Goal: Task Accomplishment & Management: Manage account settings

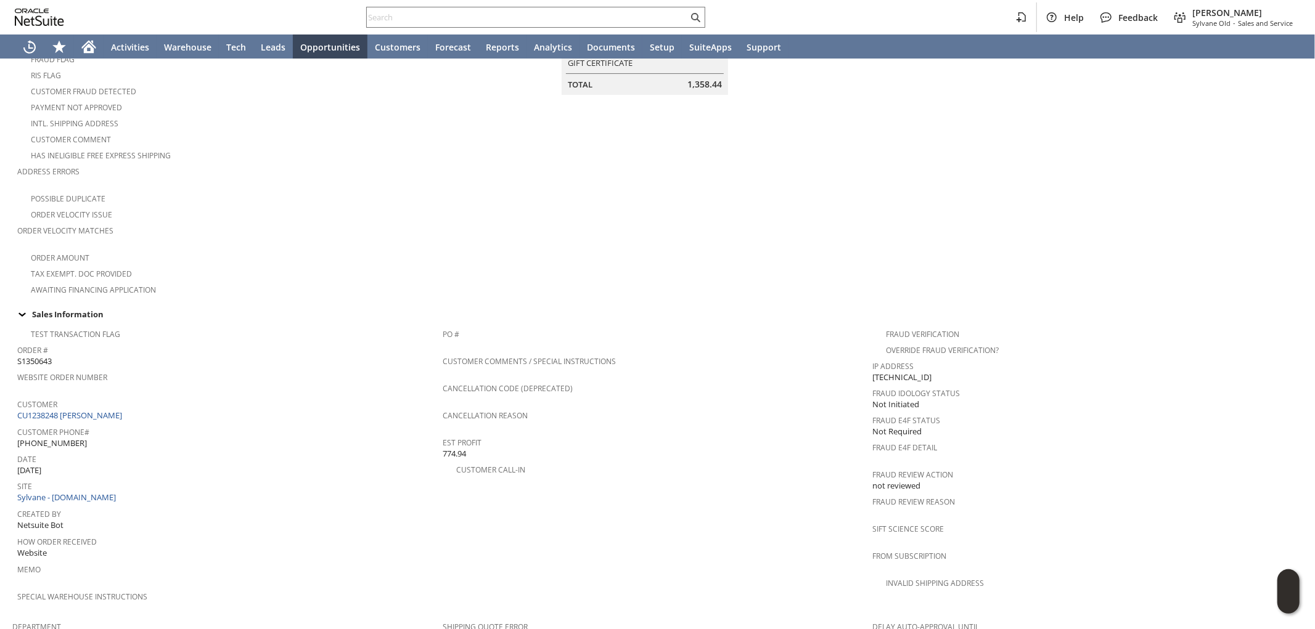
scroll to position [274, 0]
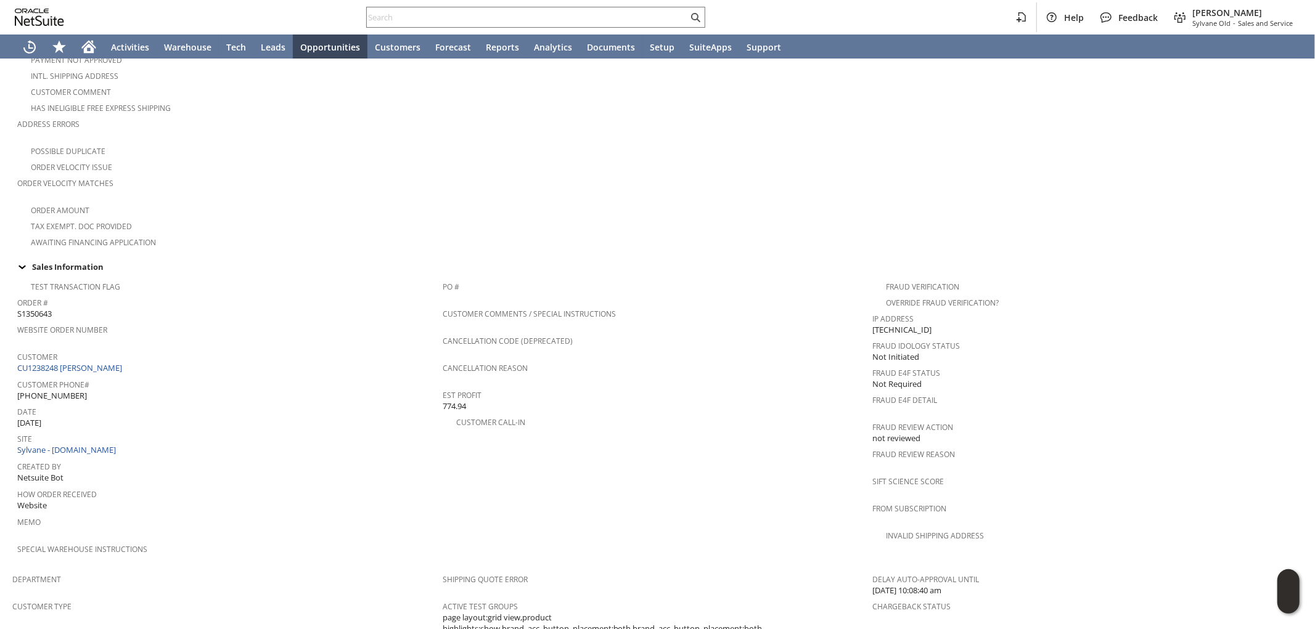
drag, startPoint x: 95, startPoint y: 347, endPoint x: 293, endPoint y: 279, distance: 209.2
click at [94, 362] on link "CU1238248 [PERSON_NAME]" at bounding box center [71, 367] width 108 height 11
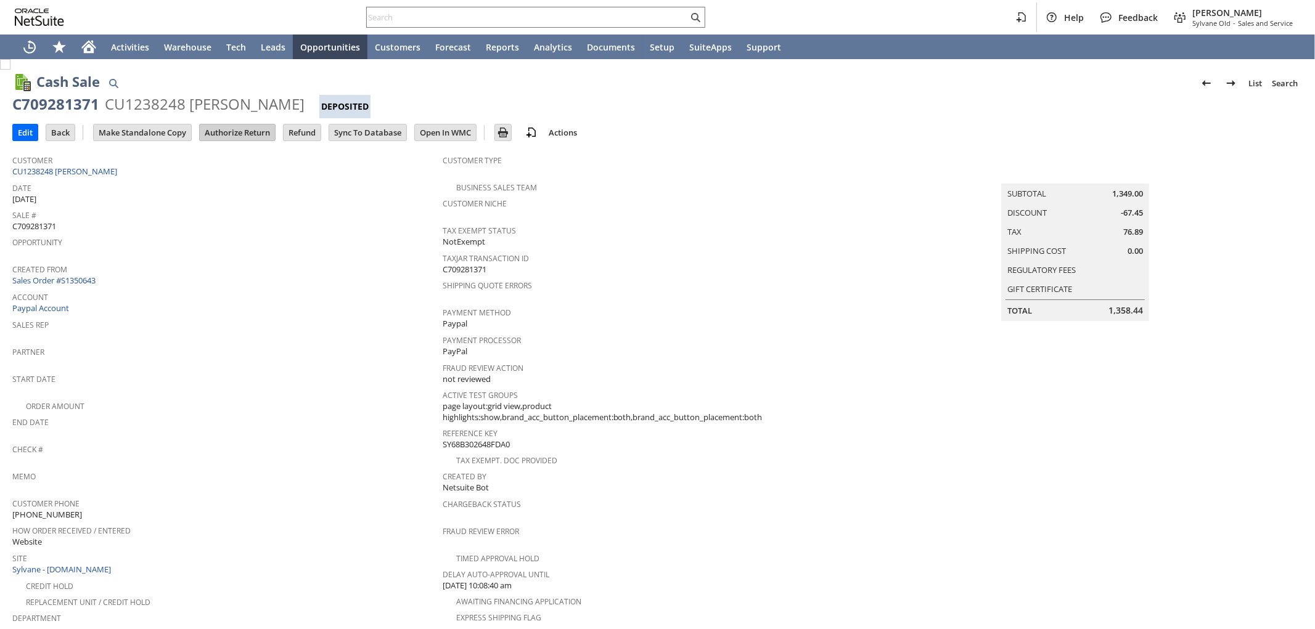
click at [236, 137] on input "Authorize Return" at bounding box center [237, 133] width 75 height 16
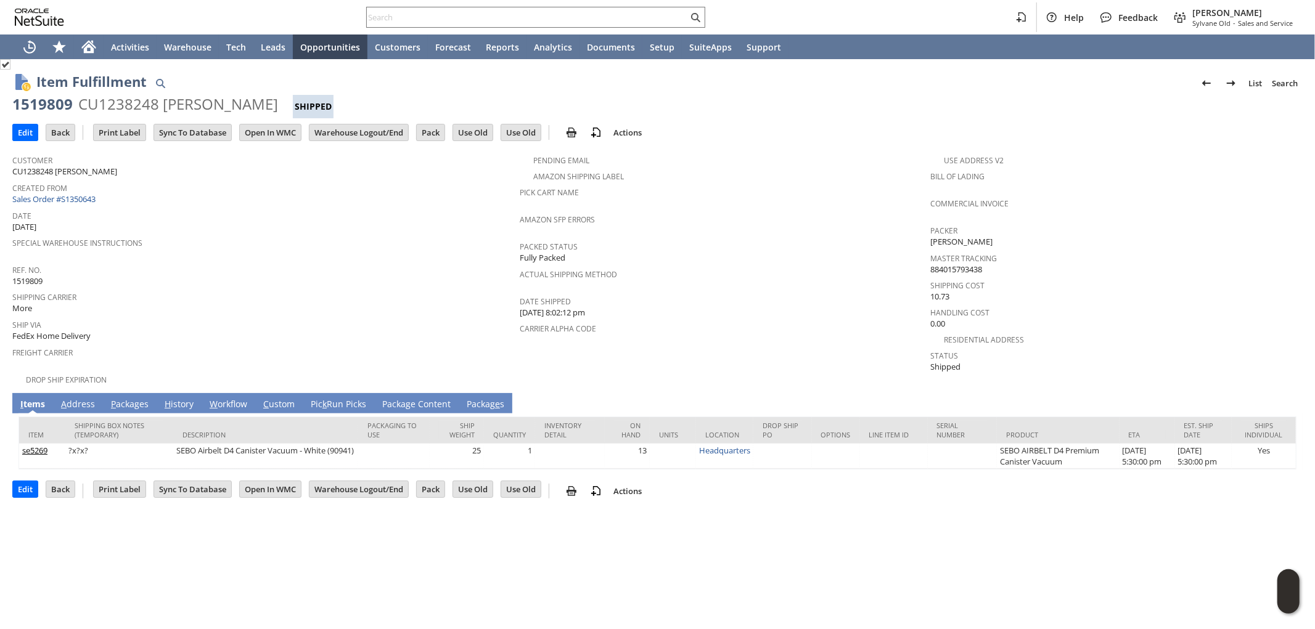
click at [89, 398] on link "A ddress" at bounding box center [78, 405] width 40 height 14
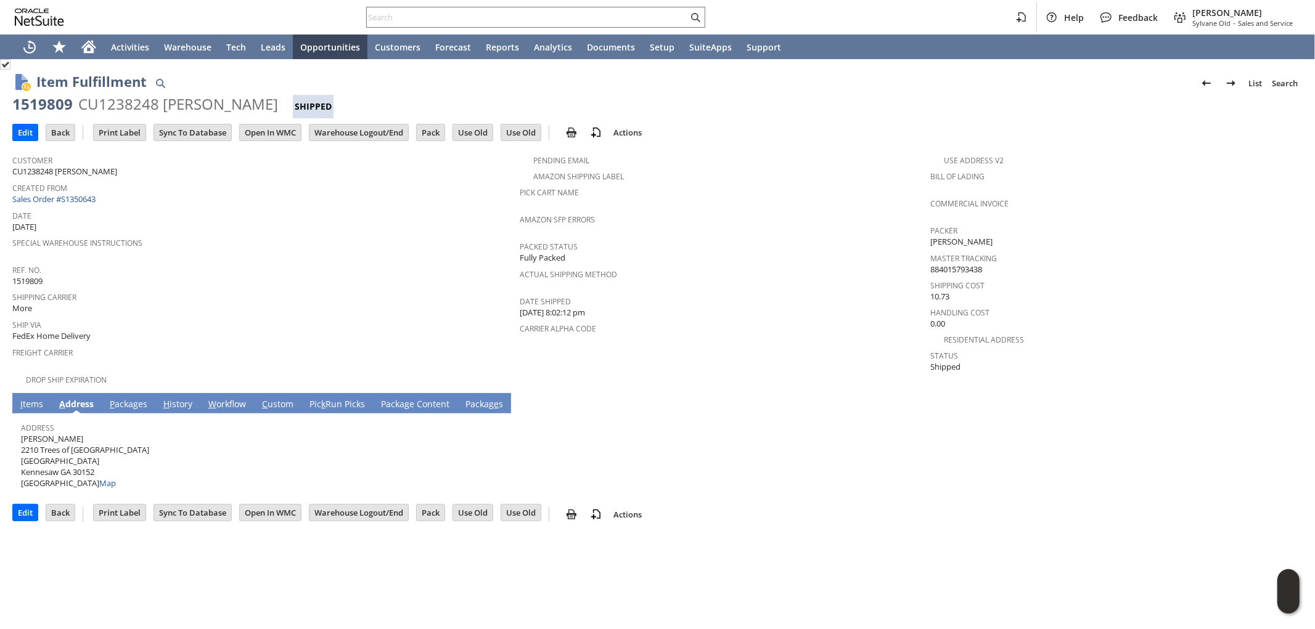
drag, startPoint x: 52, startPoint y: 430, endPoint x: 28, endPoint y: 428, distance: 24.8
click at [21, 433] on span "[PERSON_NAME] [STREET_ADDRESS] Map" at bounding box center [85, 461] width 128 height 56
copy span "[PERSON_NAME]"
click at [113, 440] on div "Address Jamari Baker 2210 Trees of Kennesaw Parkway Northwest Kennesaw GA 30152…" at bounding box center [654, 454] width 1267 height 70
drag, startPoint x: 111, startPoint y: 436, endPoint x: 21, endPoint y: 434, distance: 90.0
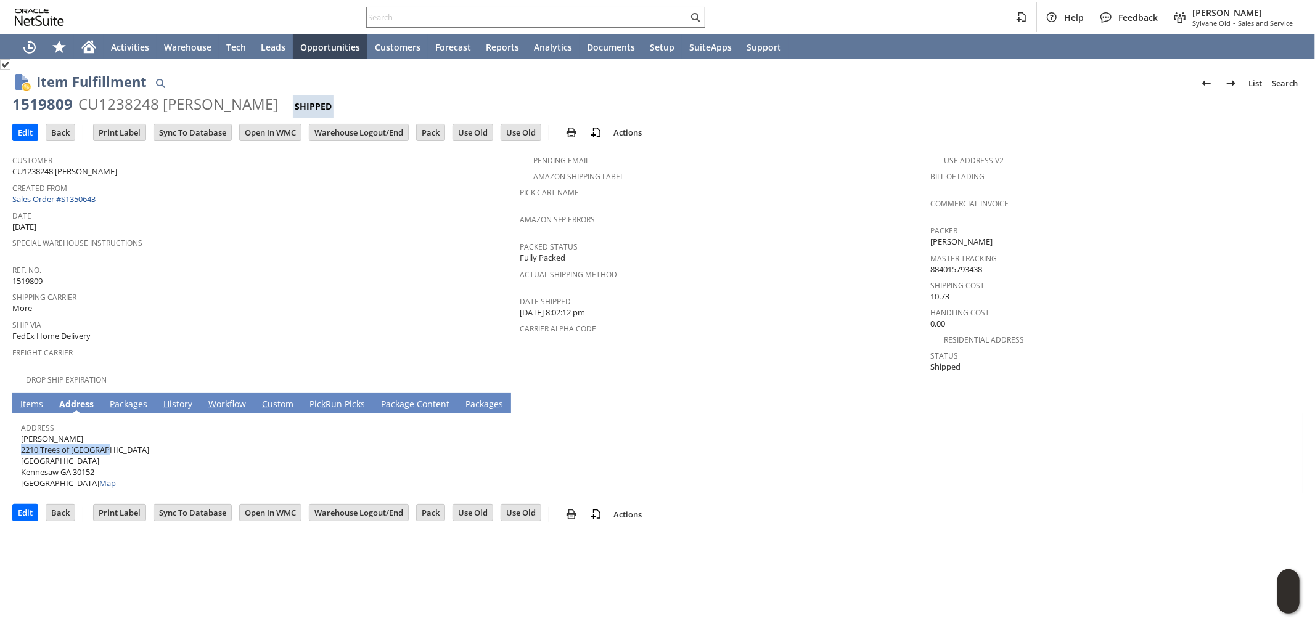
click at [21, 434] on span "Jamari Baker 2210 Trees of Kennesaw Parkway Northwest Kennesaw GA 30152 United …" at bounding box center [85, 461] width 128 height 56
copy span "2210 Trees of Kennesaw"
drag, startPoint x: 97, startPoint y: 459, endPoint x: 75, endPoint y: 461, distance: 22.2
click at [75, 461] on span "Jamari Baker 2210 Trees of Kennesaw Parkway Northwest Kennesaw GA 30152 United …" at bounding box center [85, 461] width 128 height 56
copy span "30152"
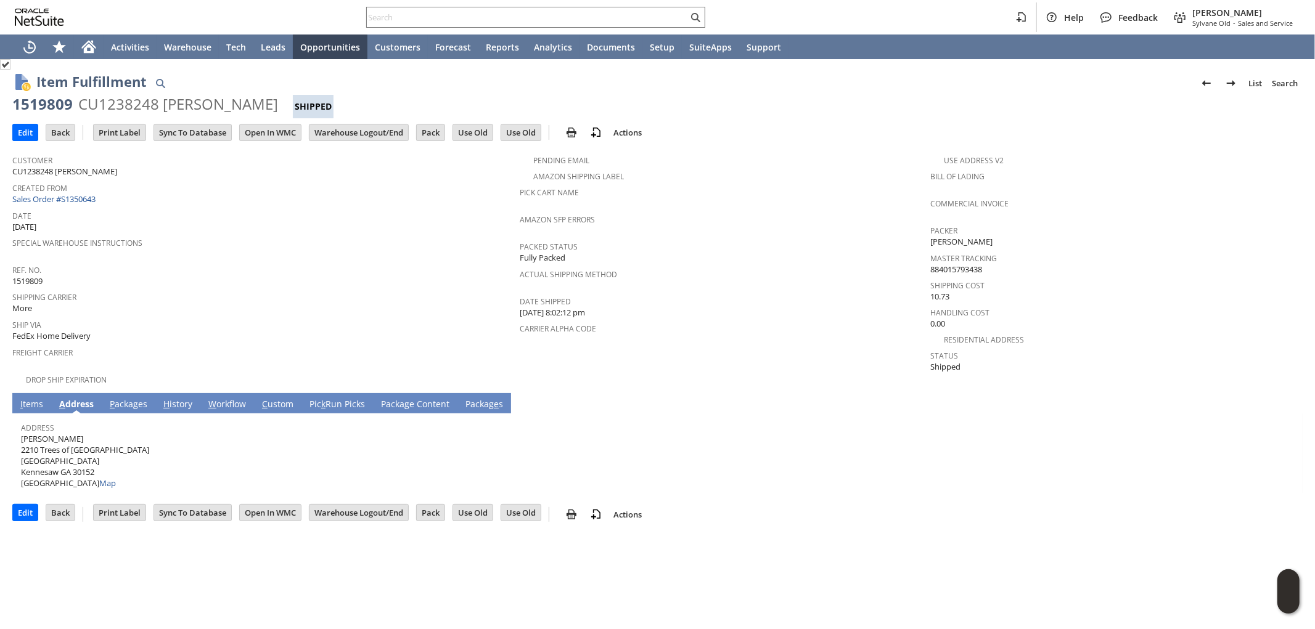
click at [132, 393] on td "P ackages" at bounding box center [129, 403] width 54 height 20
click at [127, 398] on link "P ackages" at bounding box center [129, 405] width 44 height 14
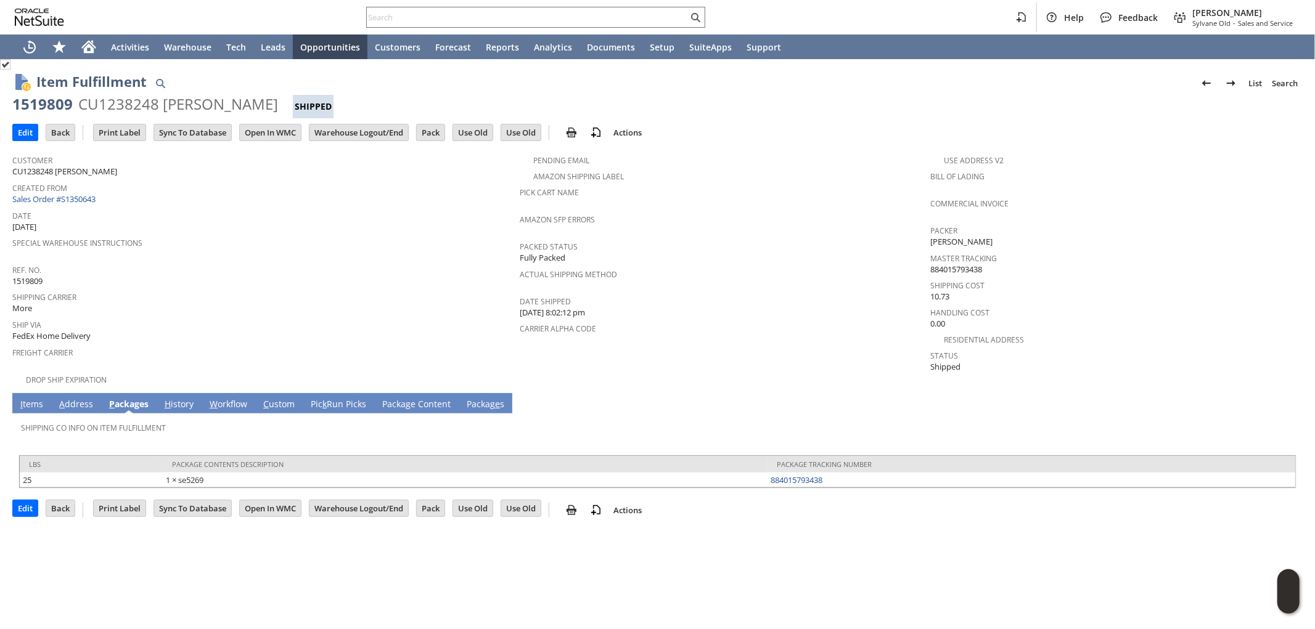
click at [27, 398] on link "I tems" at bounding box center [31, 405] width 29 height 14
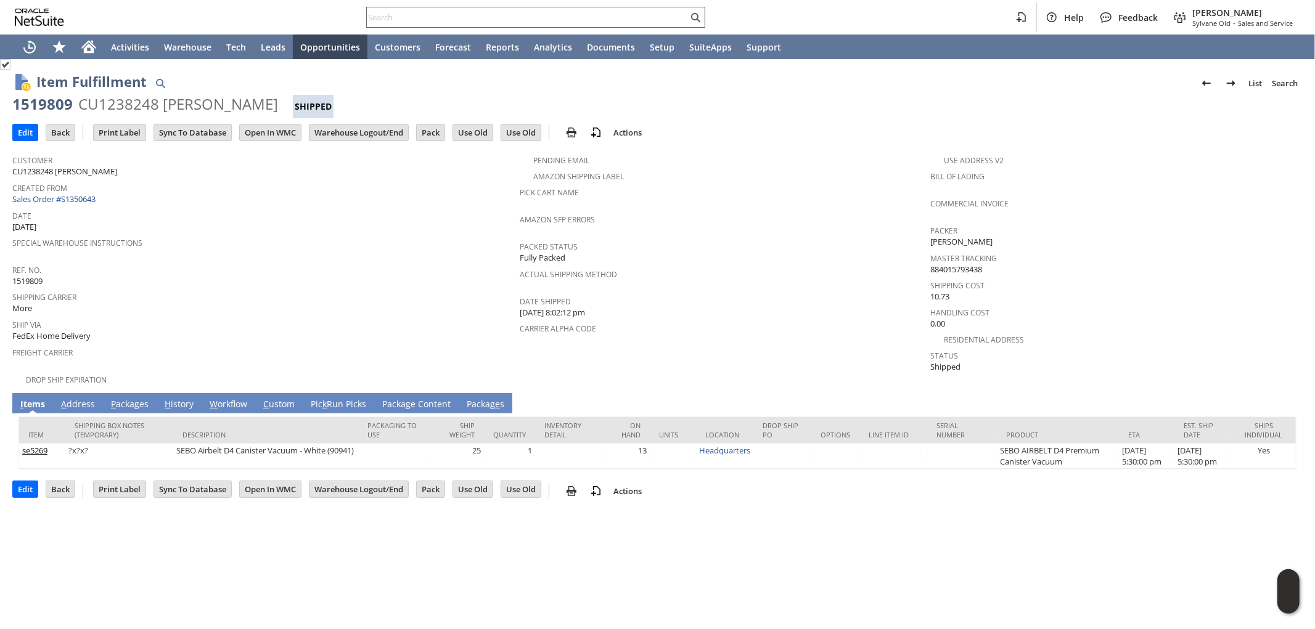
click at [492, 20] on input "text" at bounding box center [527, 17] width 321 height 15
paste input "aouriel@yahoo.com"
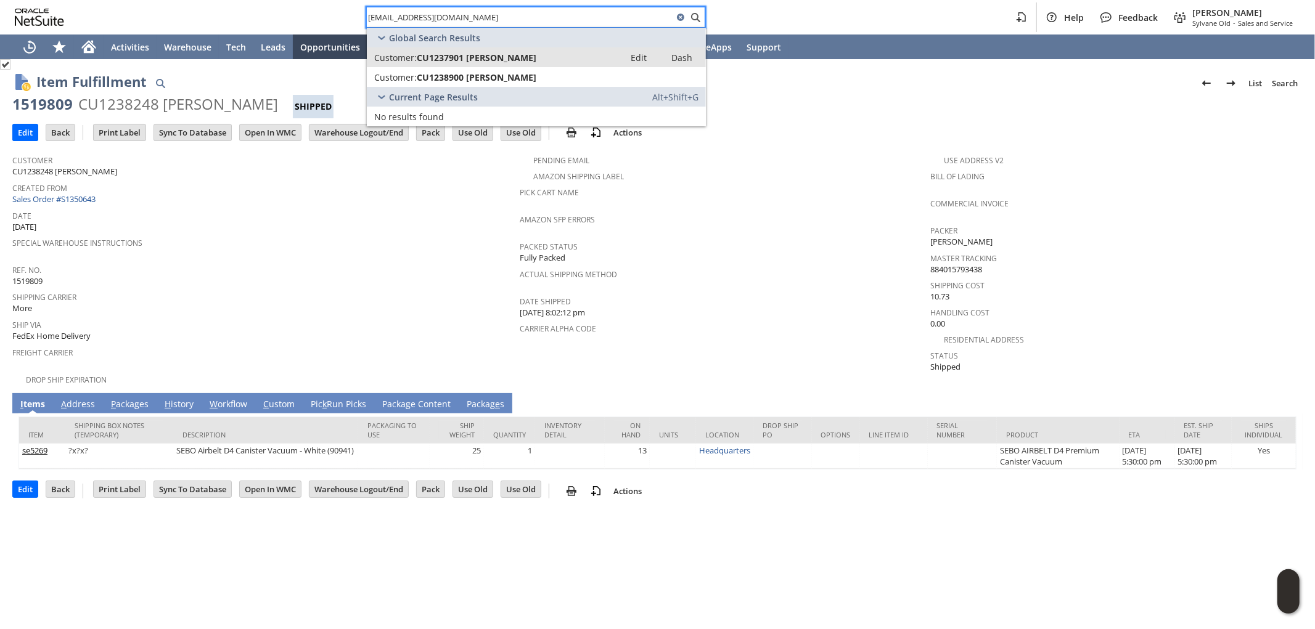
click at [518, 58] on span "CU1237901 Arash Ouriel" at bounding box center [477, 58] width 120 height 12
drag, startPoint x: 575, startPoint y: 23, endPoint x: 171, endPoint y: 7, distance: 403.5
click at [171, 7] on div "aouriel@yahoo.com Help Feedback Mark Neri Sylvane Old - Sales and Service" at bounding box center [657, 17] width 1315 height 35
paste input "SY68B5B51A09715"
type input "SY68B5B51A09715"
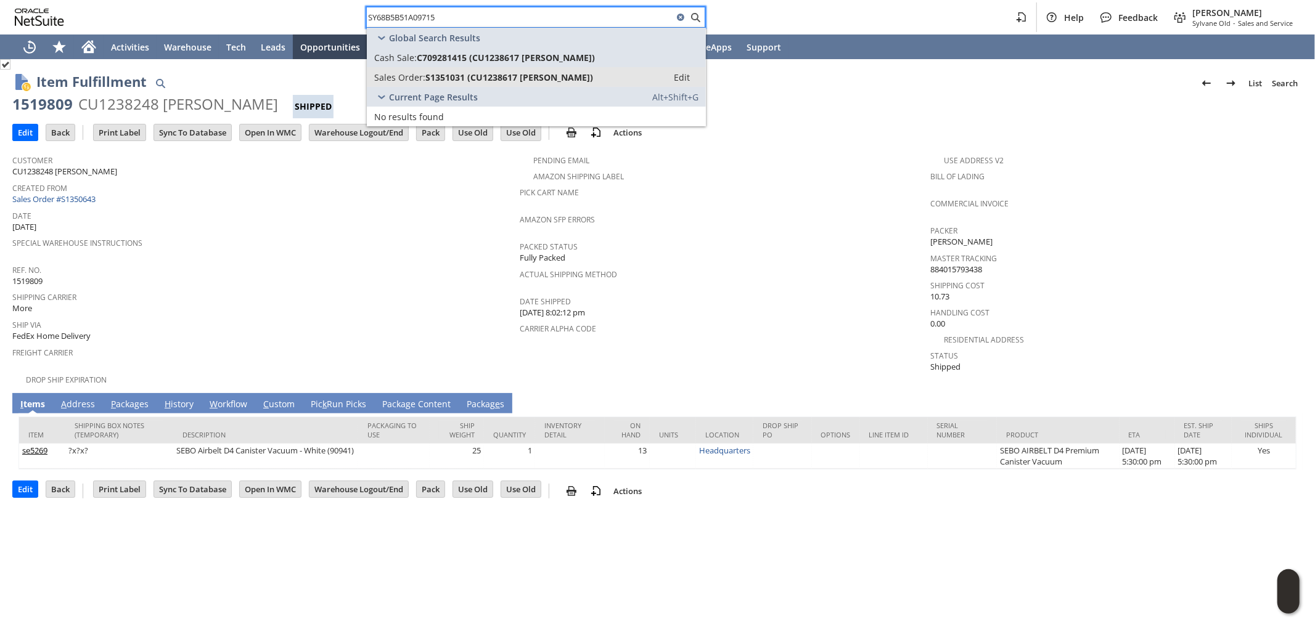
click at [491, 75] on span "S1351031 (CU1238617 Janyce Rotunno)" at bounding box center [509, 78] width 168 height 12
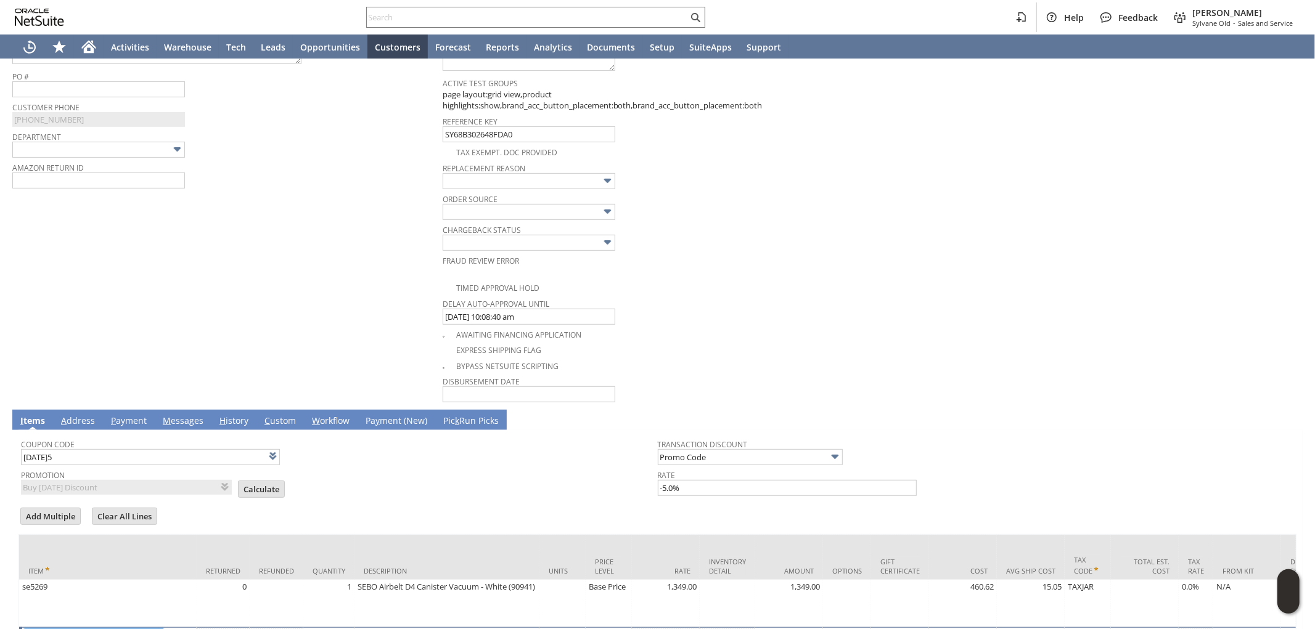
scroll to position [318, 0]
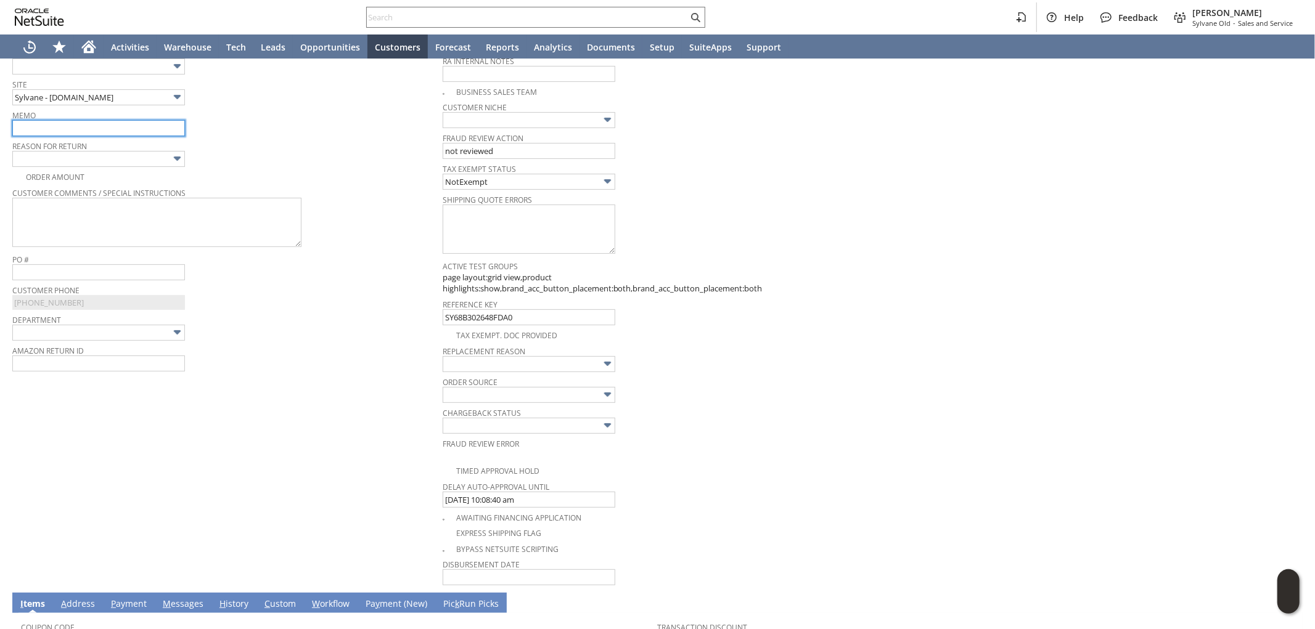
click at [86, 131] on input "text" at bounding box center [98, 128] width 173 height 16
click at [0, 130] on div "Return Authorization List Search More Add To Shortcuts To Be Generated Go Save …" at bounding box center [657, 320] width 1315 height 1159
type input "Refund once received"
click at [86, 154] on input "text" at bounding box center [98, 159] width 173 height 16
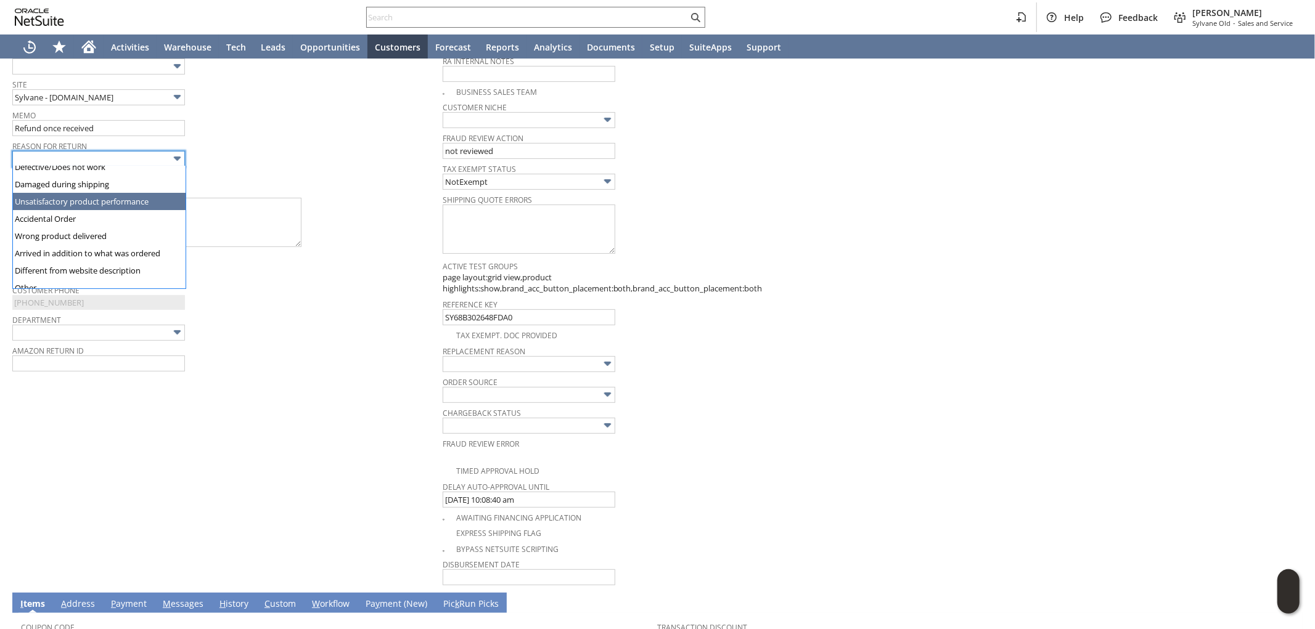
scroll to position [68, 0]
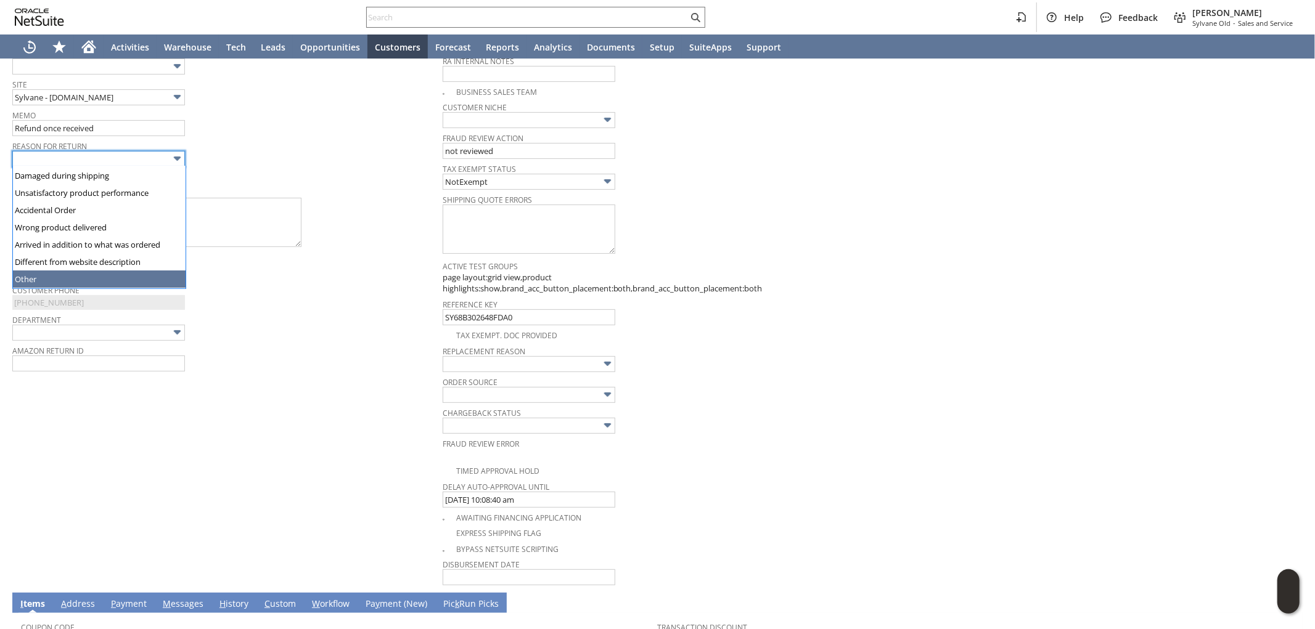
type input "Other"
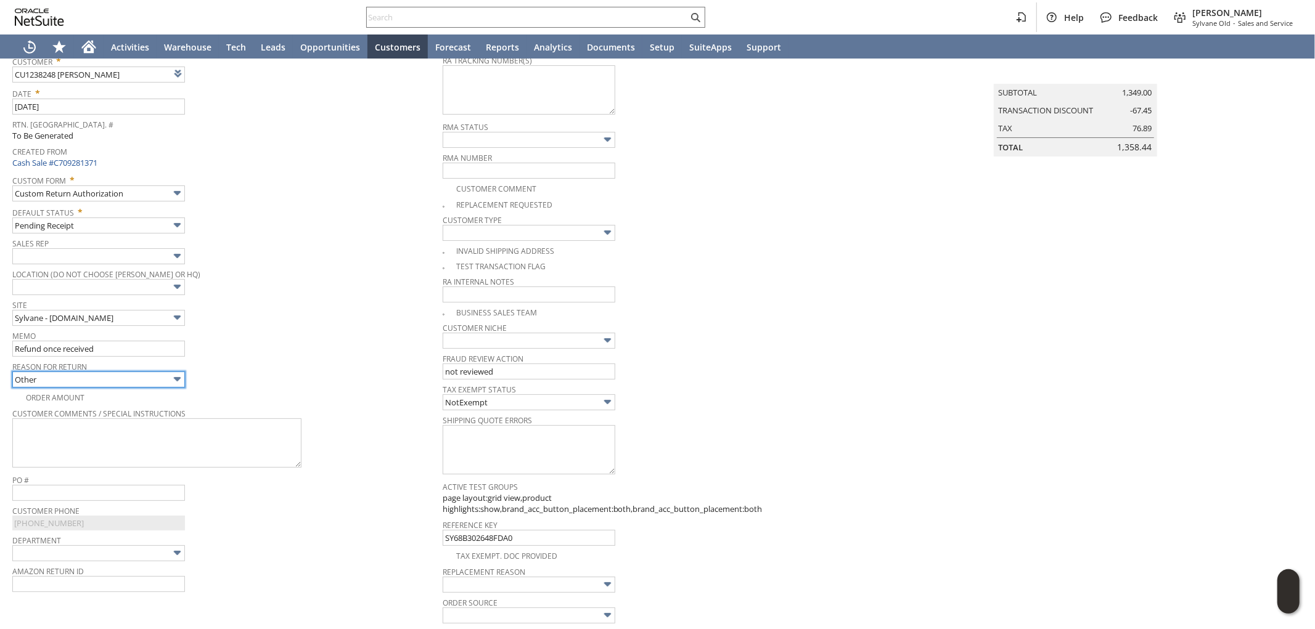
scroll to position [44, 0]
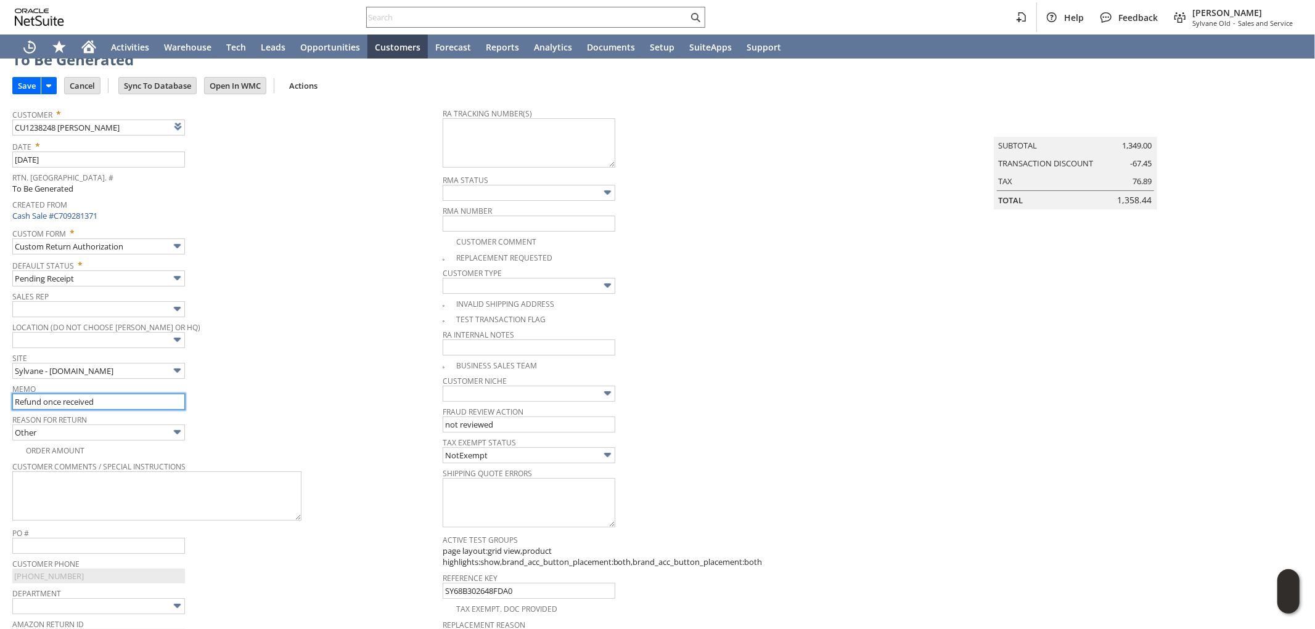
drag, startPoint x: 51, startPoint y: 396, endPoint x: 1, endPoint y: 396, distance: 49.9
click at [1, 396] on div "Return Authorization List Search More Add To Shortcuts To Be Generated Go Save …" at bounding box center [657, 594] width 1315 height 1159
type input "returning for refund"
drag, startPoint x: 31, startPoint y: 84, endPoint x: 783, endPoint y: 66, distance: 752.3
click at [31, 84] on input "Save" at bounding box center [27, 86] width 28 height 16
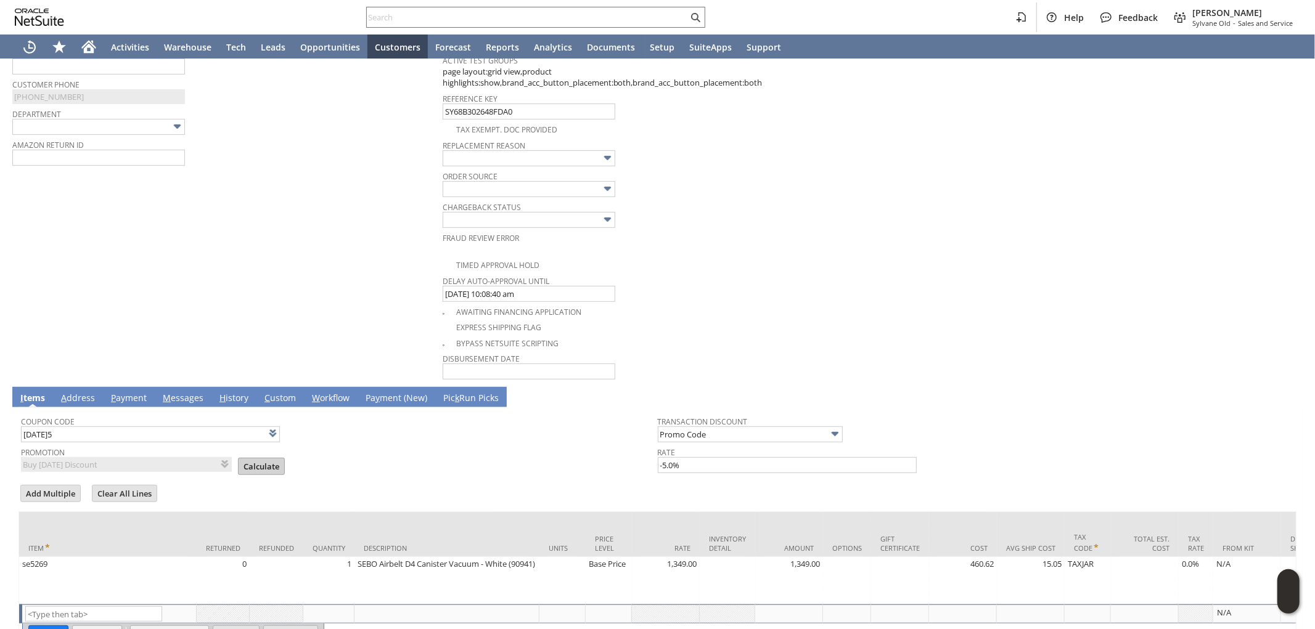
click at [256, 461] on input "Calculate" at bounding box center [262, 467] width 46 height 16
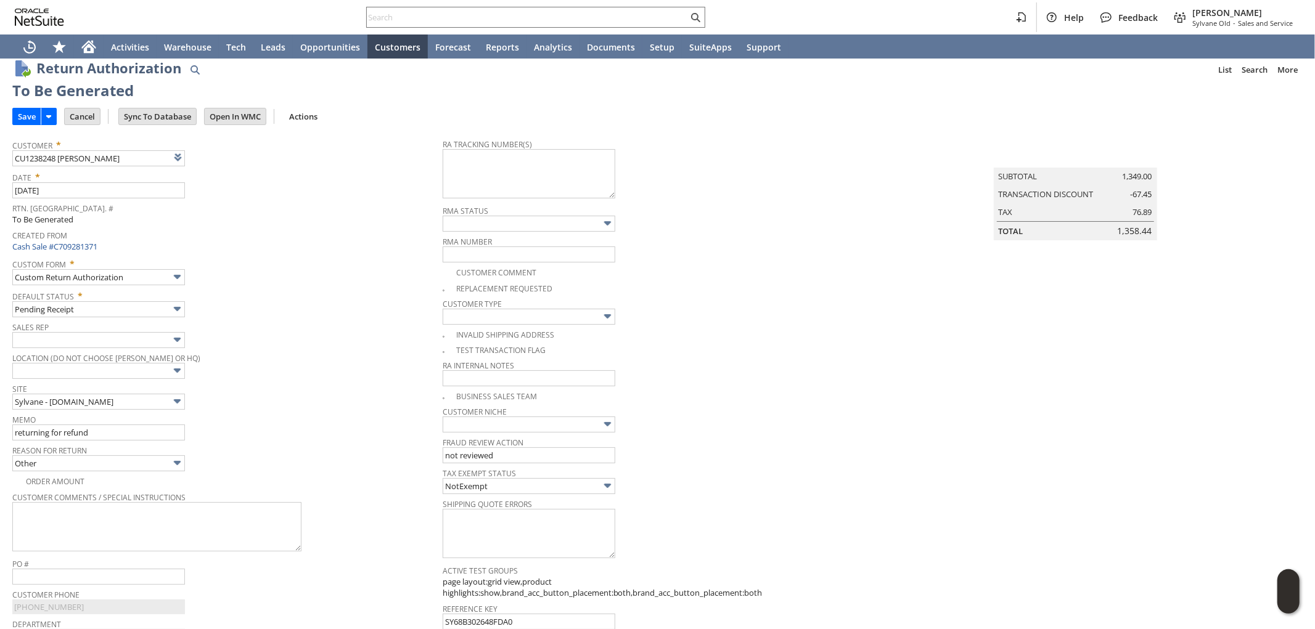
scroll to position [0, 0]
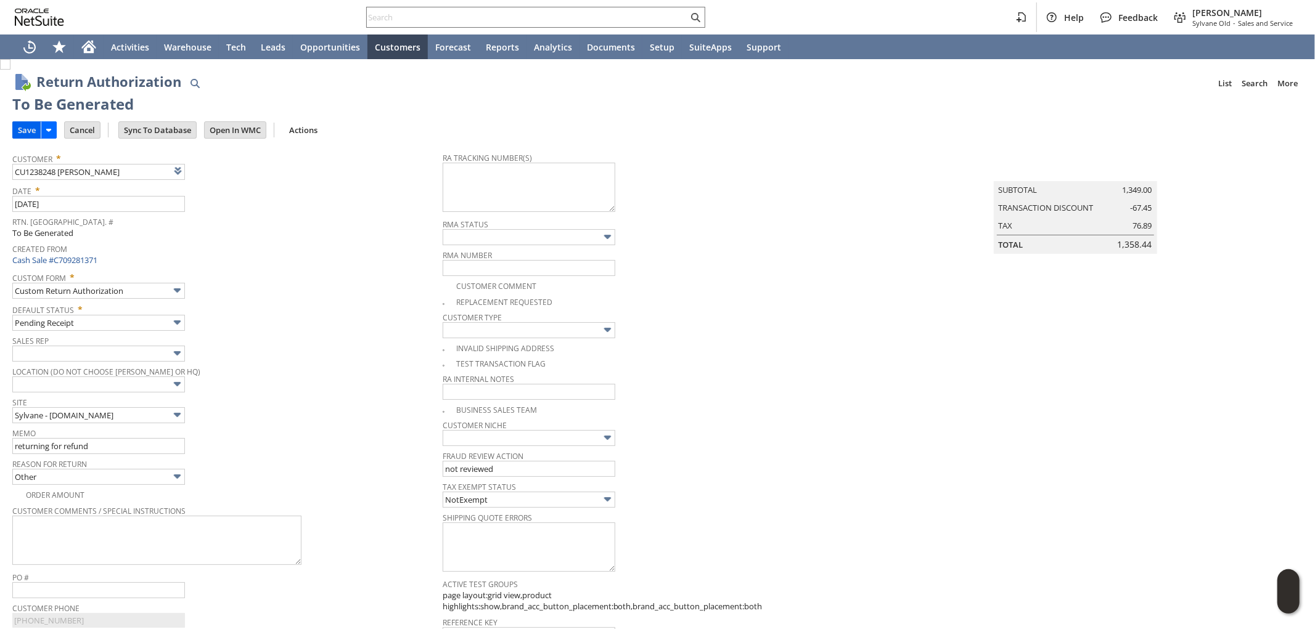
click at [26, 131] on input "Save" at bounding box center [27, 130] width 28 height 16
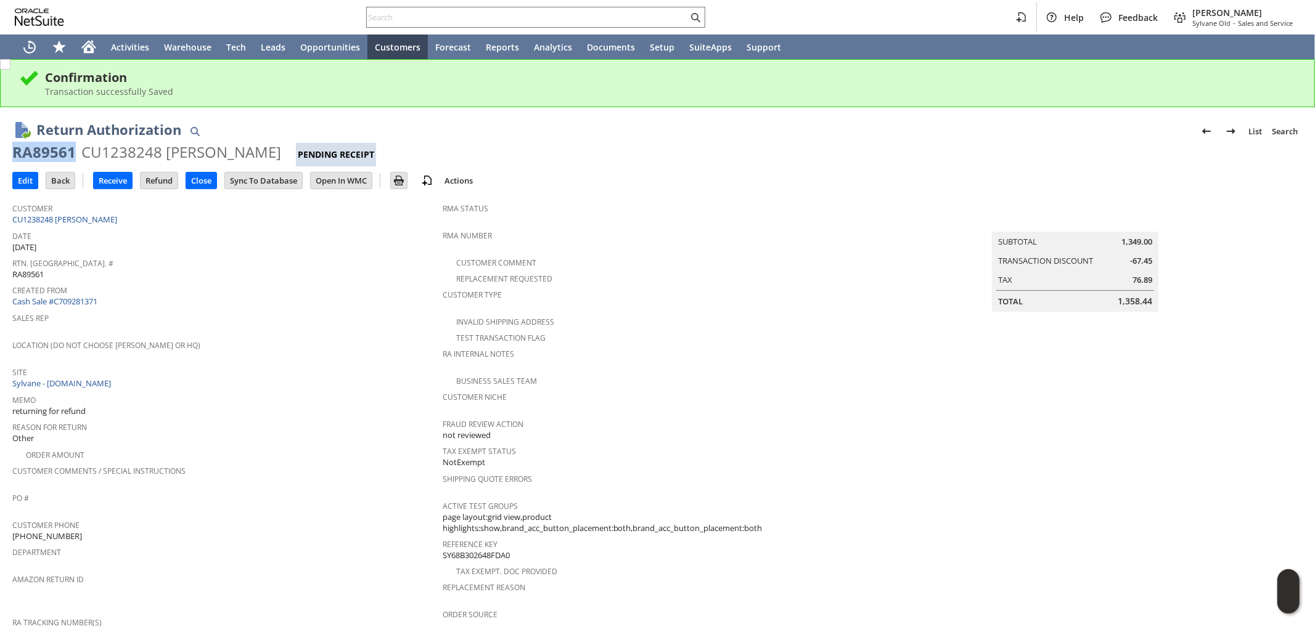
drag, startPoint x: 72, startPoint y: 154, endPoint x: 14, endPoint y: 149, distance: 58.2
click at [14, 149] on div "RA89561" at bounding box center [43, 152] width 63 height 20
copy div "RA89561"
click at [31, 179] on input "Edit" at bounding box center [25, 181] width 25 height 16
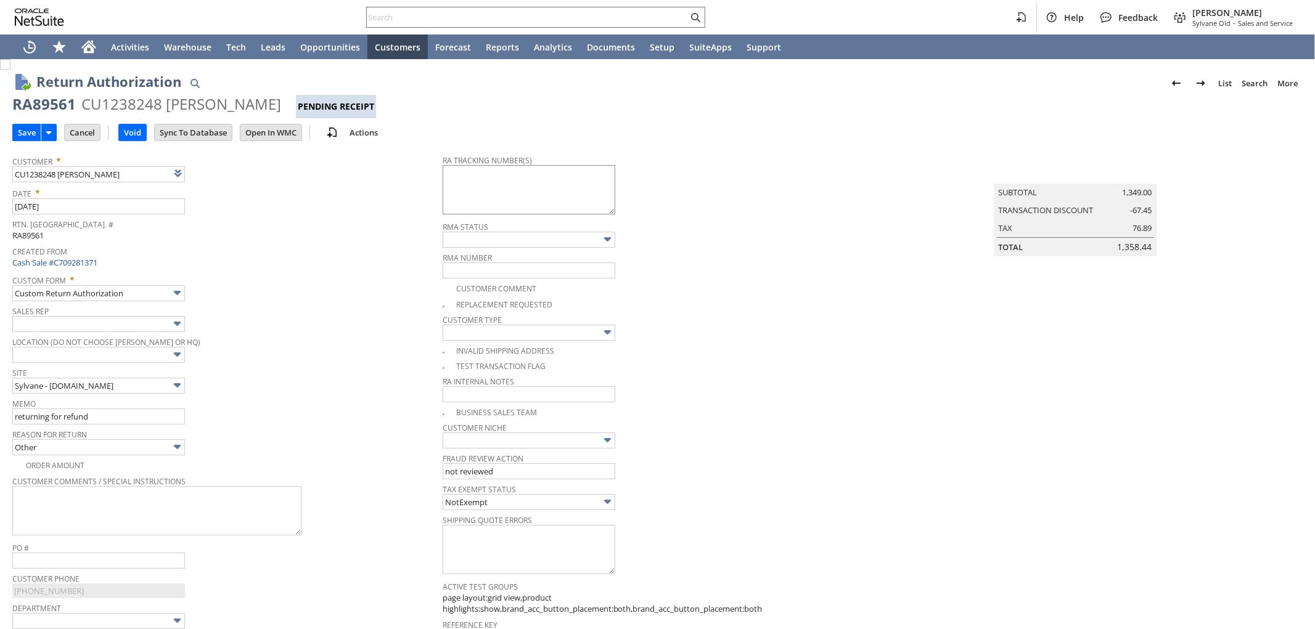
type input "Add"
type input "Copy Previous"
click at [522, 182] on textarea at bounding box center [529, 189] width 173 height 49
paste textarea "791930172128"
type textarea "791930172128 - email"
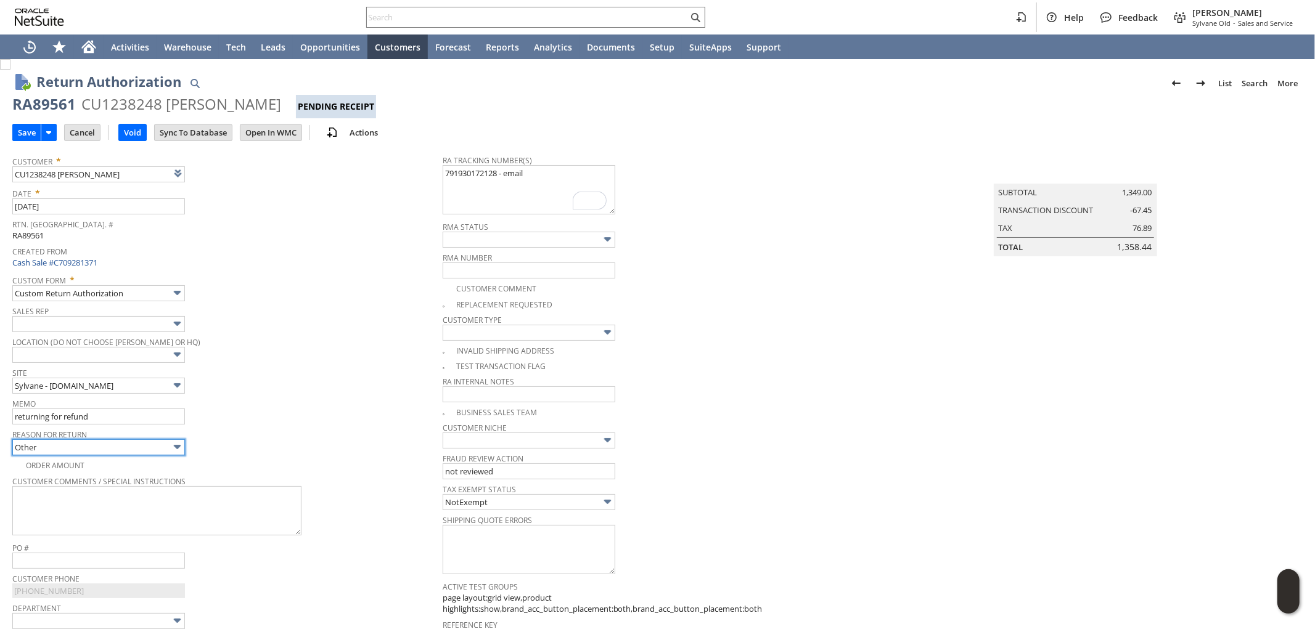
click at [89, 447] on input "Other" at bounding box center [98, 448] width 173 height 16
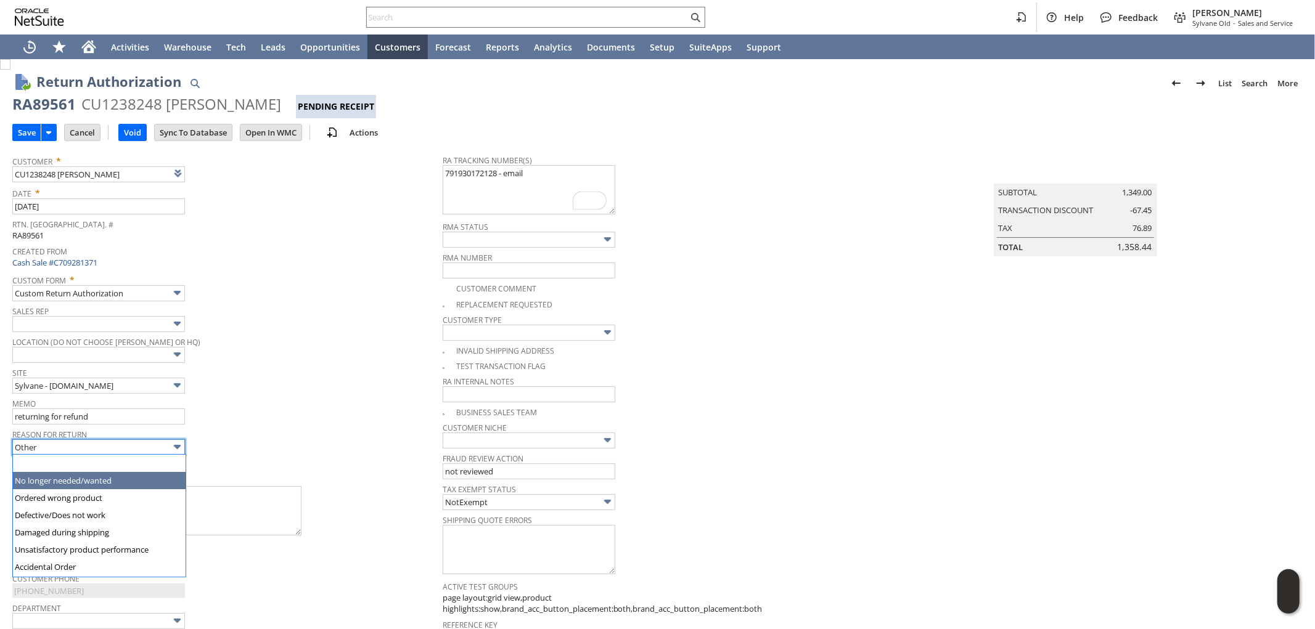
type input "No longer needed/wanted"
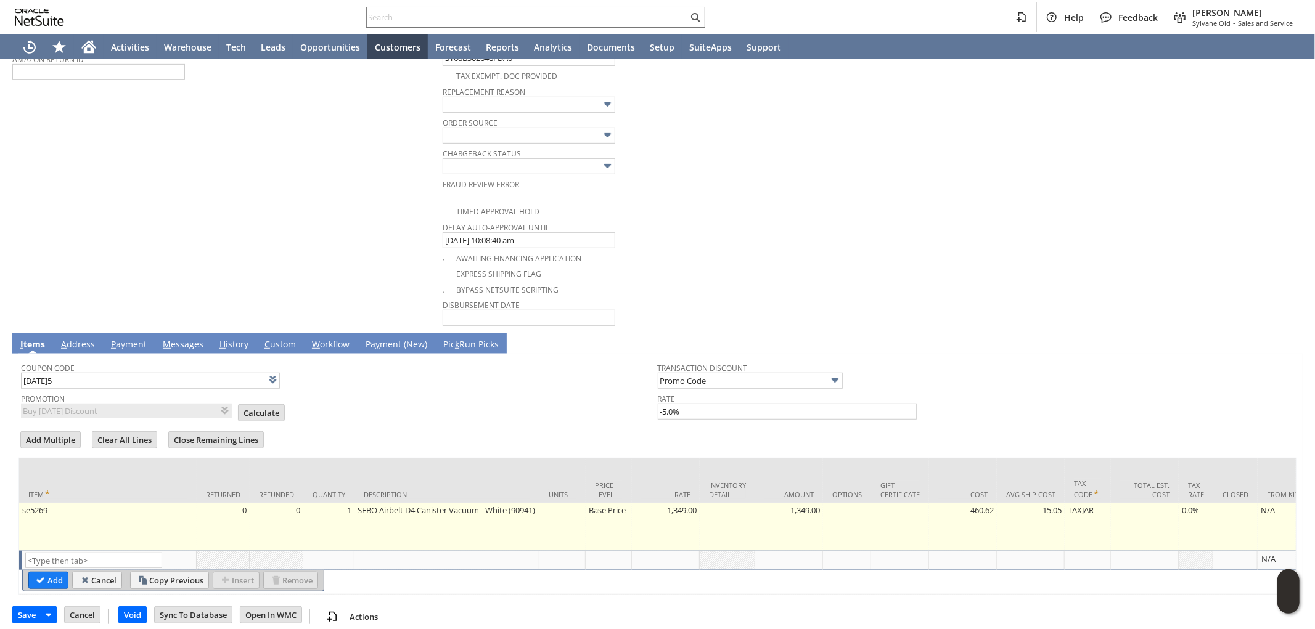
scroll to position [596, 0]
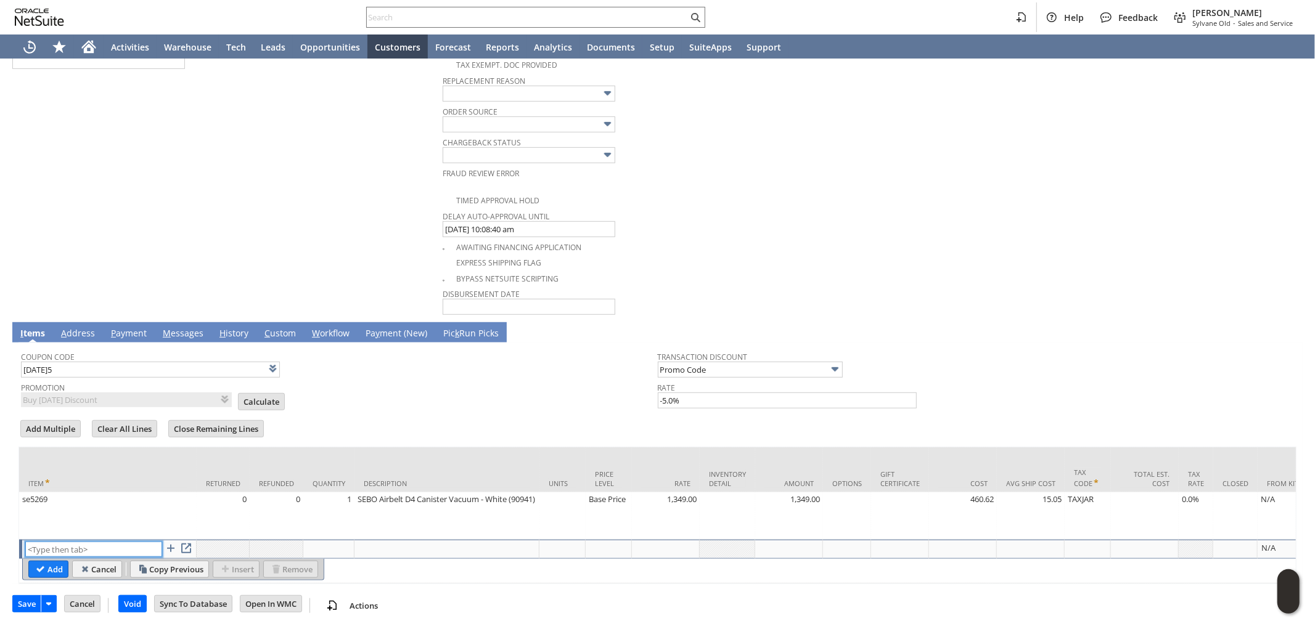
click at [139, 542] on input "text" at bounding box center [93, 549] width 137 height 15
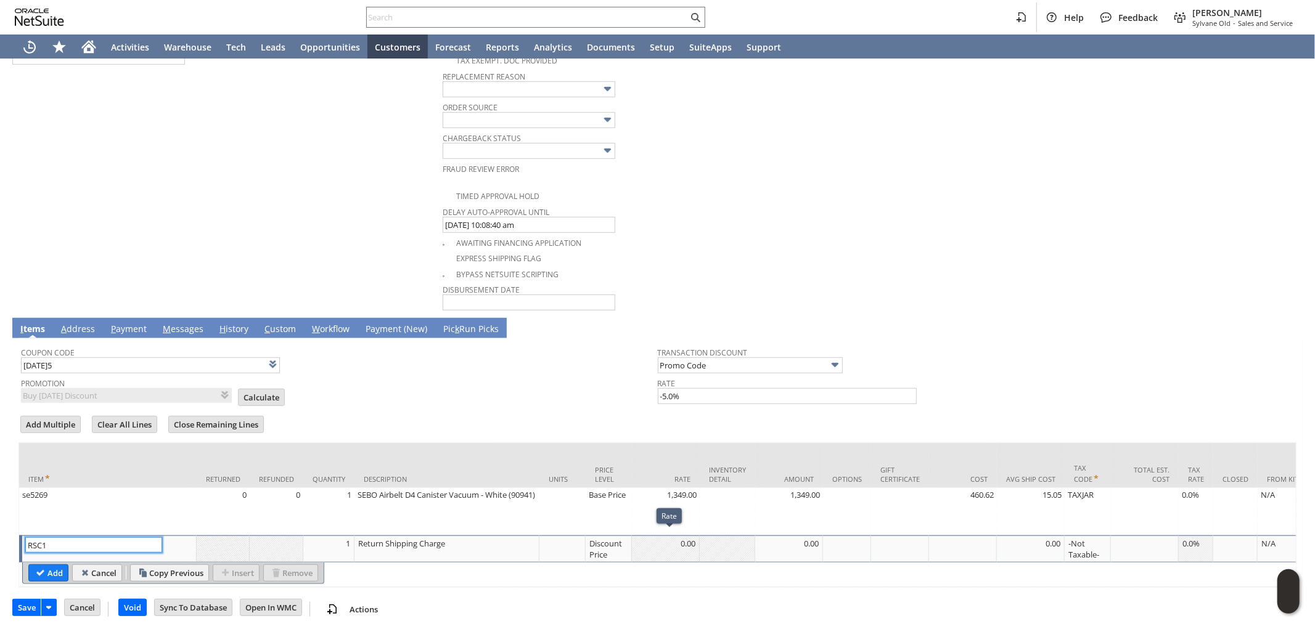
type input "RSC1"
click at [592, 538] on div "Discount Price" at bounding box center [608, 549] width 39 height 23
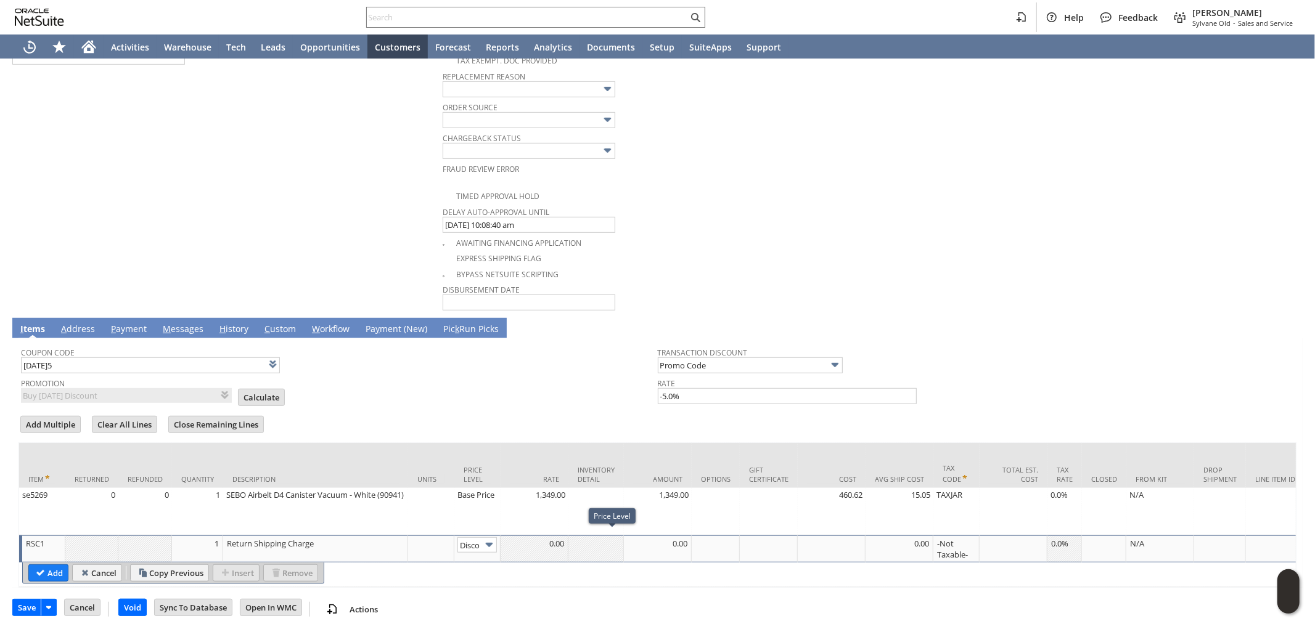
scroll to position [0, 20]
drag, startPoint x: 464, startPoint y: 537, endPoint x: 472, endPoint y: 537, distance: 8.6
click at [464, 538] on input "Disco...rice" at bounding box center [476, 545] width 39 height 15
type input "Custom"
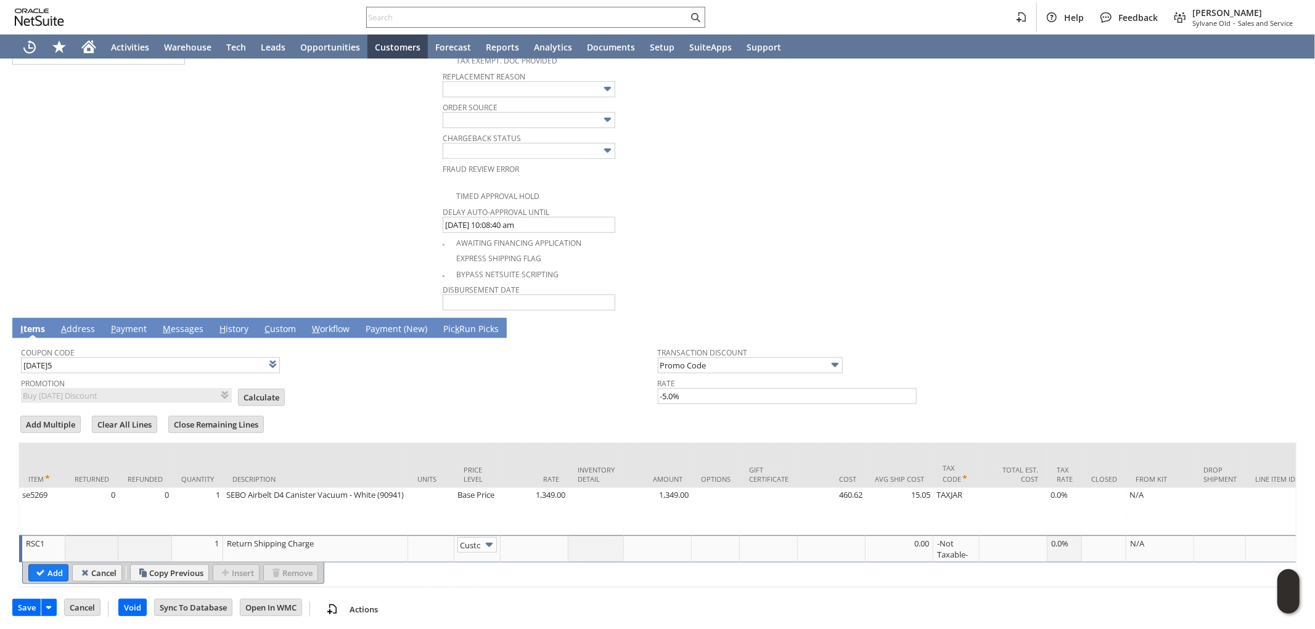
click at [652, 551] on td at bounding box center [658, 549] width 68 height 27
type input "-13.66"
click at [54, 565] on input "Add" at bounding box center [48, 573] width 39 height 16
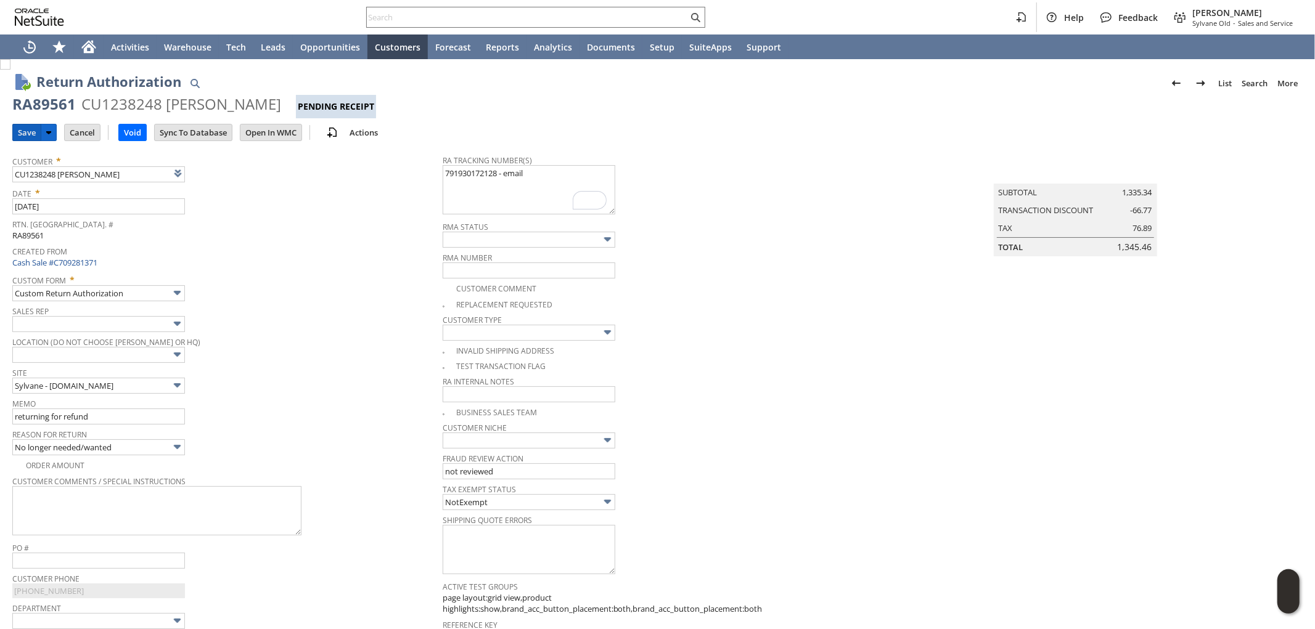
click at [25, 134] on input "Save" at bounding box center [27, 133] width 28 height 16
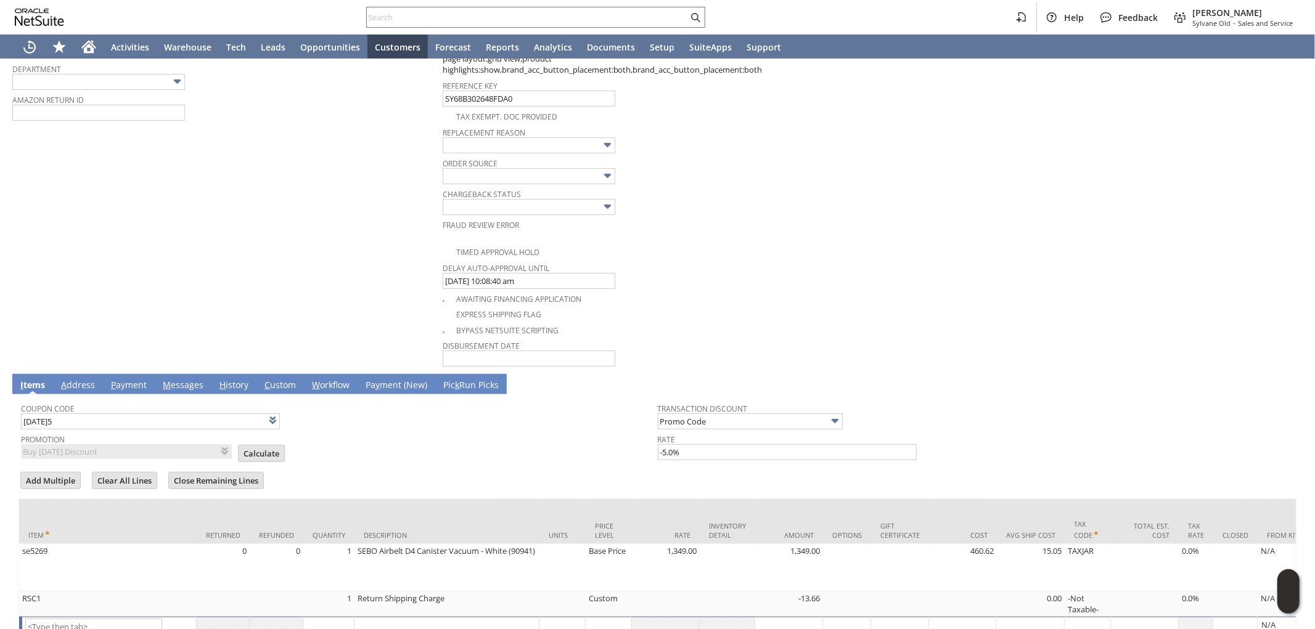
scroll to position [547, 0]
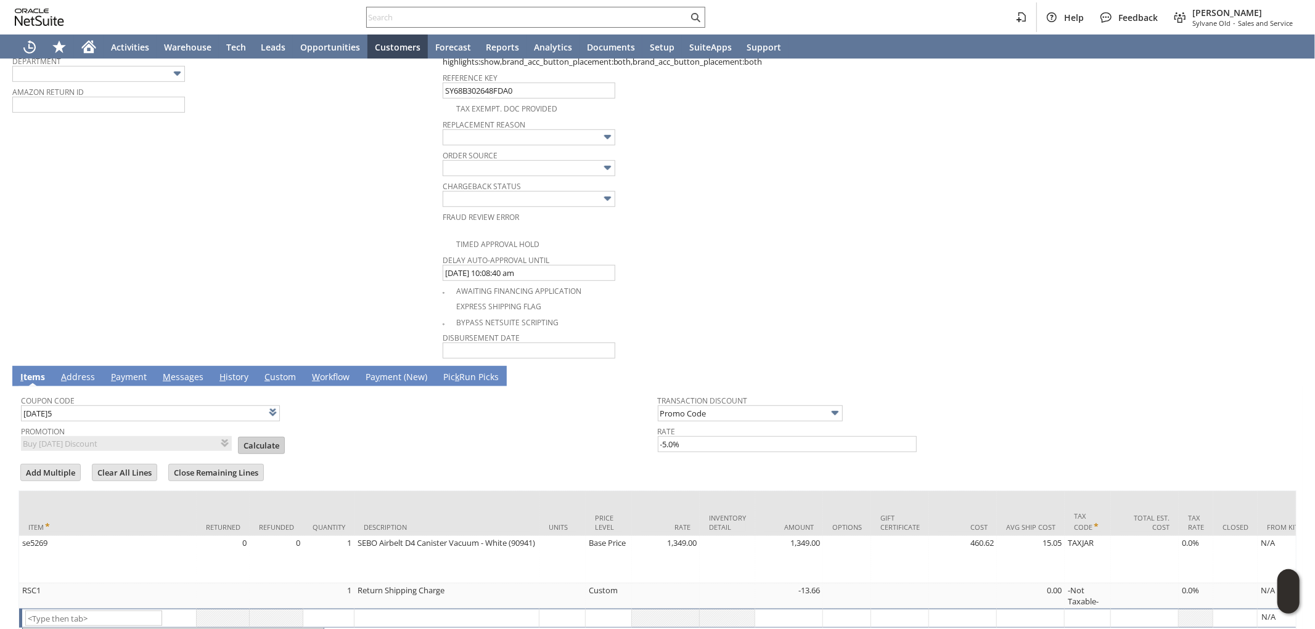
click at [259, 439] on input "Calculate" at bounding box center [262, 446] width 46 height 16
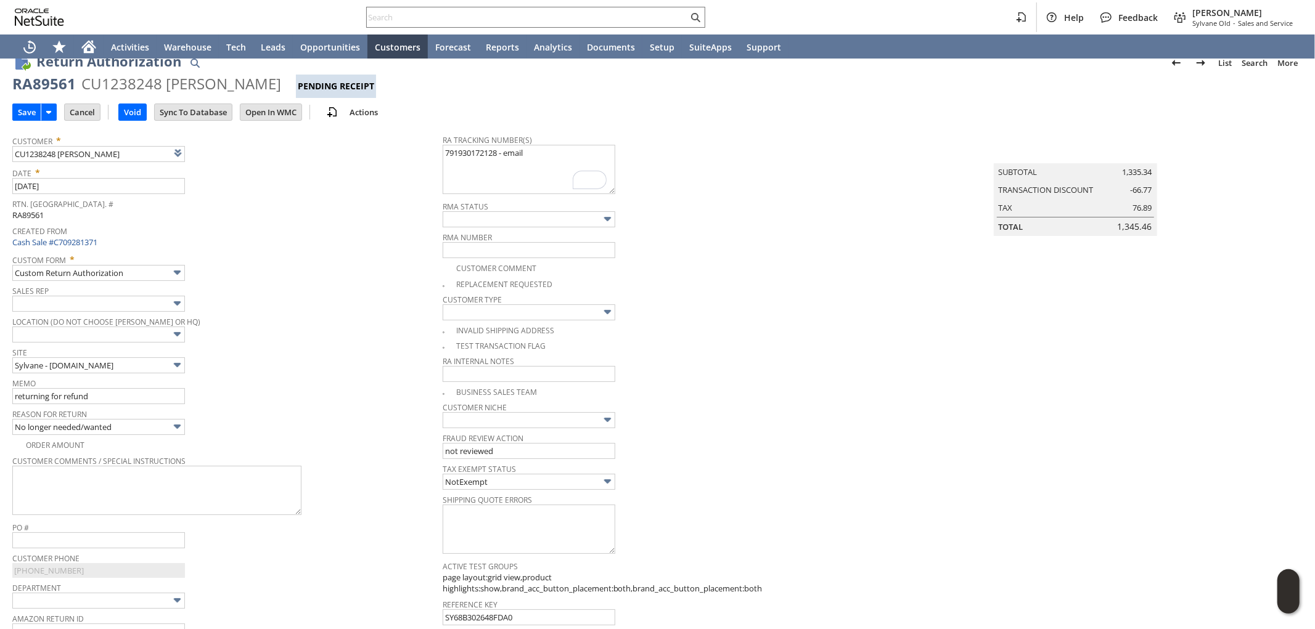
scroll to position [0, 0]
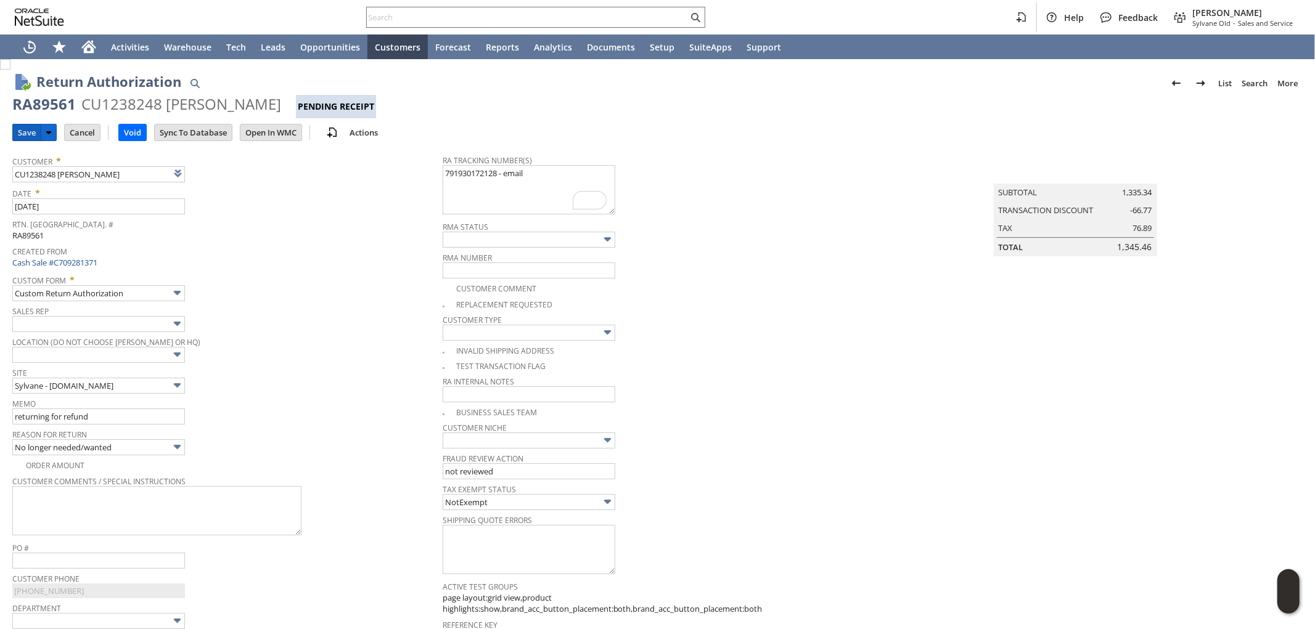
click at [25, 134] on input "Save" at bounding box center [27, 133] width 28 height 16
click at [20, 127] on input "Save" at bounding box center [27, 133] width 28 height 16
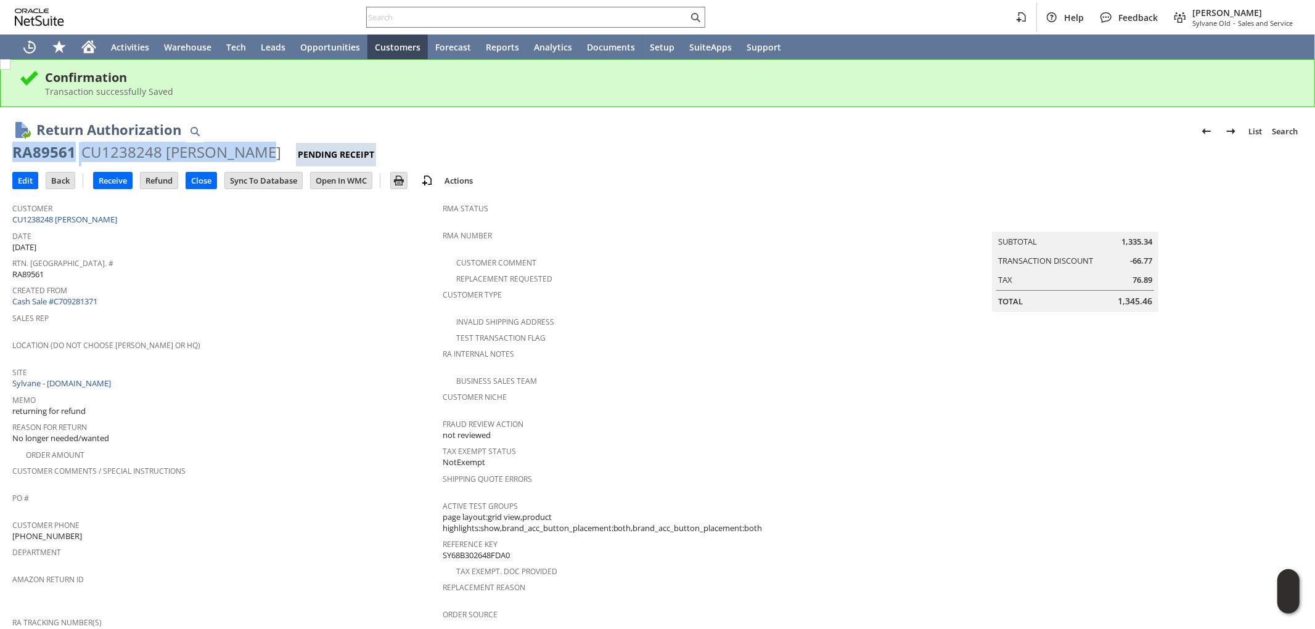
drag, startPoint x: 250, startPoint y: 151, endPoint x: 11, endPoint y: 149, distance: 239.2
click at [9, 149] on div "Return Authorization List Search RA89561 CU1238248 [PERSON_NAME] Pending Receip…" at bounding box center [657, 593] width 1315 height 972
copy div "RA89561 CU1238248 [PERSON_NAME]"
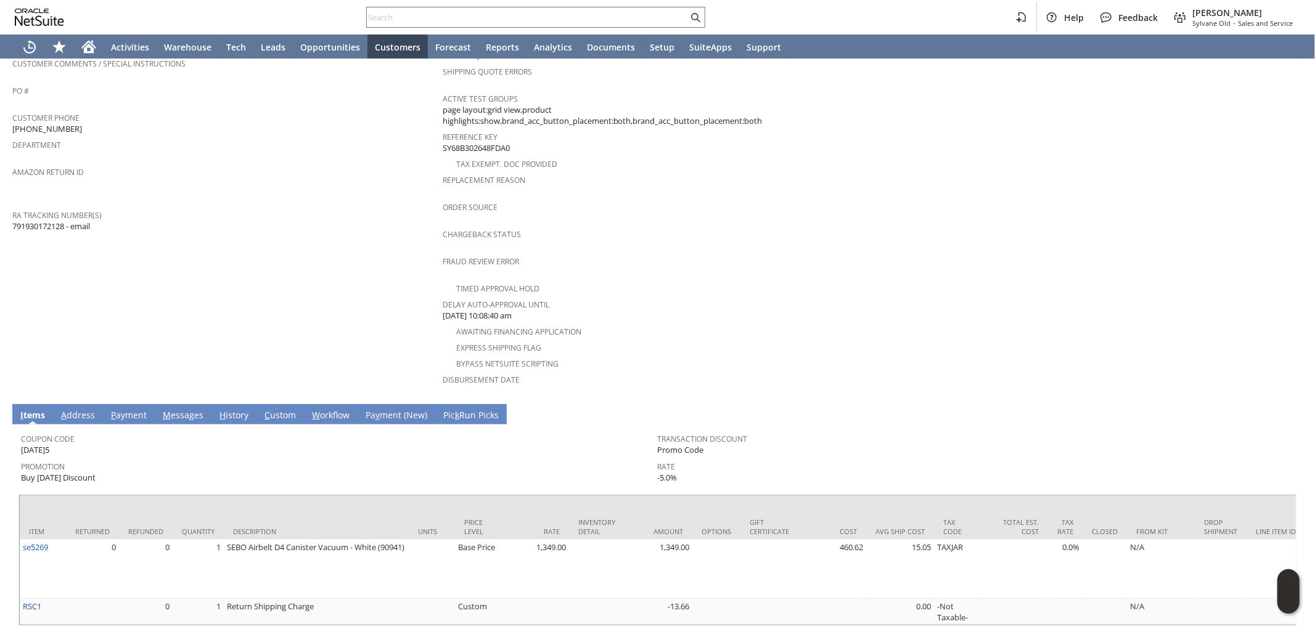
scroll to position [432, 0]
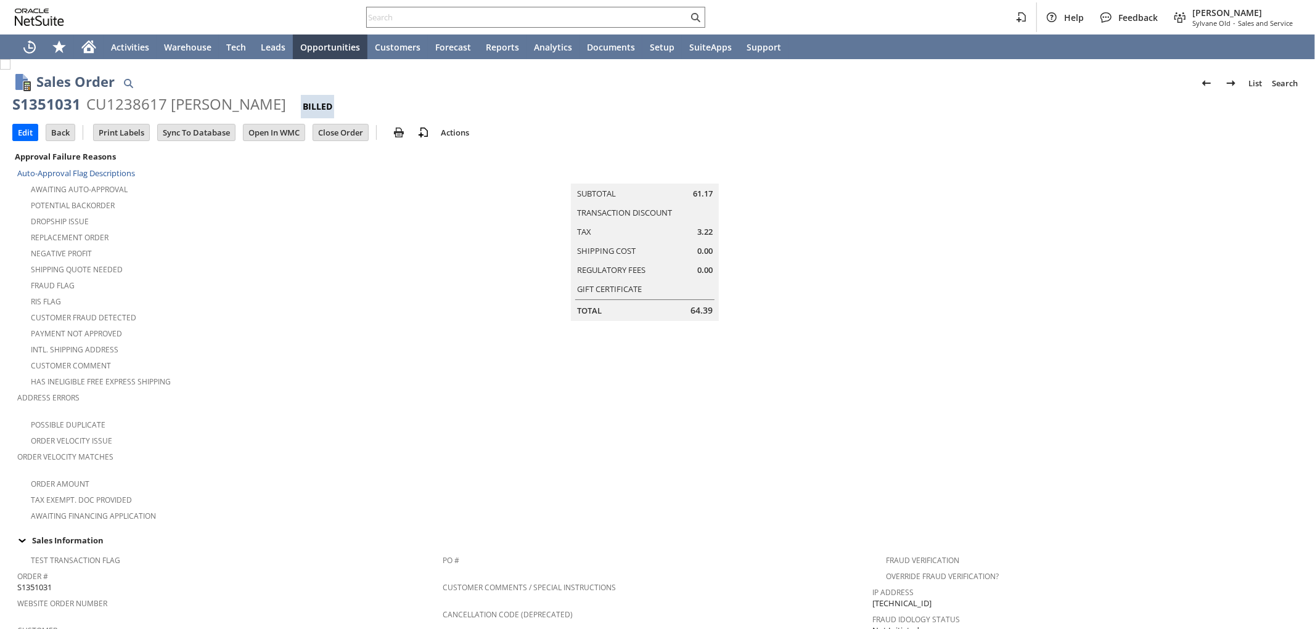
scroll to position [274, 0]
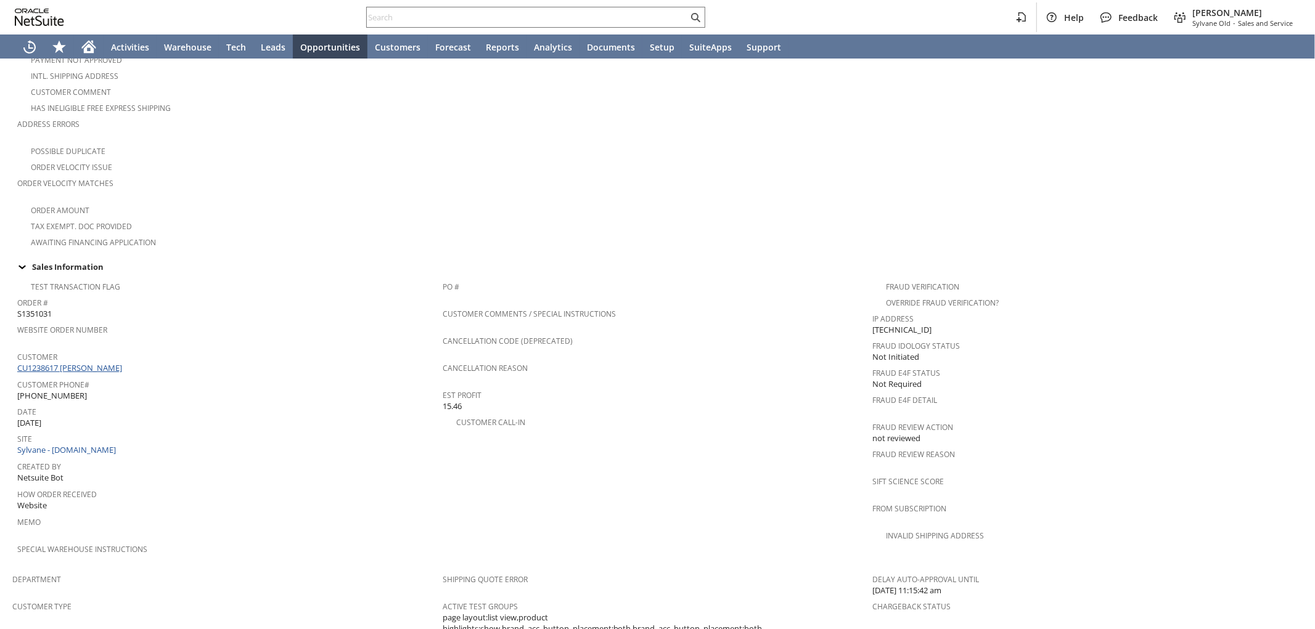
click at [92, 362] on link "CU1238617 [PERSON_NAME]" at bounding box center [71, 367] width 108 height 11
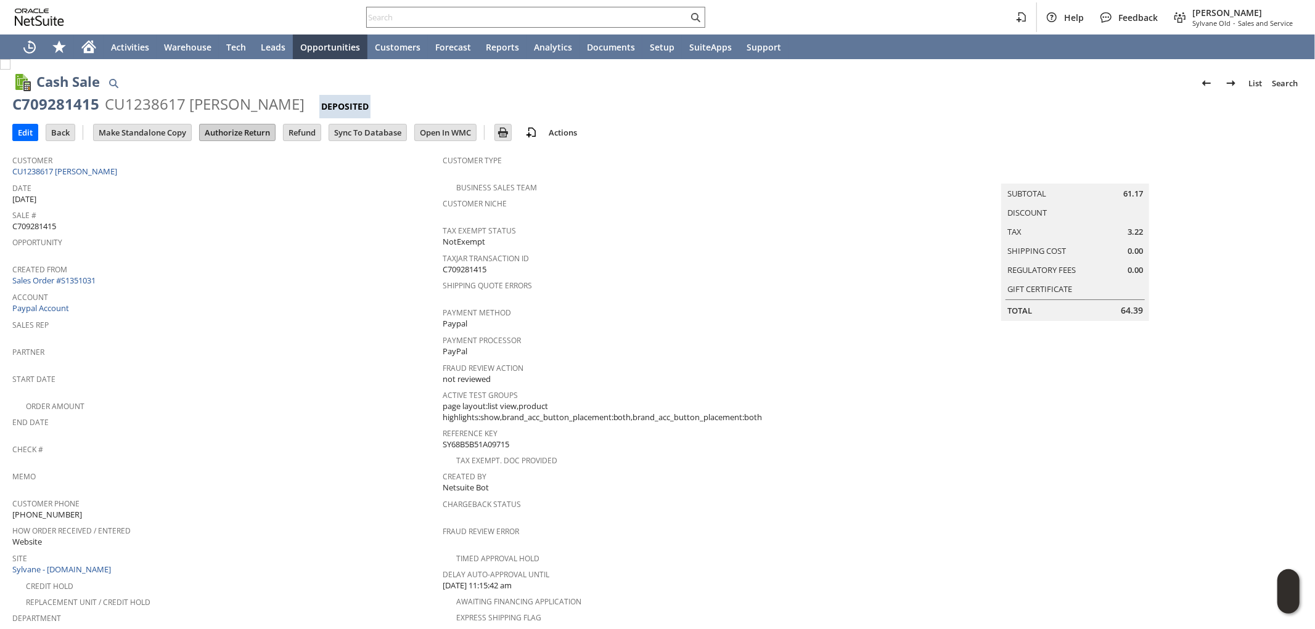
click at [247, 131] on input "Authorize Return" at bounding box center [237, 133] width 75 height 16
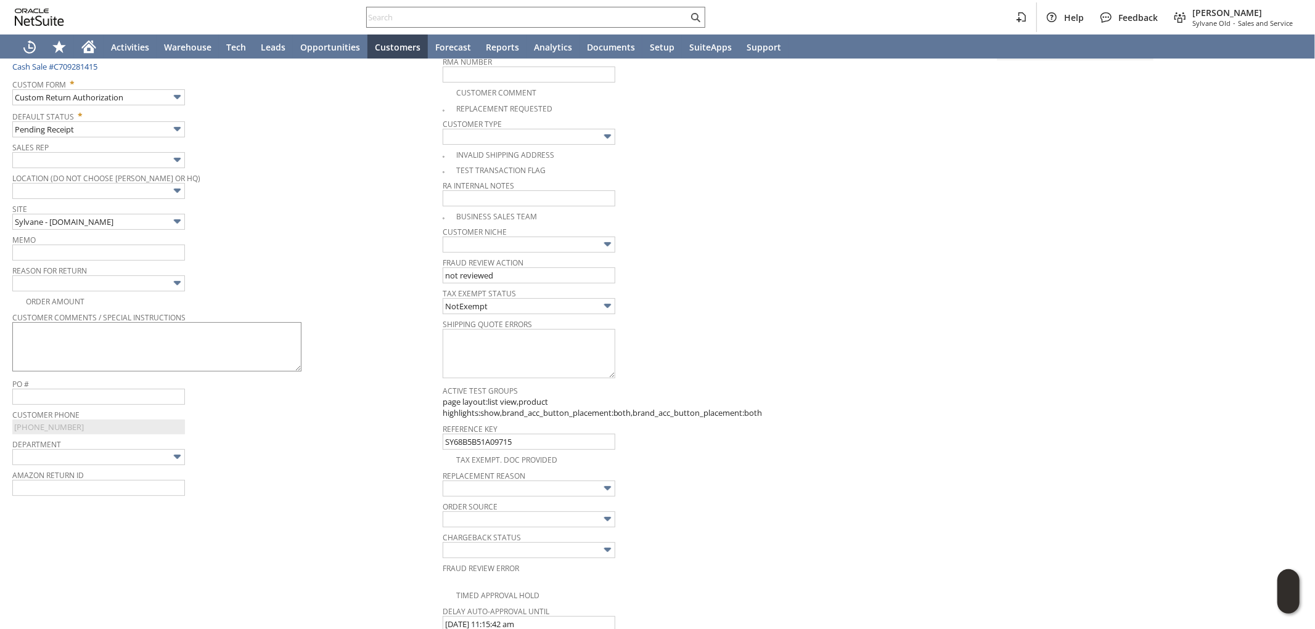
scroll to position [170, 0]
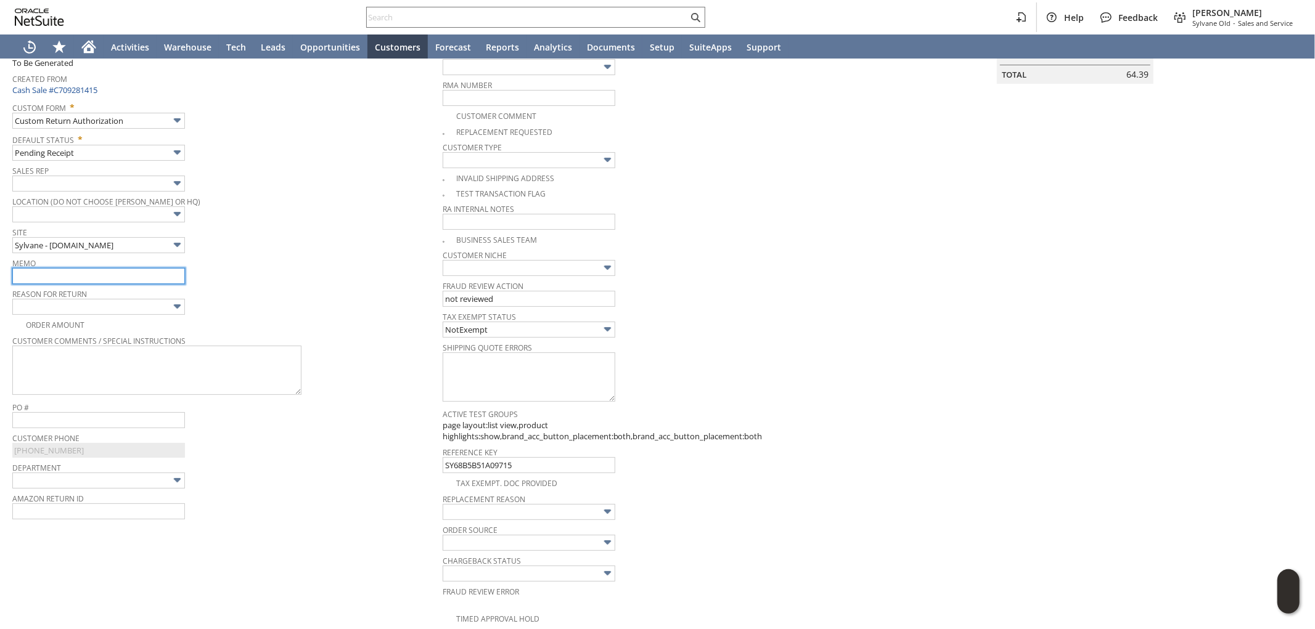
click at [128, 277] on input "text" at bounding box center [98, 276] width 173 height 16
type input "Refund once received"
click at [110, 308] on input "text" at bounding box center [98, 307] width 173 height 16
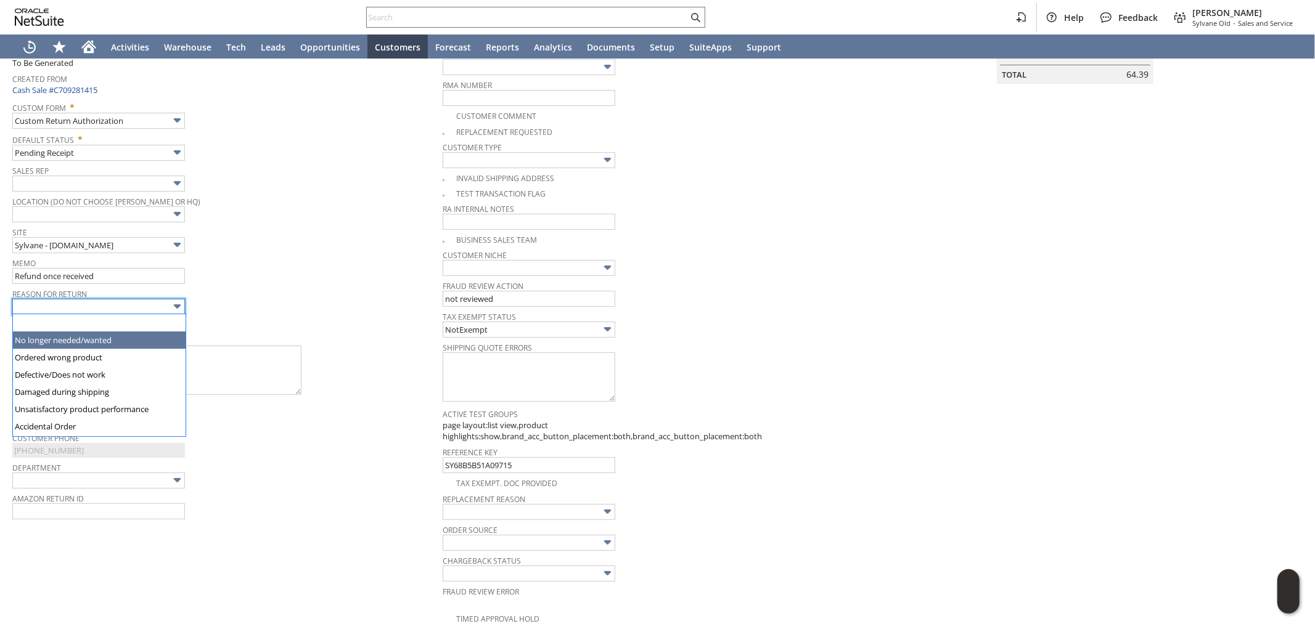
type input "No longer needed/wanted"
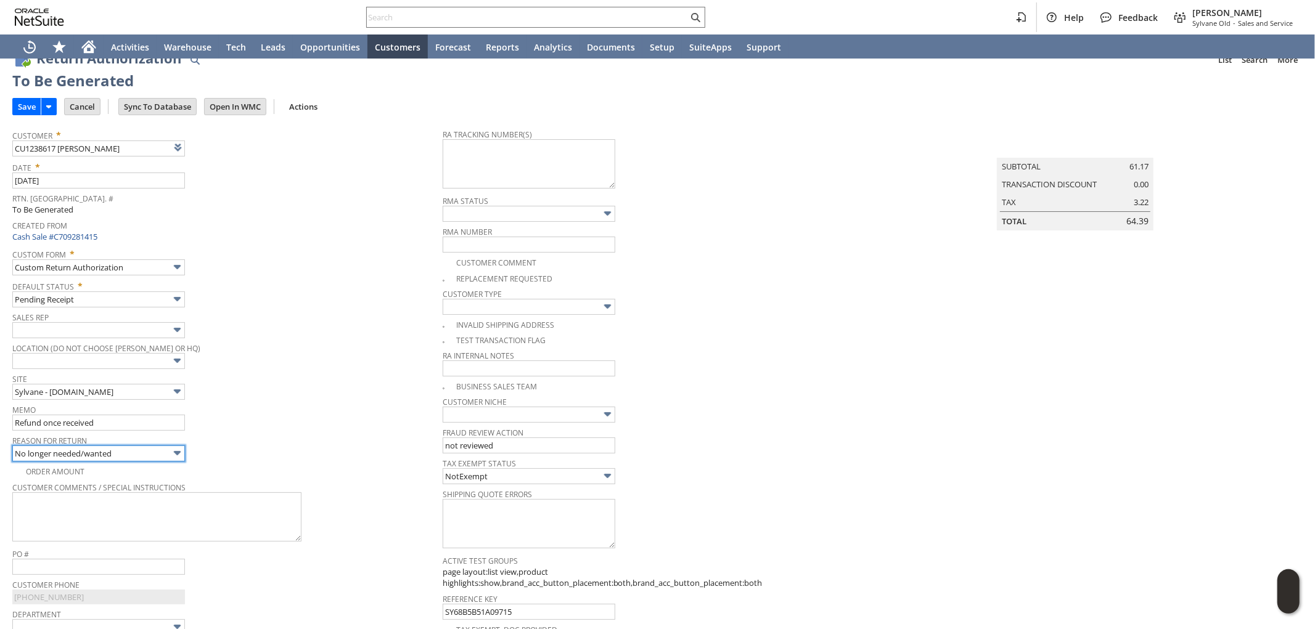
scroll to position [0, 0]
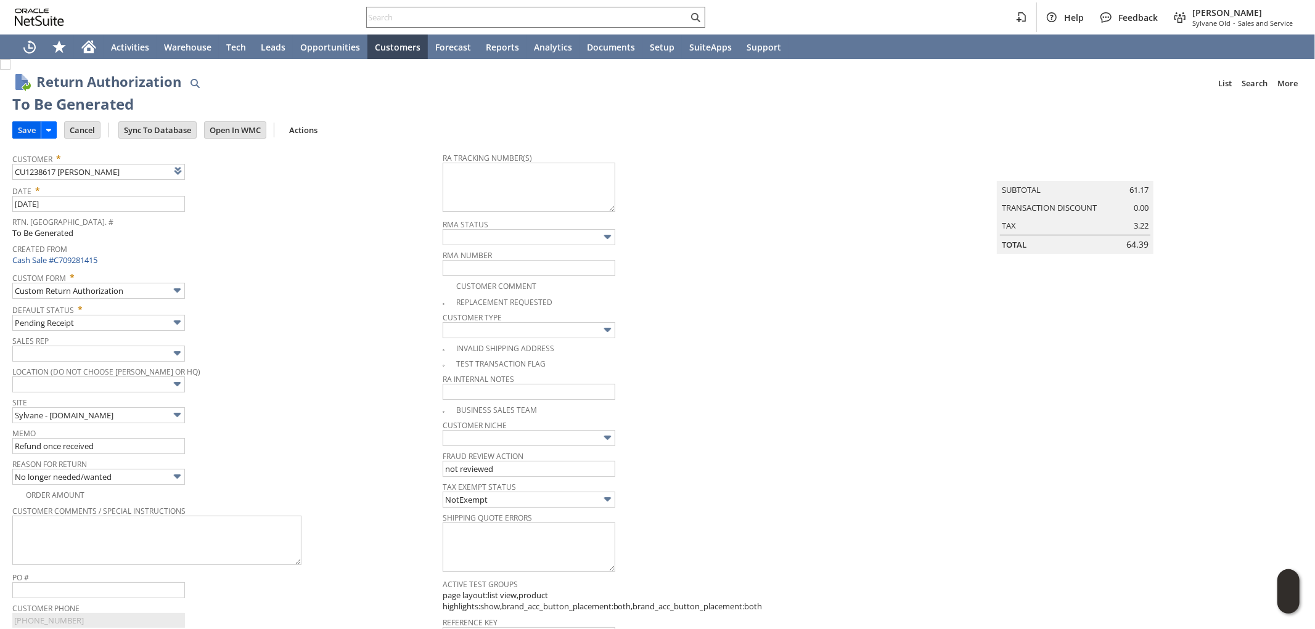
click at [22, 130] on input "Save" at bounding box center [27, 130] width 28 height 16
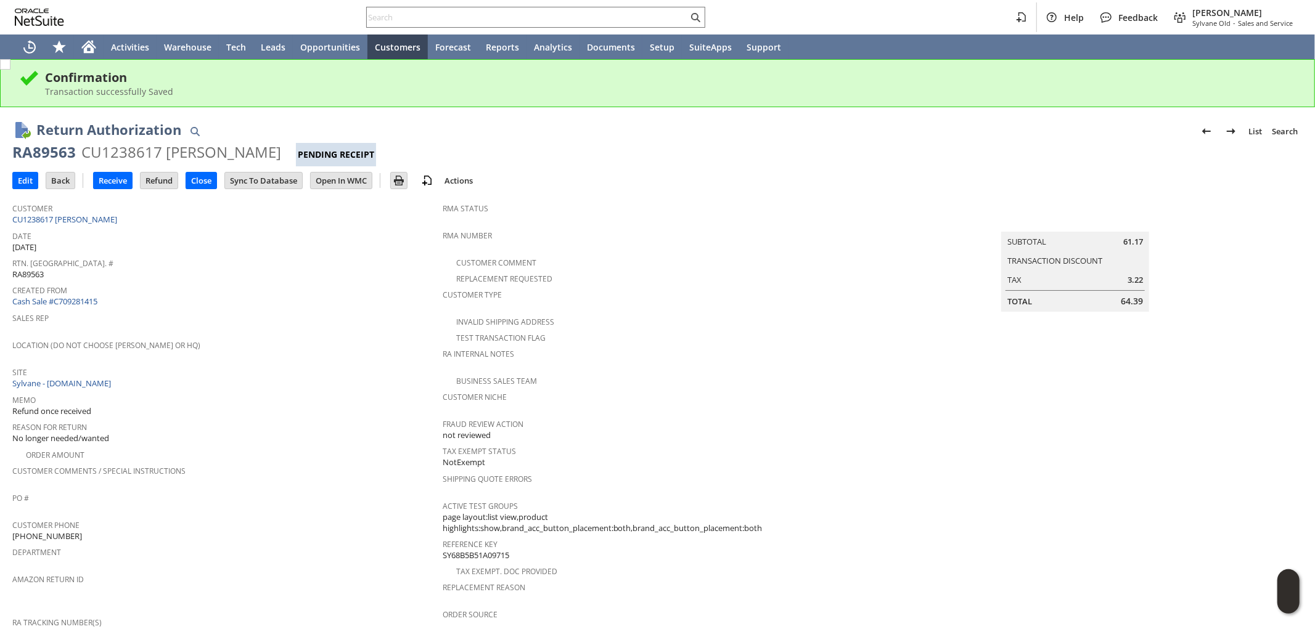
drag, startPoint x: 69, startPoint y: 153, endPoint x: 62, endPoint y: 155, distance: 7.2
click at [62, 155] on div "RA89563" at bounding box center [43, 152] width 63 height 20
drag, startPoint x: 76, startPoint y: 150, endPoint x: 41, endPoint y: 145, distance: 35.0
click at [14, 155] on div "RA89563 CU1238617 Janyce Rotunno Pending Receipt" at bounding box center [657, 154] width 1290 height 24
copy div "RA89563"
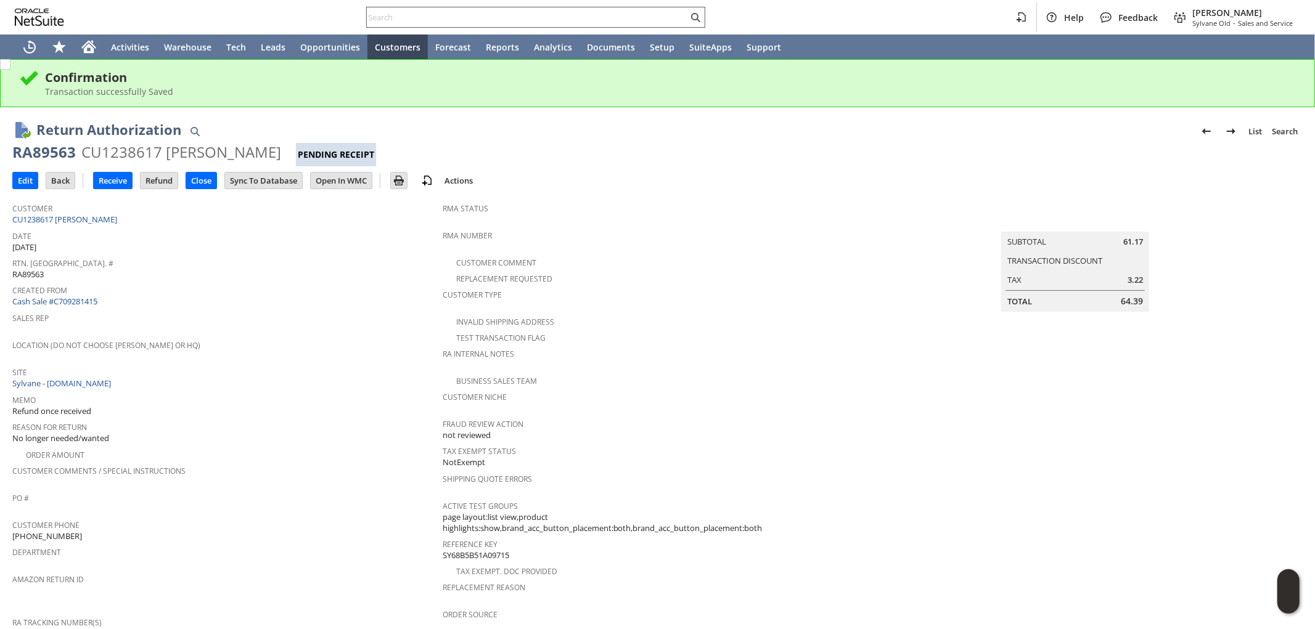
click at [435, 20] on input "text" at bounding box center [527, 17] width 321 height 15
paste input "SY68B60775C6EDE"
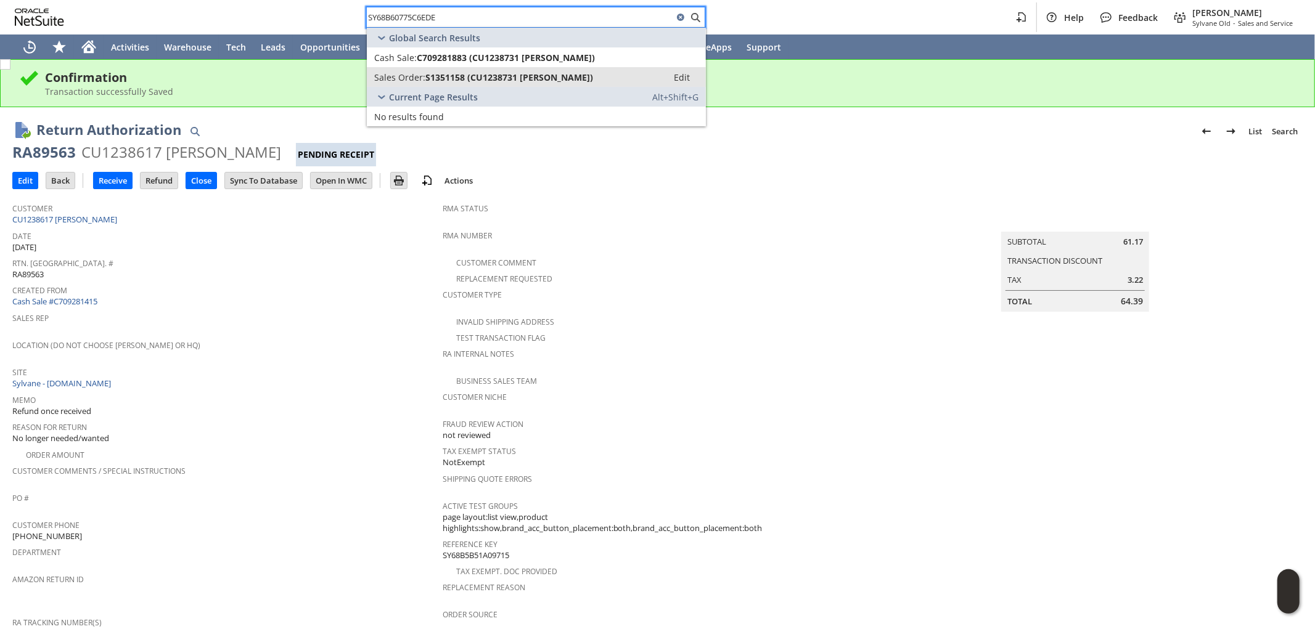
type input "SY68B60775C6EDE"
click at [575, 68] on link "Sales Order: S1351158 (CU1238731 Zach Beland) Edit" at bounding box center [536, 77] width 339 height 20
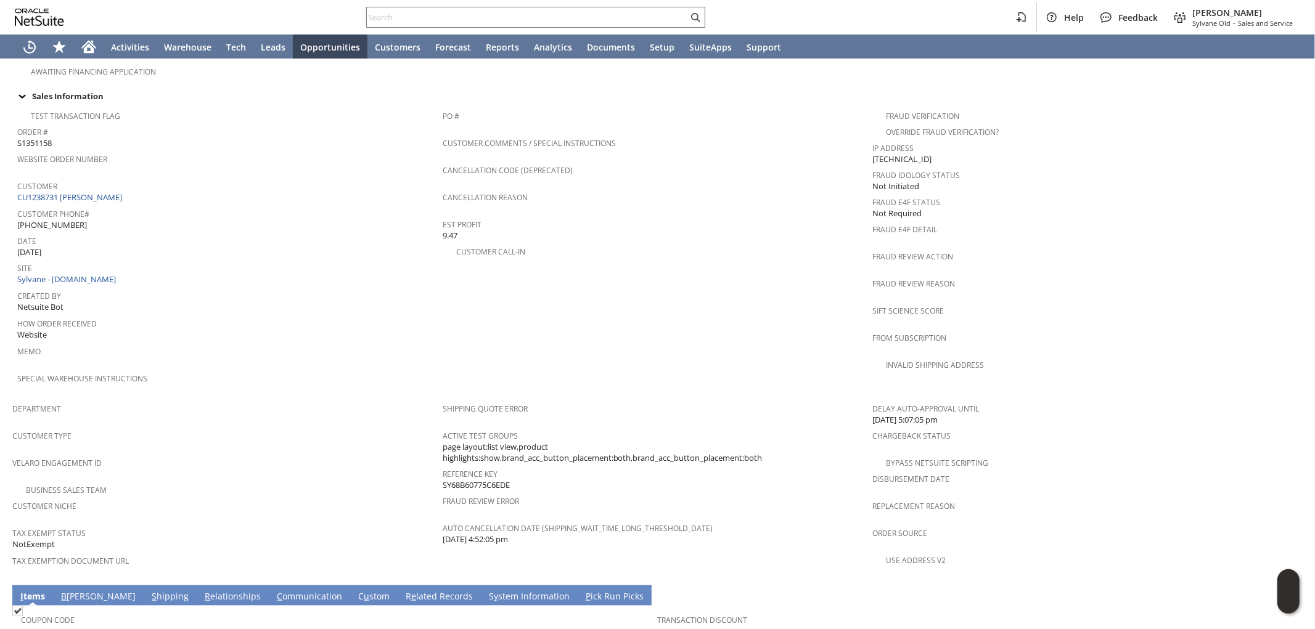
scroll to position [670, 0]
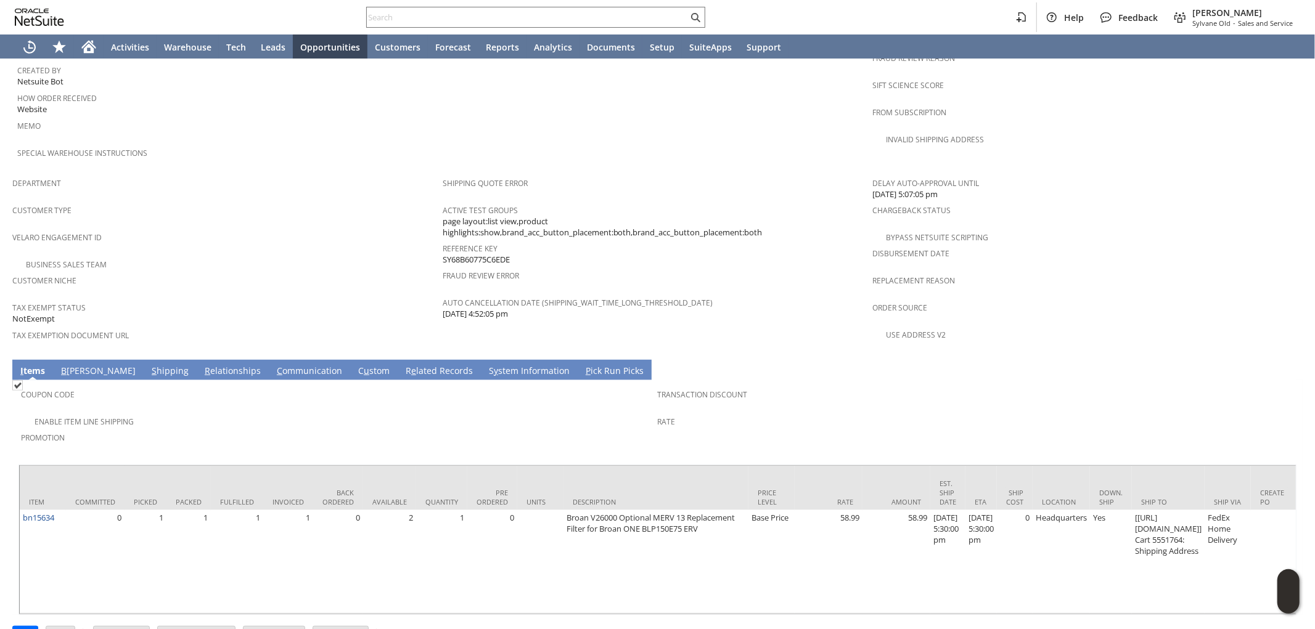
drag, startPoint x: 513, startPoint y: 572, endPoint x: 605, endPoint y: 576, distance: 92.6
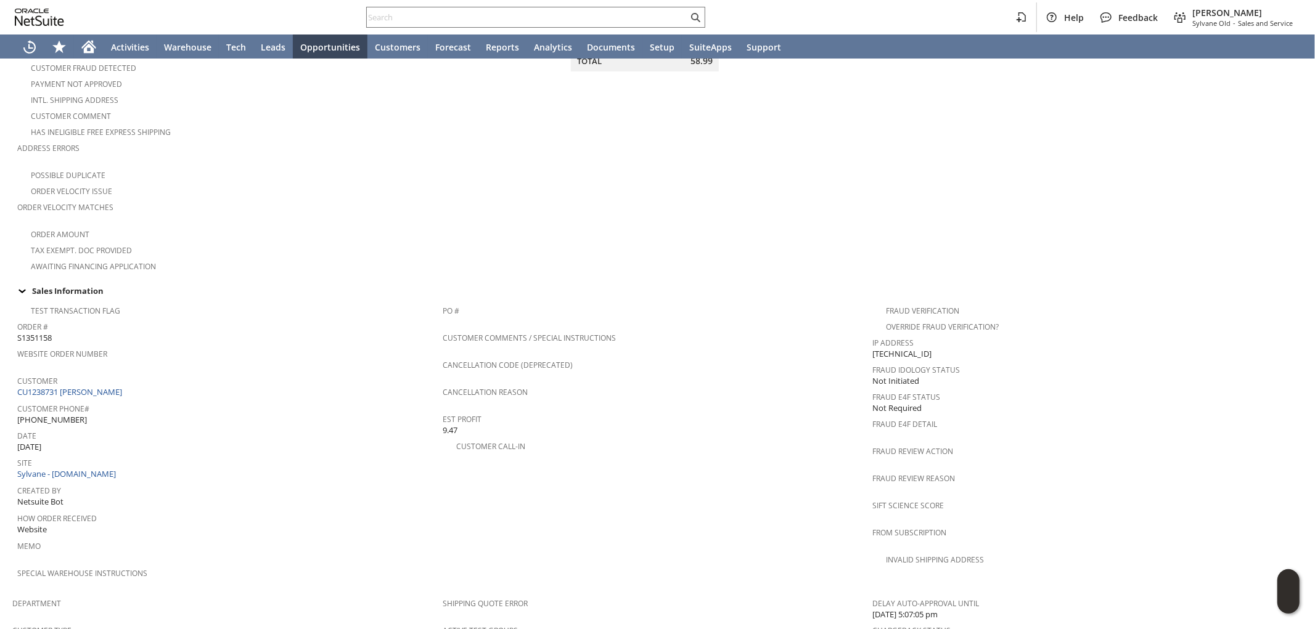
scroll to position [274, 0]
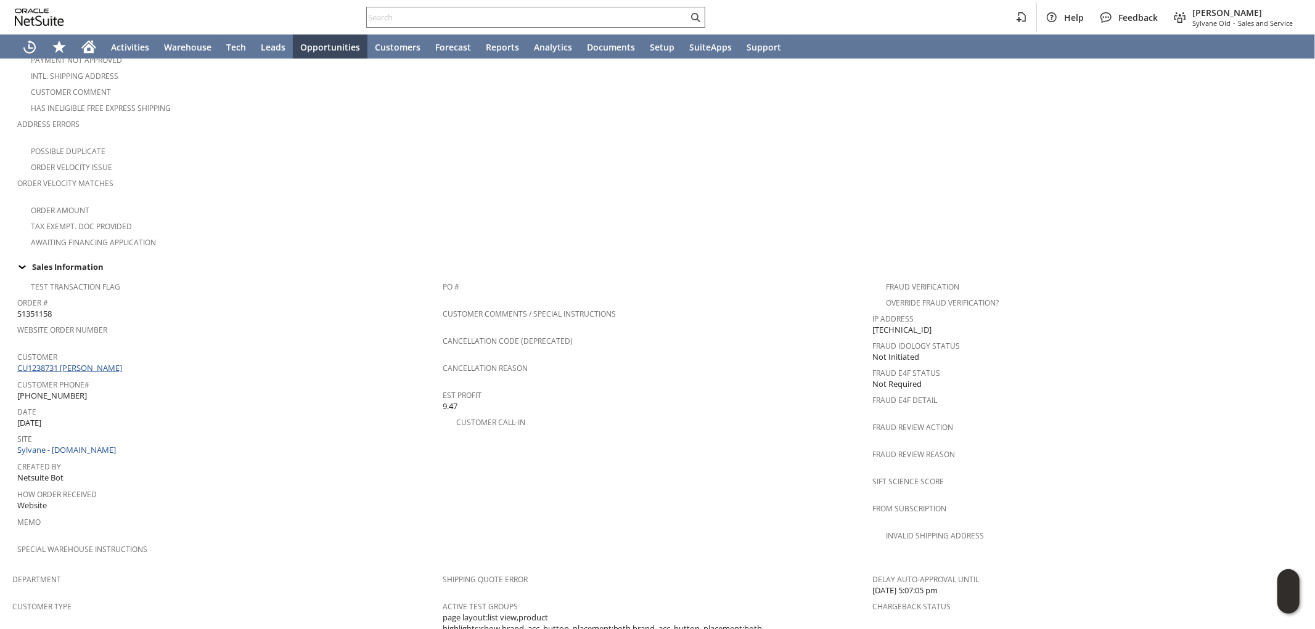
click at [94, 362] on link "CU1238731 Zach Beland" at bounding box center [71, 367] width 108 height 11
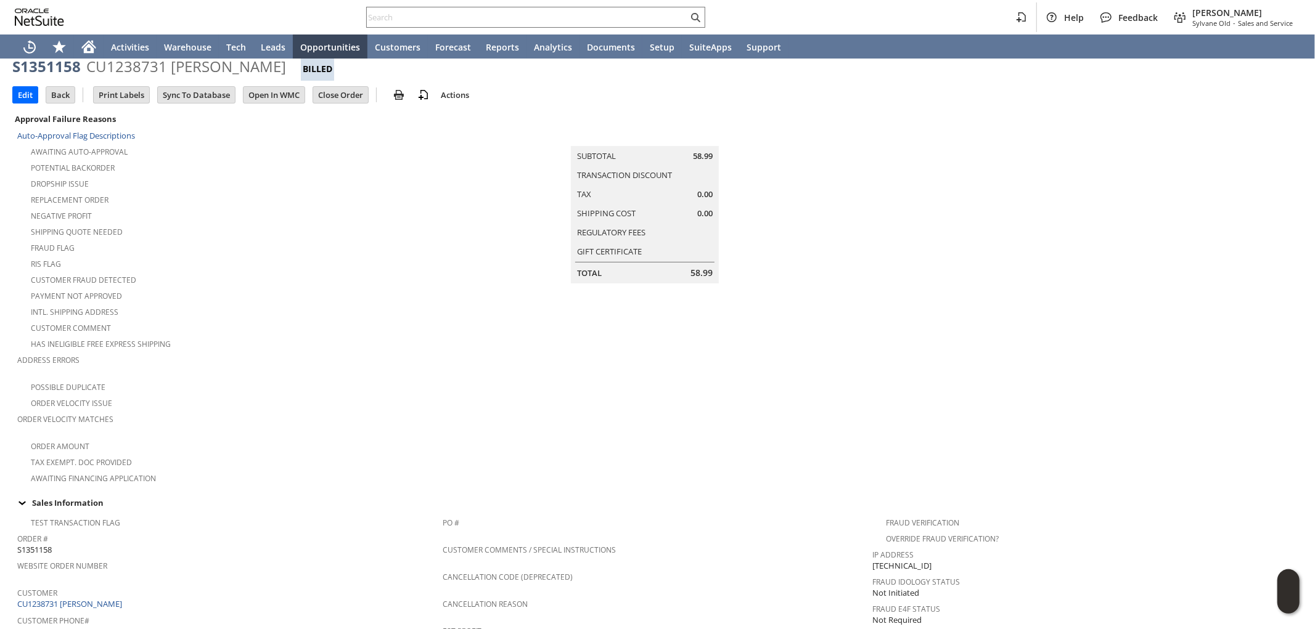
scroll to position [0, 0]
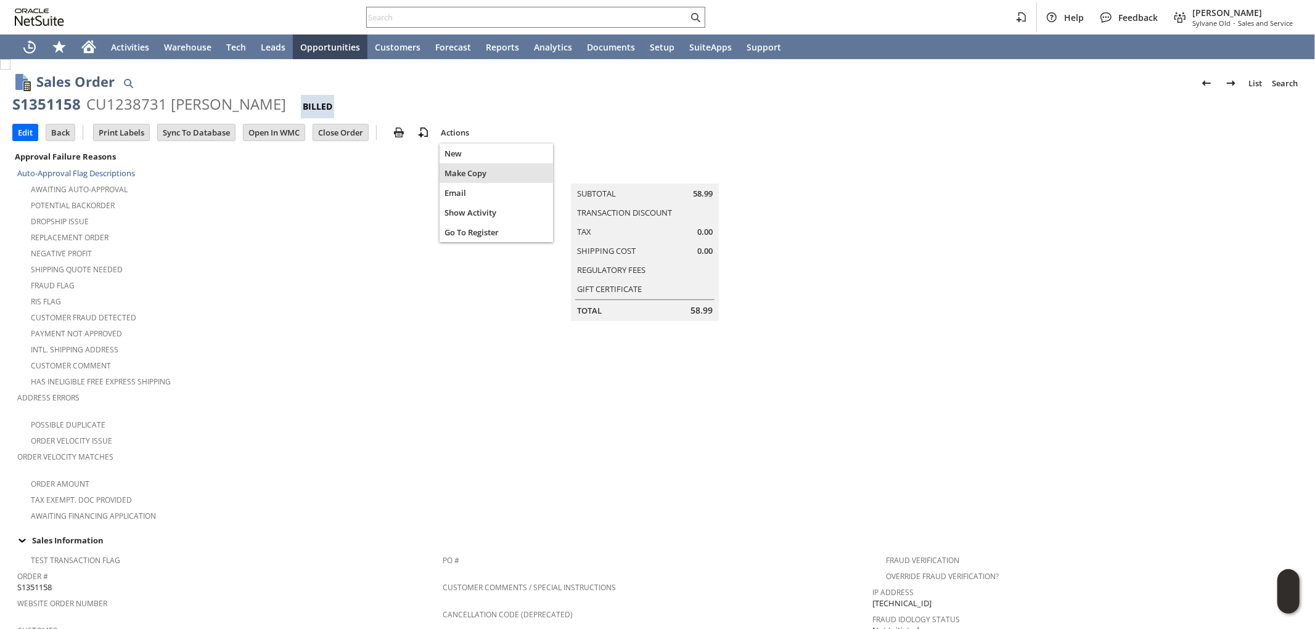
click at [470, 170] on span "Make Copy" at bounding box center [496, 173] width 104 height 11
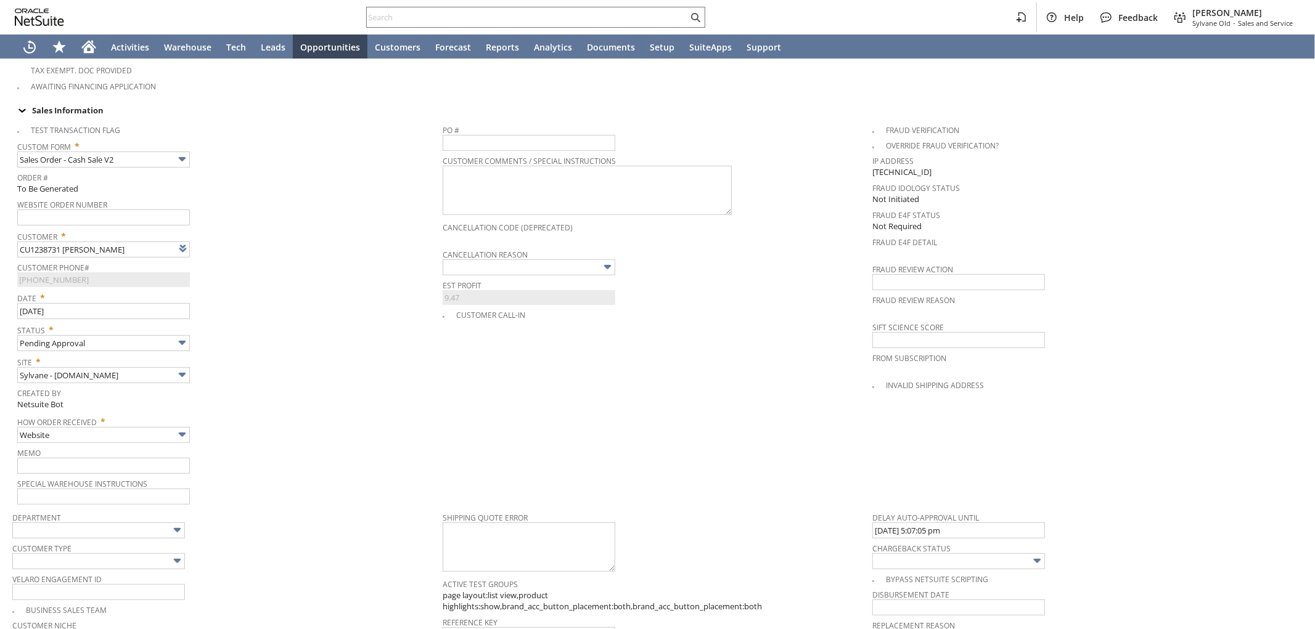
scroll to position [479, 0]
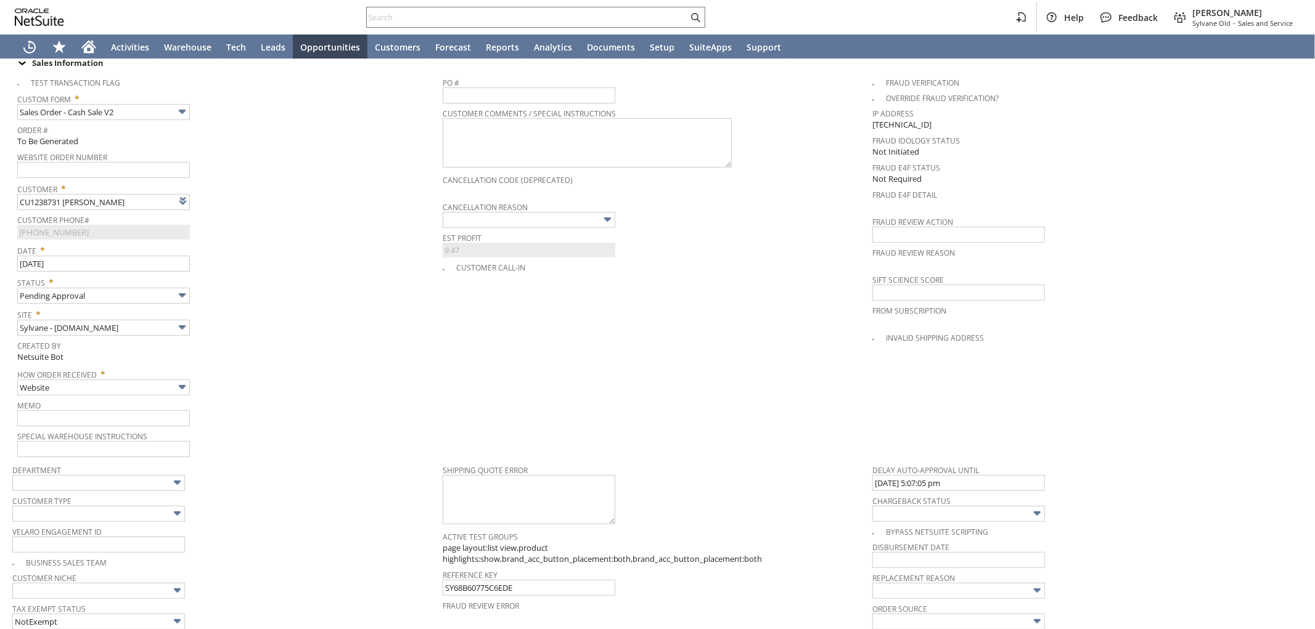
type input "Headquarters - Phone/Fax"
type input "bn15634"
type input "OK"
type input "Make Copy"
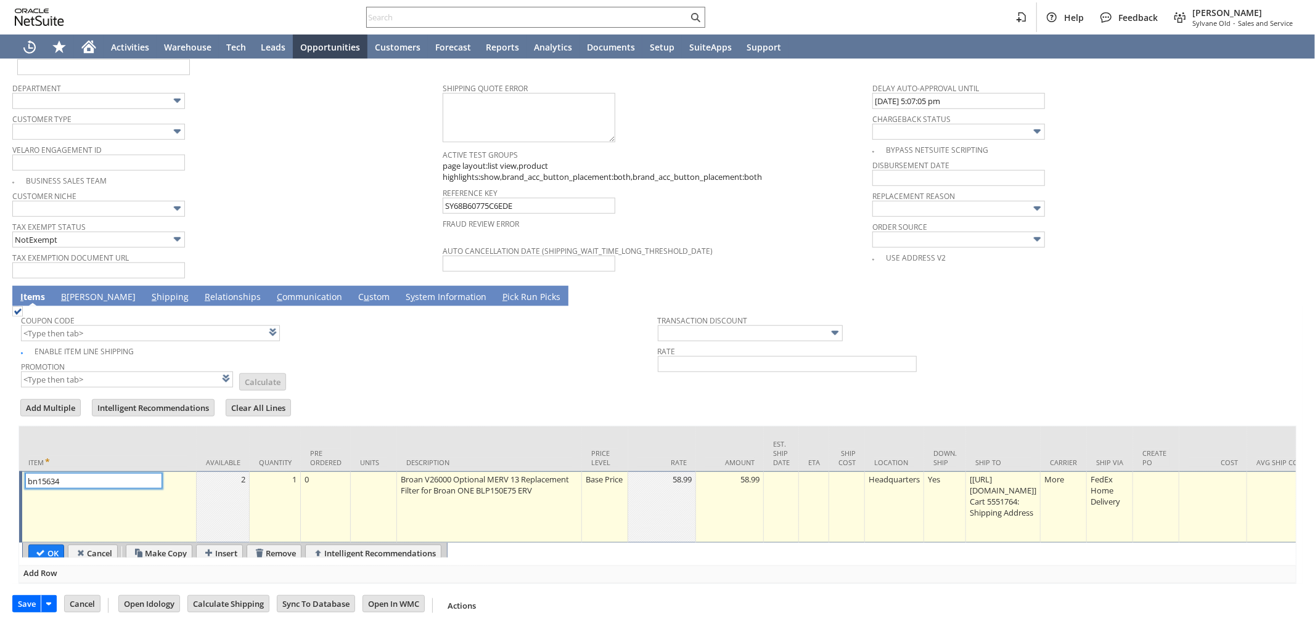
type input "Intelligent Recommendations¹⁰"
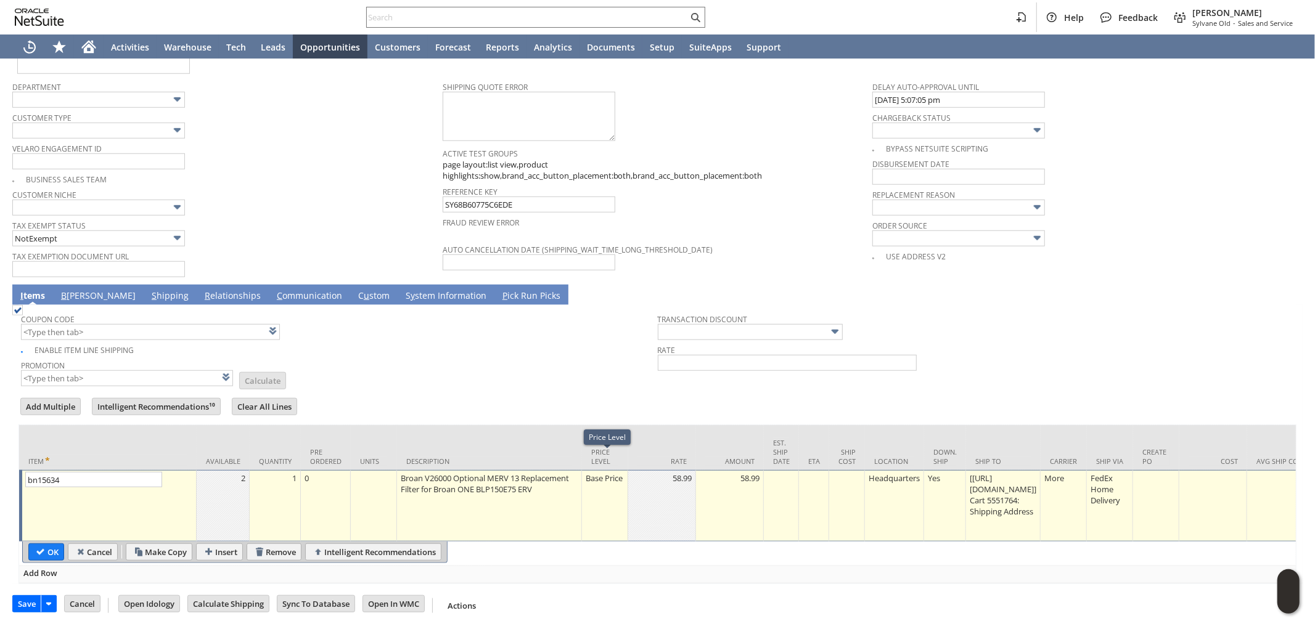
click at [598, 476] on div "Base Price" at bounding box center [604, 478] width 39 height 12
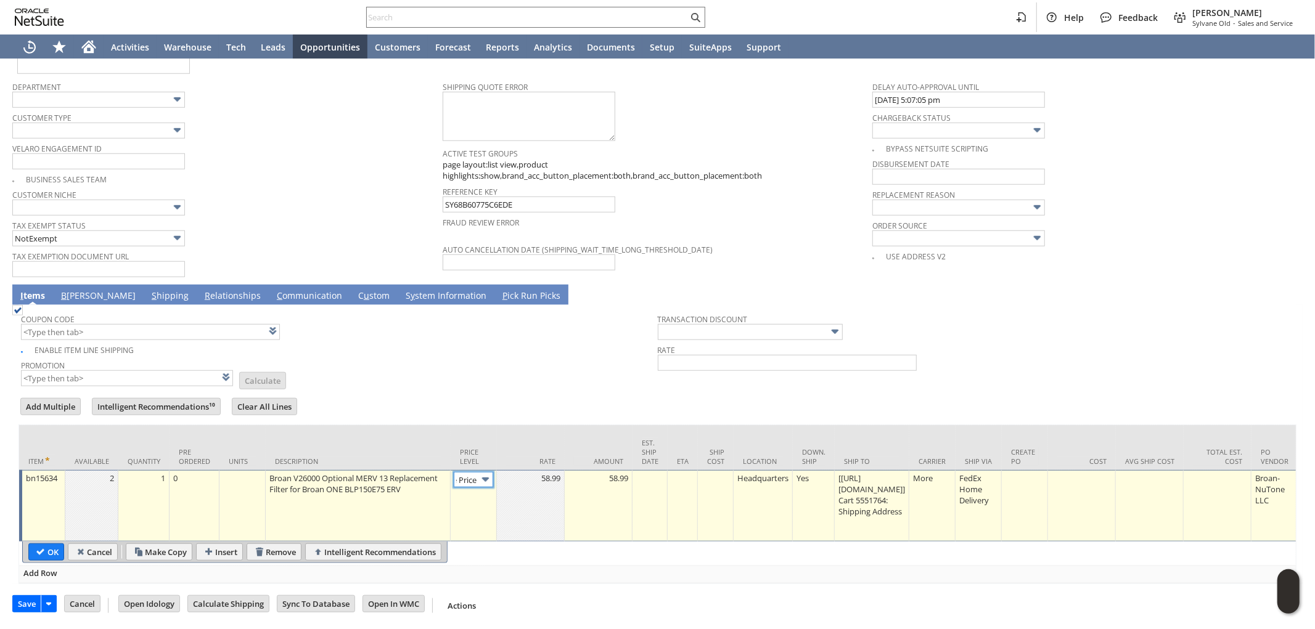
scroll to position [0, 0]
click at [480, 473] on img at bounding box center [485, 480] width 14 height 14
type input "Custom"
click at [521, 496] on td at bounding box center [531, 506] width 68 height 72
type input "0.00"
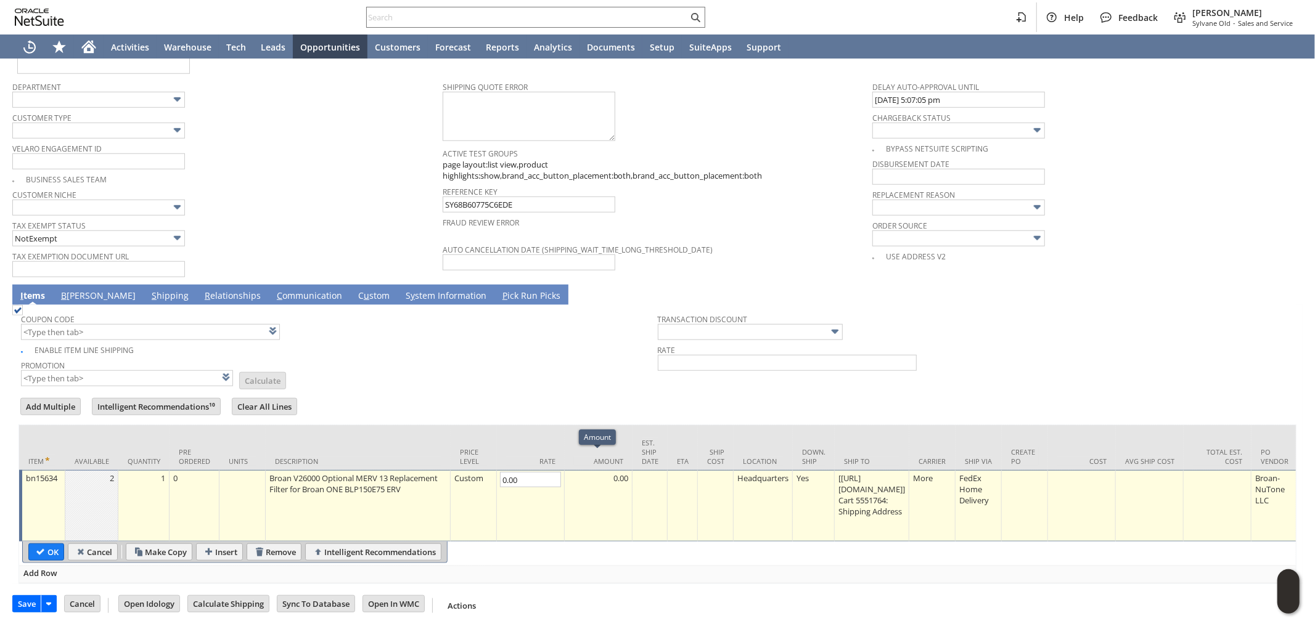
click at [604, 472] on div "0.00" at bounding box center [598, 478] width 61 height 12
type input "0"
type input "0.00"
click at [52, 544] on input "OK" at bounding box center [46, 552] width 35 height 16
type input "Add"
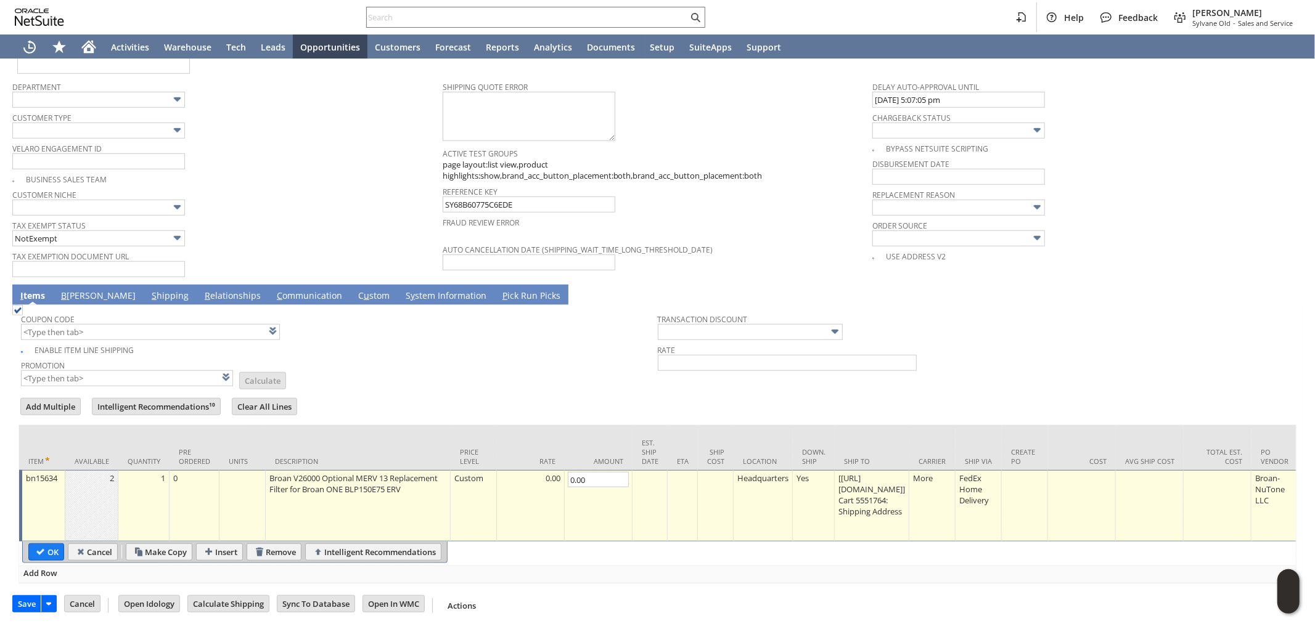
type input "Copy Previous"
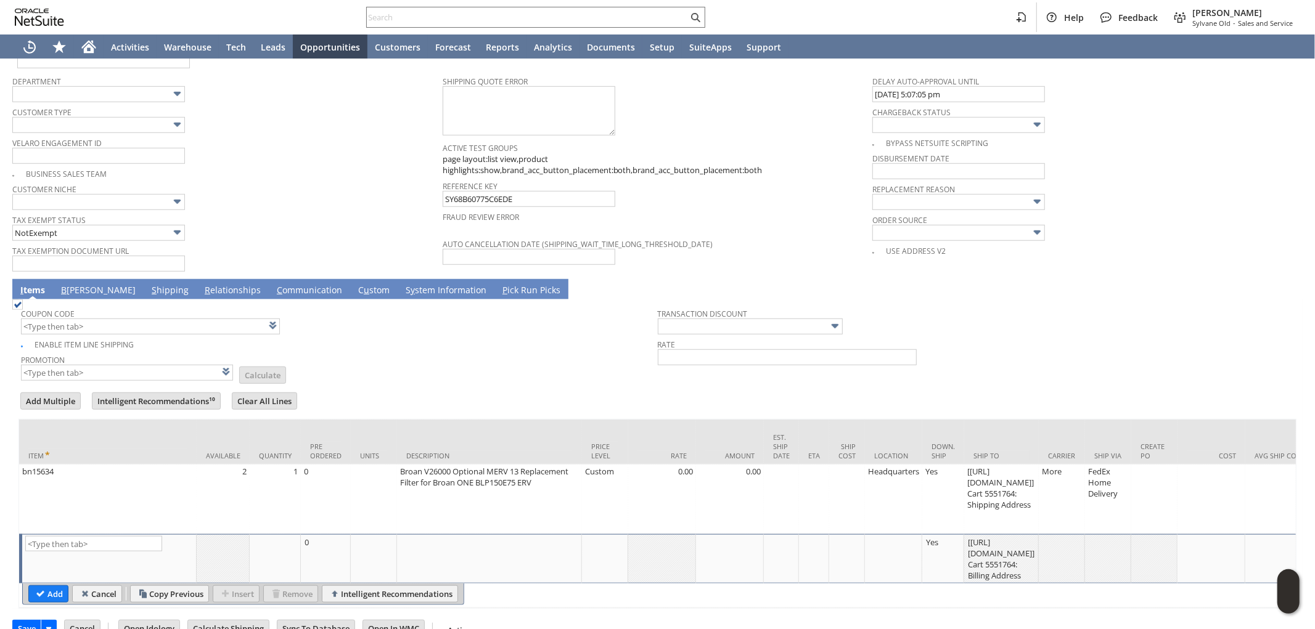
click at [78, 284] on link "B illing" at bounding box center [98, 291] width 81 height 14
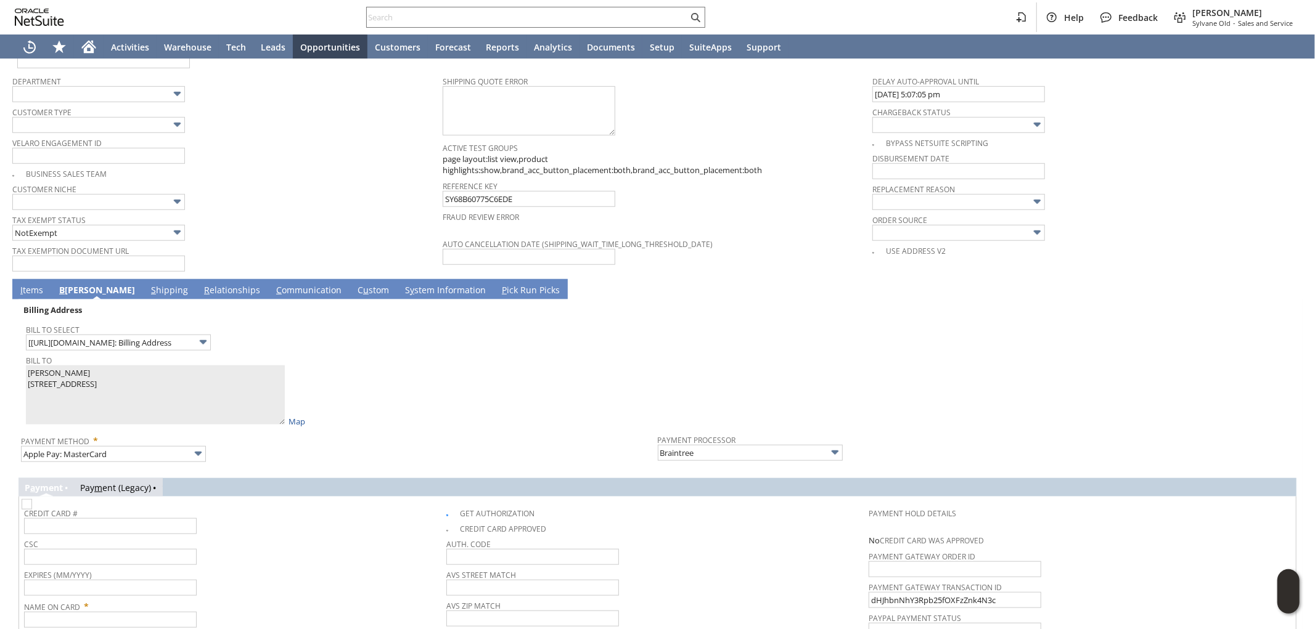
click at [32, 499] on img at bounding box center [27, 504] width 10 height 10
checkbox input "false"
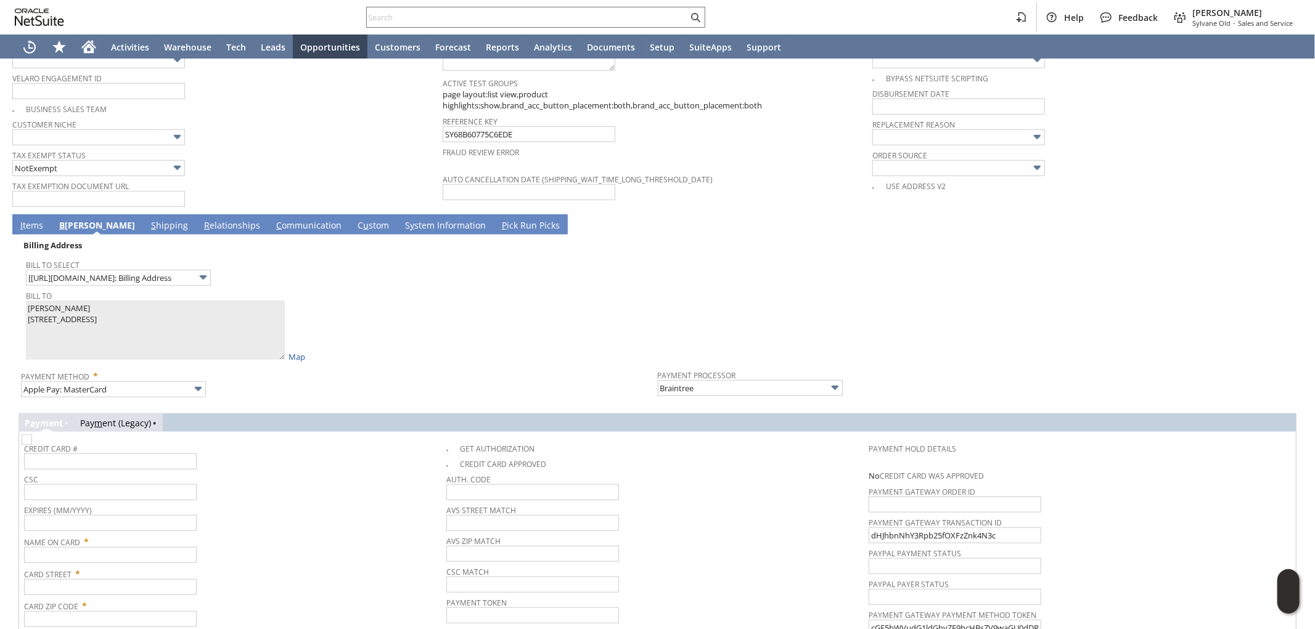
scroll to position [936, 0]
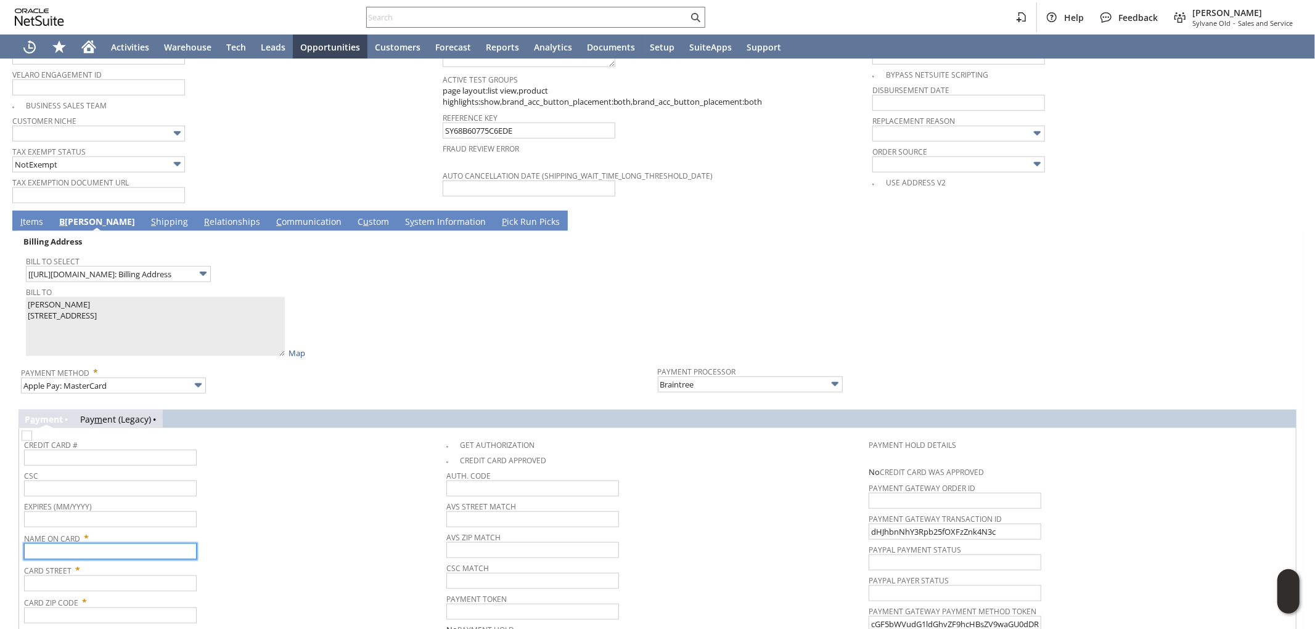
click at [100, 544] on input "text" at bounding box center [110, 552] width 173 height 16
paste input "Zach Beland"
type input "Zach Beland"
click at [16, 303] on div "Billing Address Bill To Select [https://apple.com/ap...764: Billing Address Bil…" at bounding box center [657, 461] width 1290 height 461
click at [81, 576] on input "text" at bounding box center [110, 584] width 173 height 16
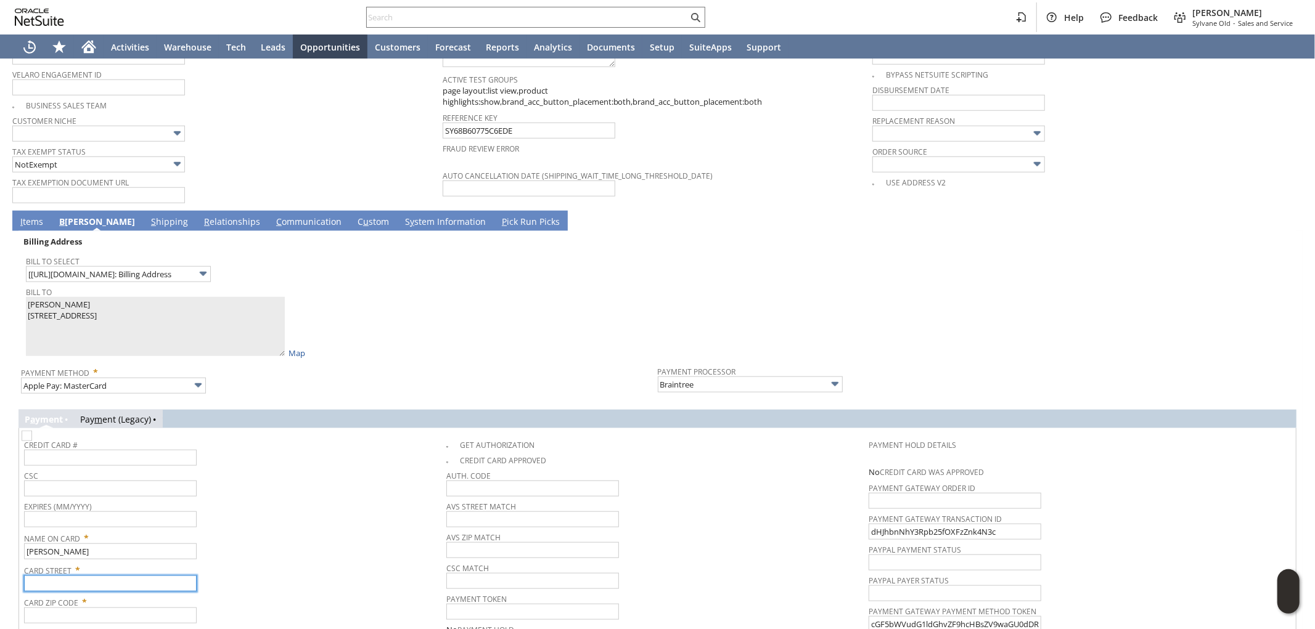
paste input "[STREET_ADDRESS]"
type input "[STREET_ADDRESS]"
click at [76, 608] on input "text" at bounding box center [110, 616] width 173 height 16
paste input "03109"
type input "03109"
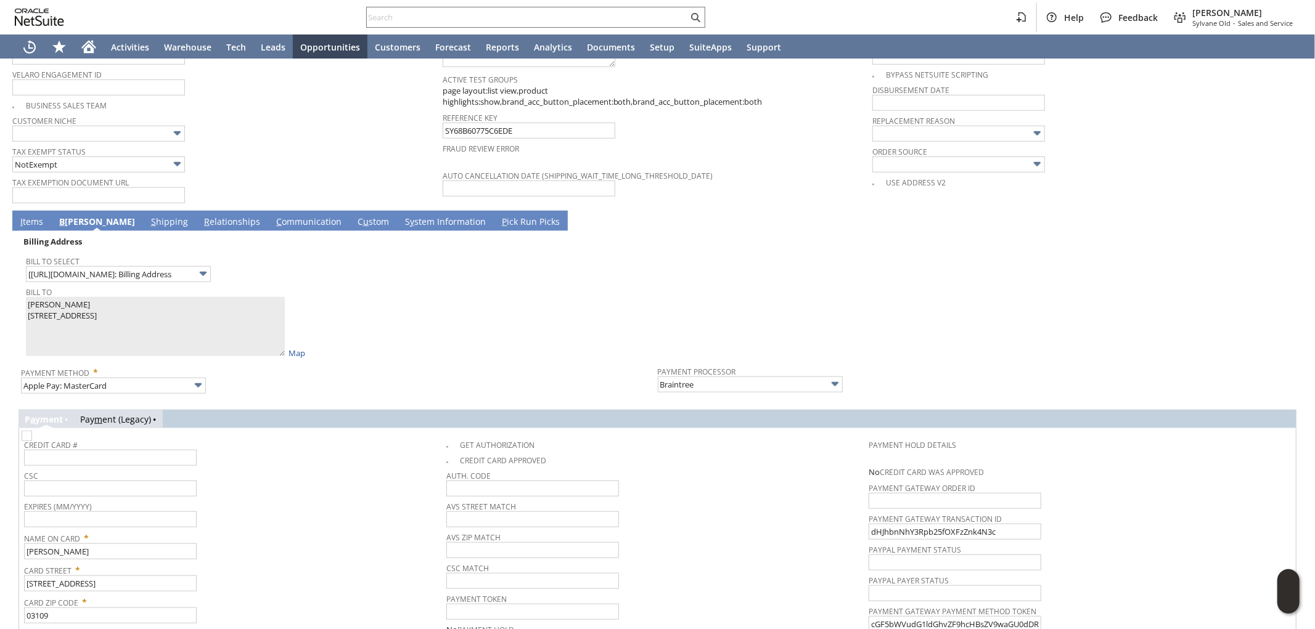
click at [285, 593] on span "Card Zip Code *" at bounding box center [232, 600] width 416 height 15
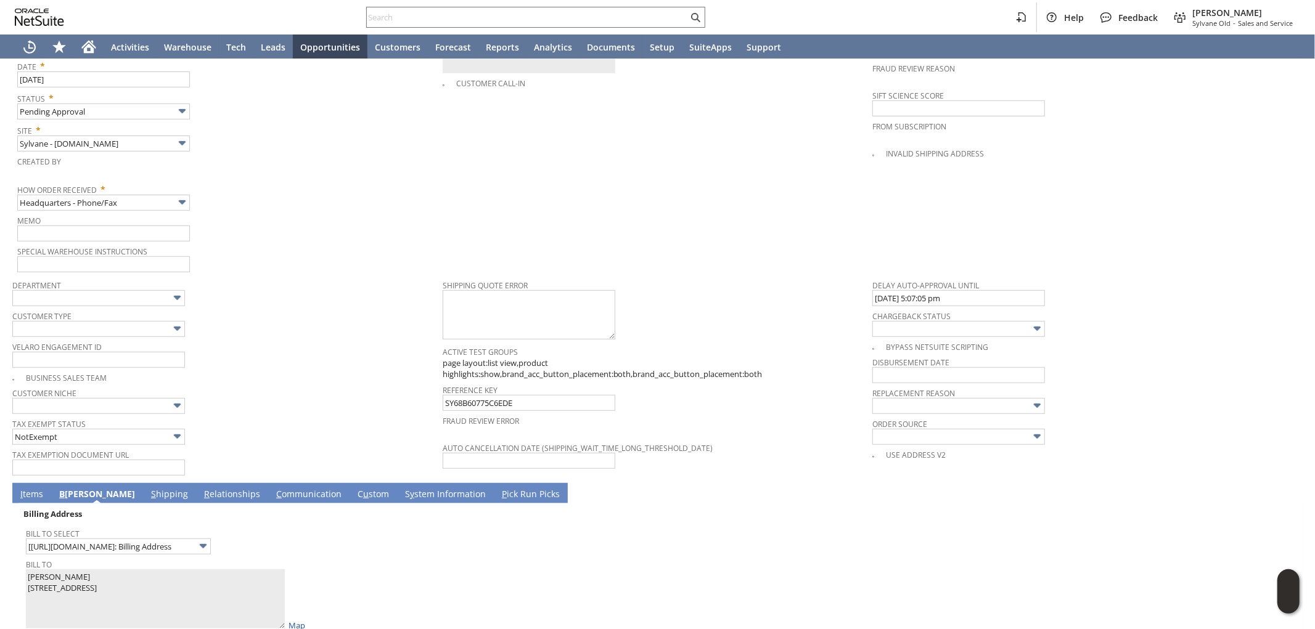
scroll to position [662, 0]
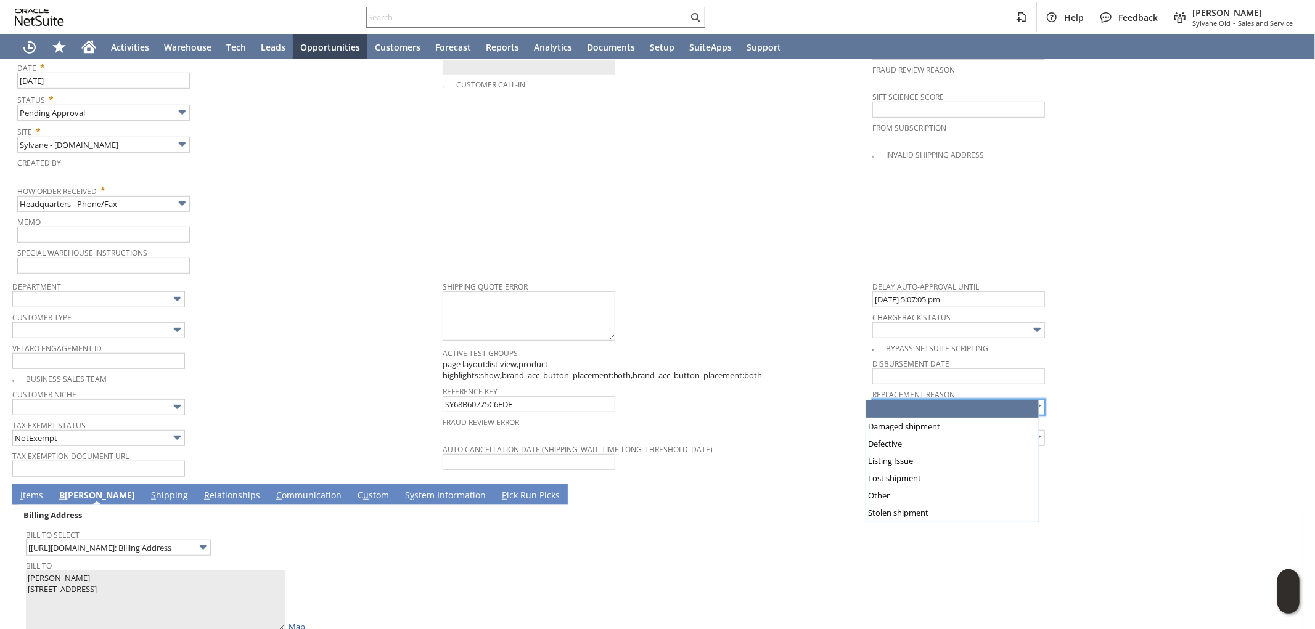
click at [925, 399] on input "text" at bounding box center [958, 407] width 173 height 16
type input "Damaged shipment"
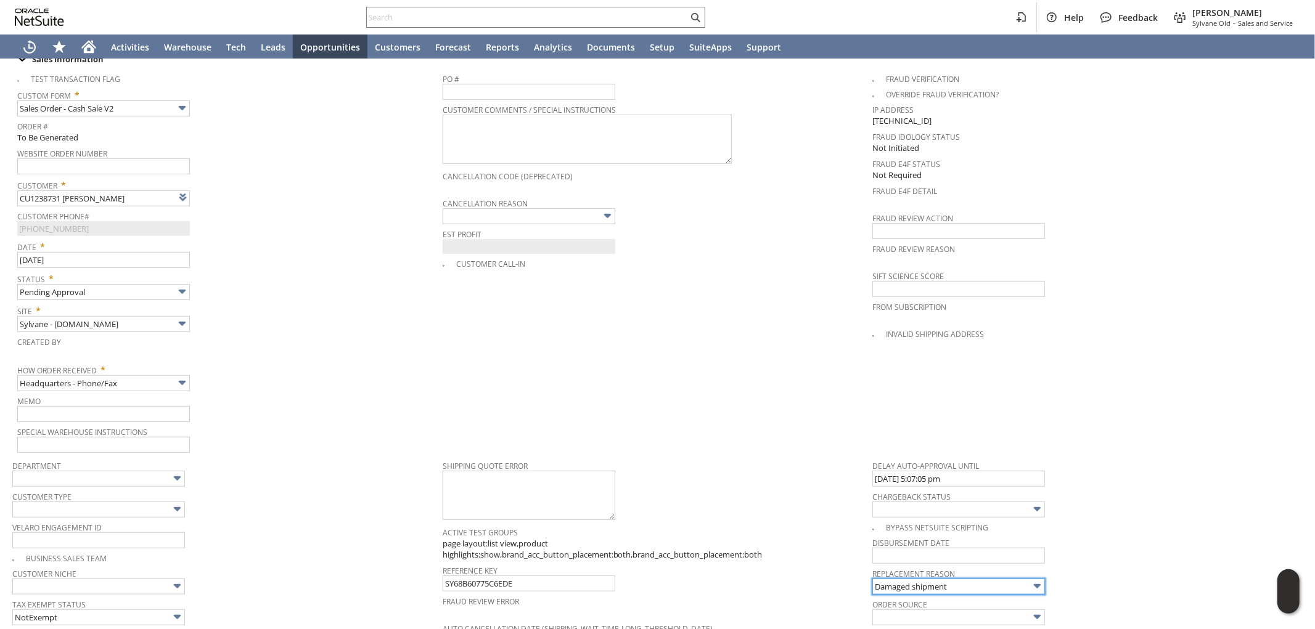
scroll to position [457, 0]
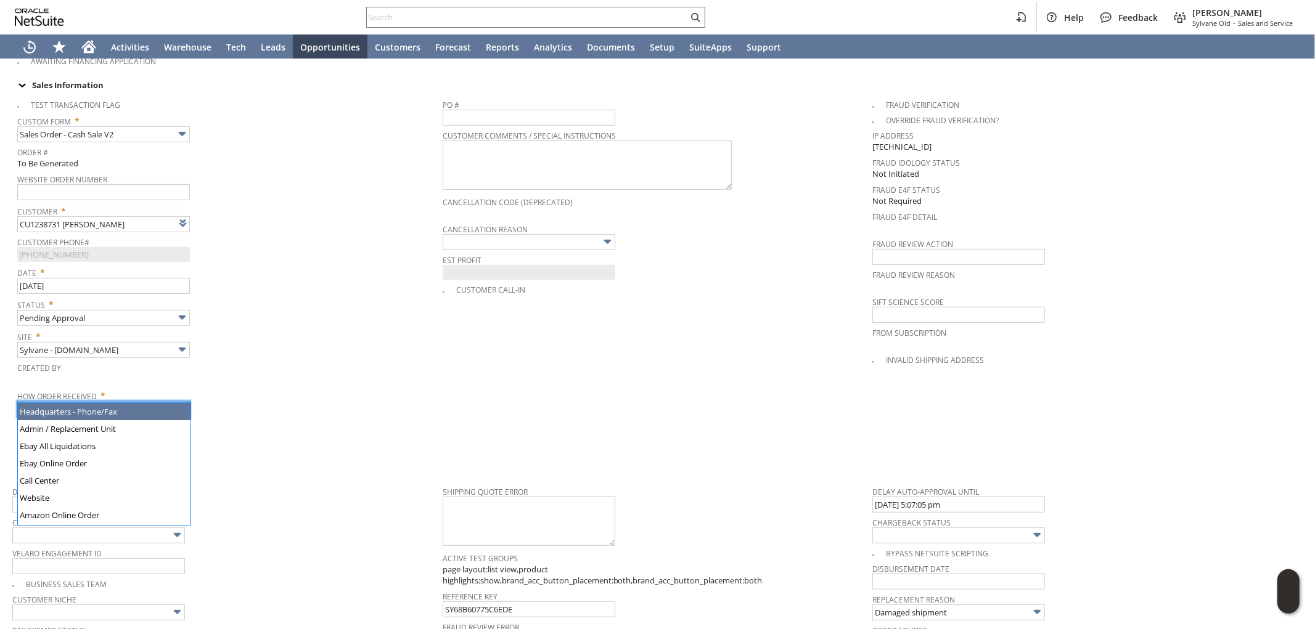
click at [118, 401] on input "Headquarters - Phone/Fax" at bounding box center [103, 409] width 173 height 16
type input "Admin / Replacement Unit"
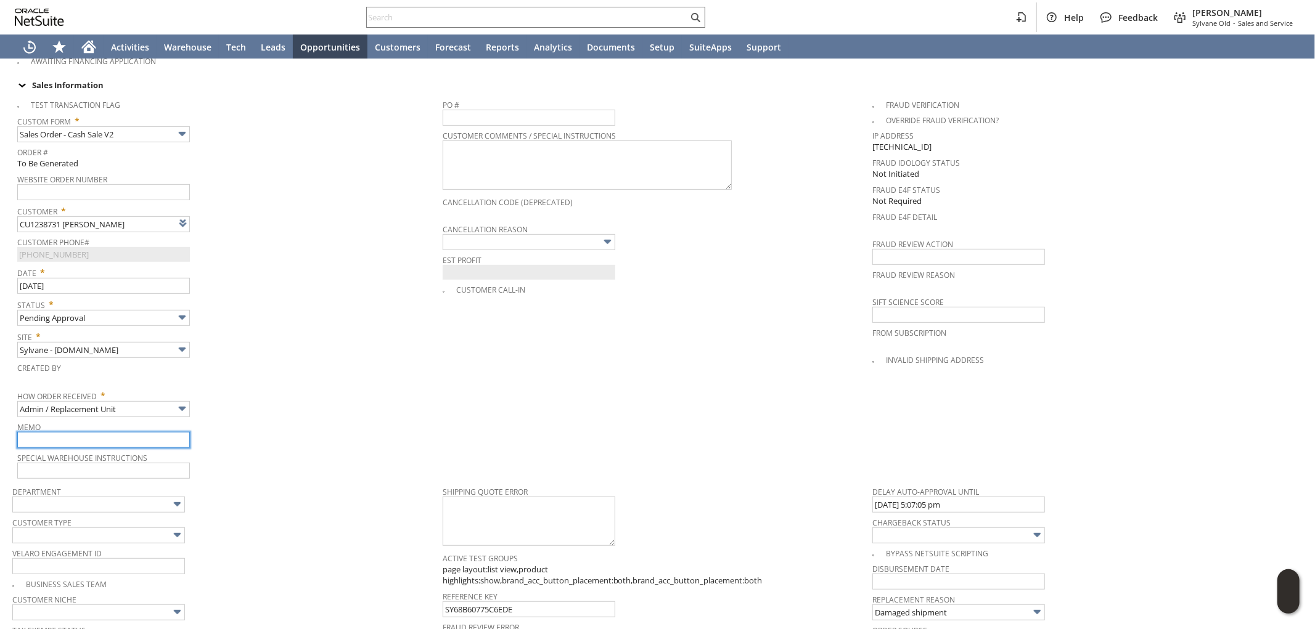
click at [107, 432] on input "text" at bounding box center [103, 440] width 173 height 16
type input "Replacement order / damage claim filed"
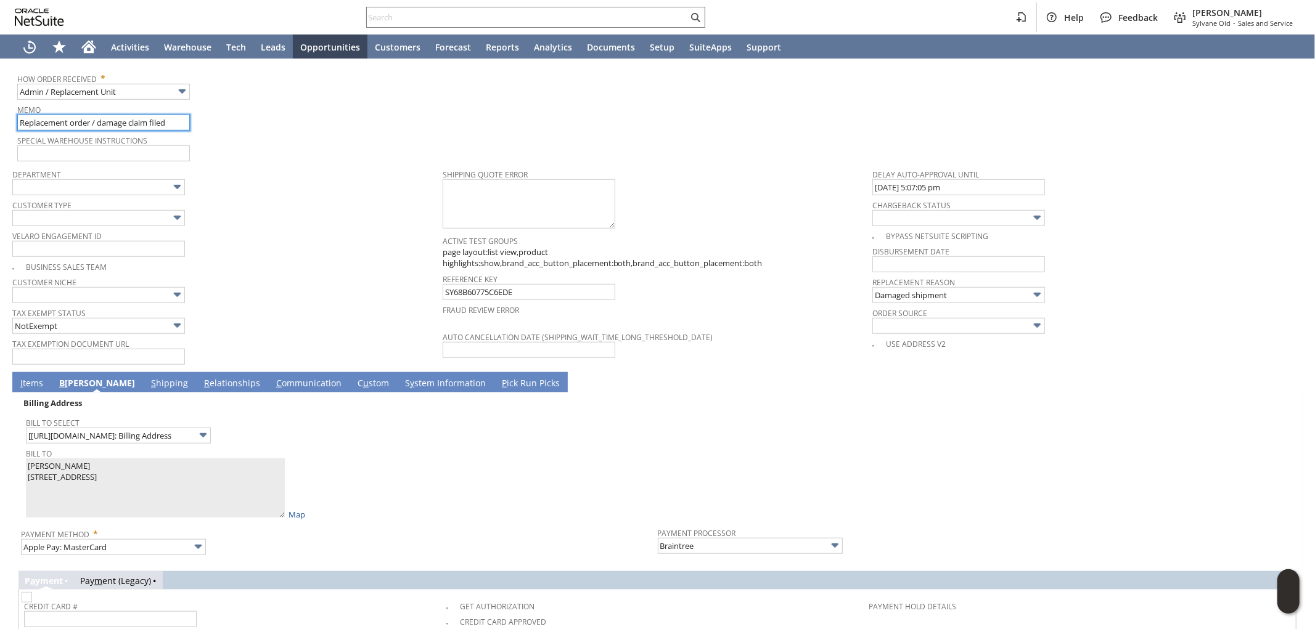
scroll to position [936, 0]
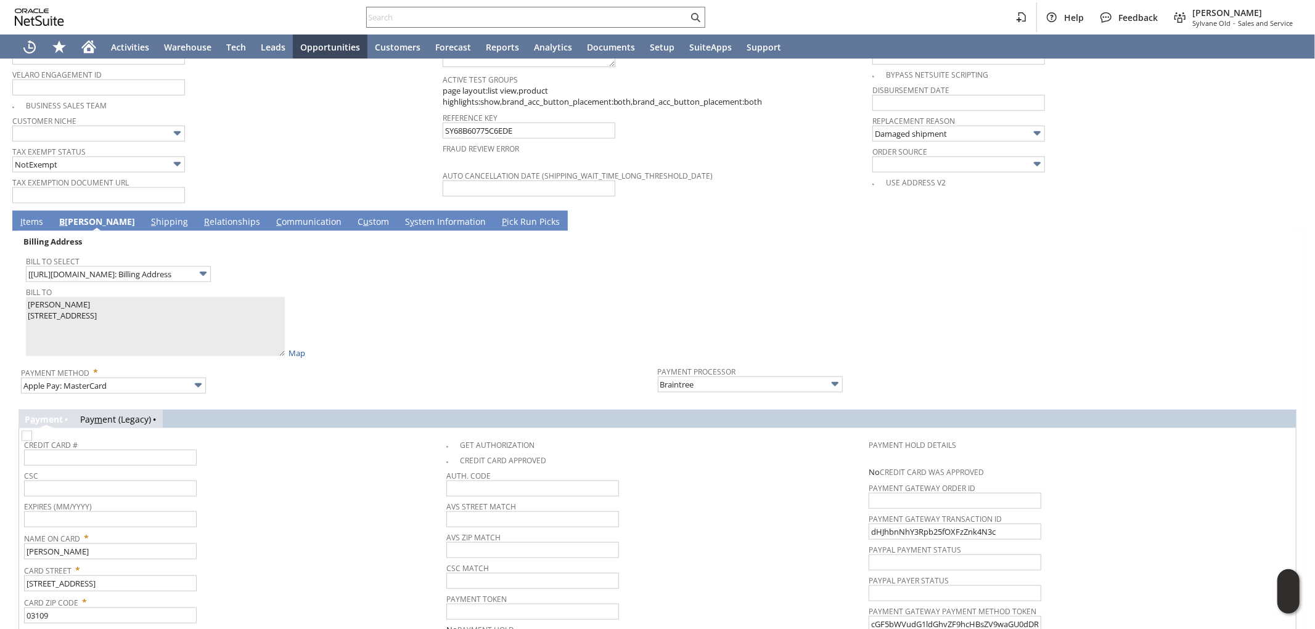
click at [31, 216] on link "I tems" at bounding box center [31, 223] width 29 height 14
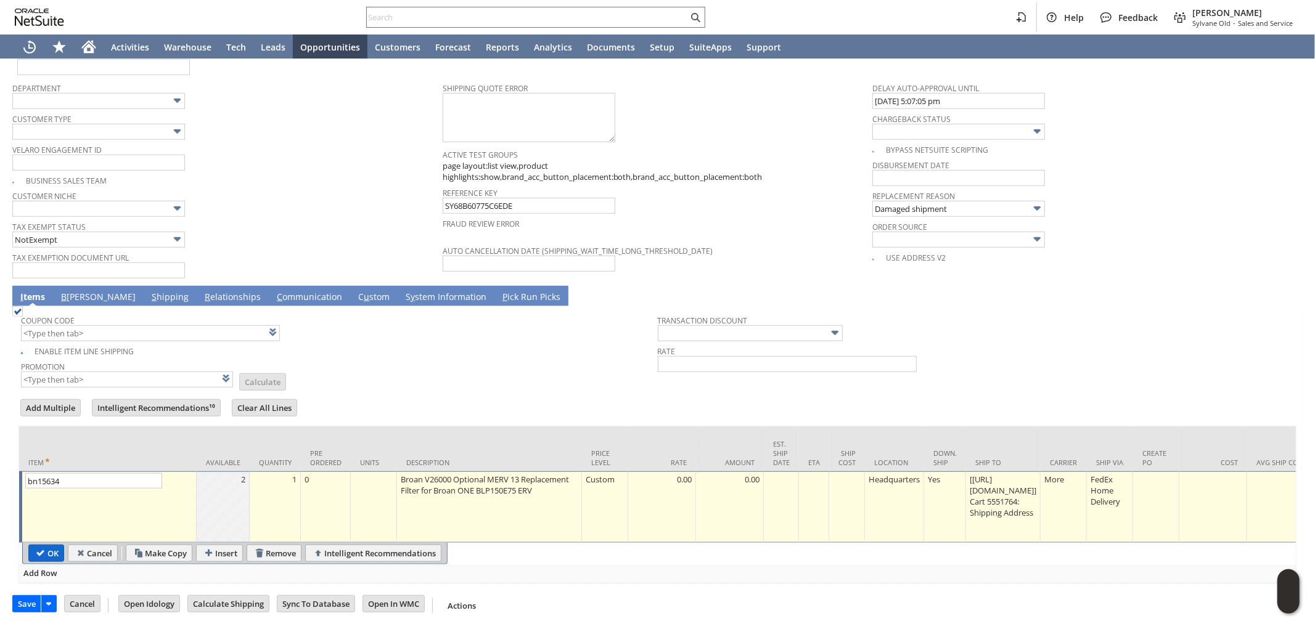
click at [51, 546] on input "OK" at bounding box center [46, 554] width 35 height 16
type input "Add"
type input "Copy Previous"
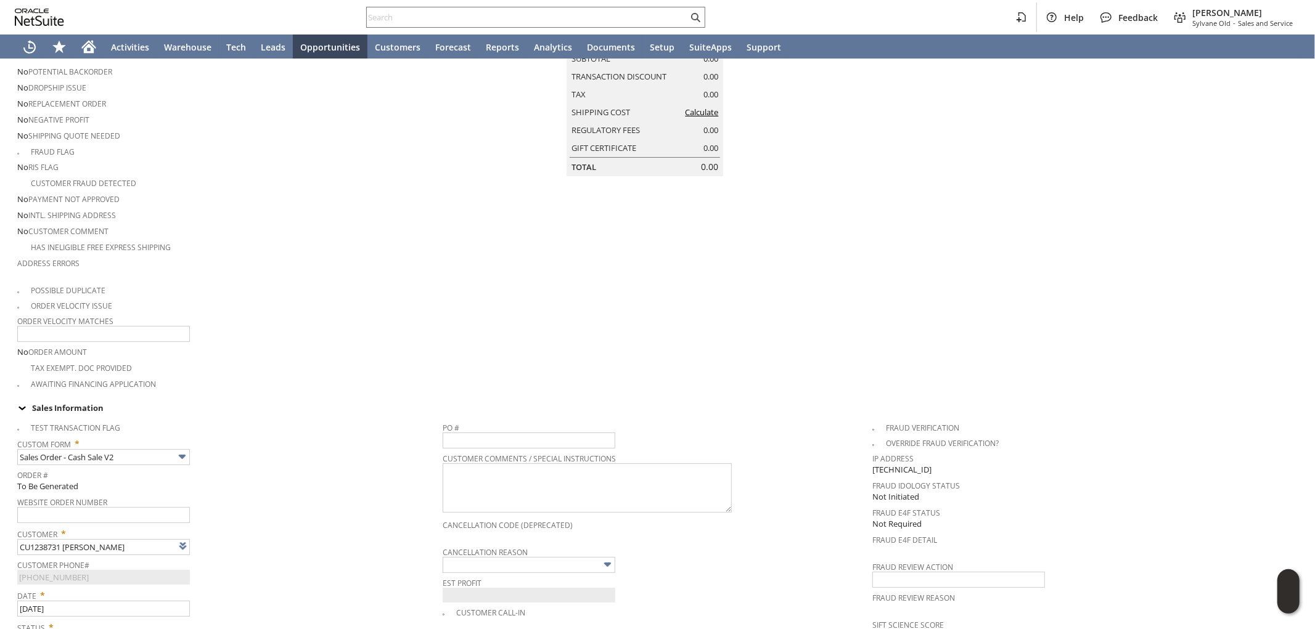
scroll to position [0, 0]
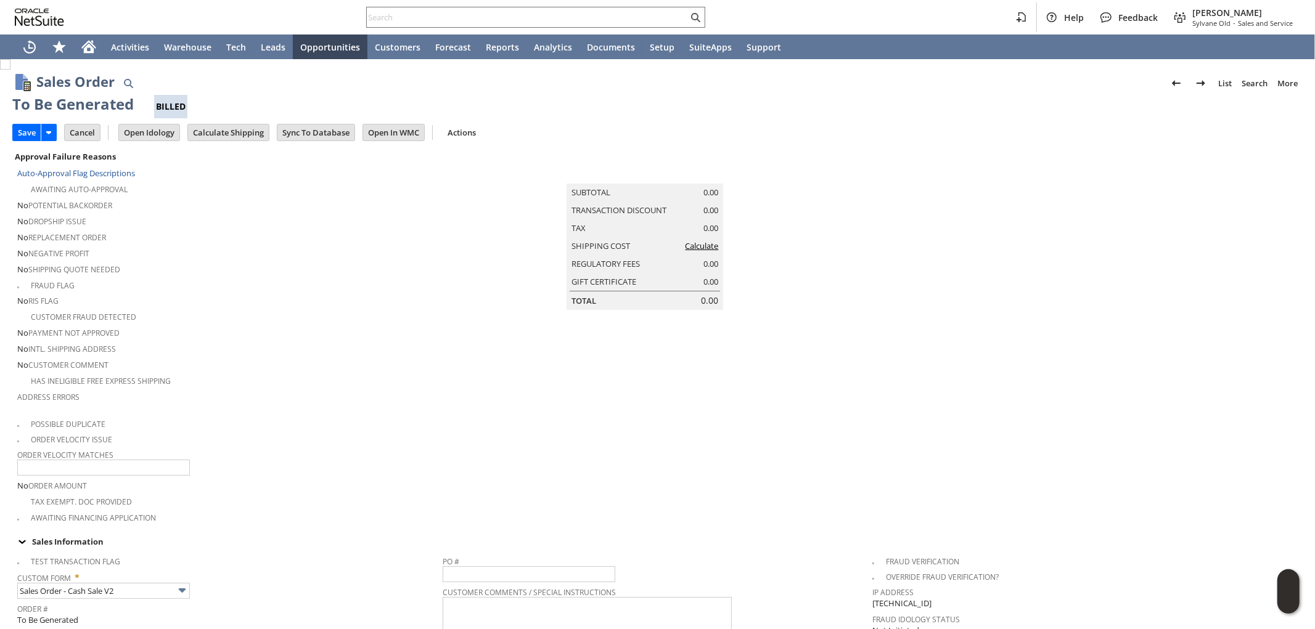
click at [699, 252] on link "Calculate" at bounding box center [701, 245] width 33 height 11
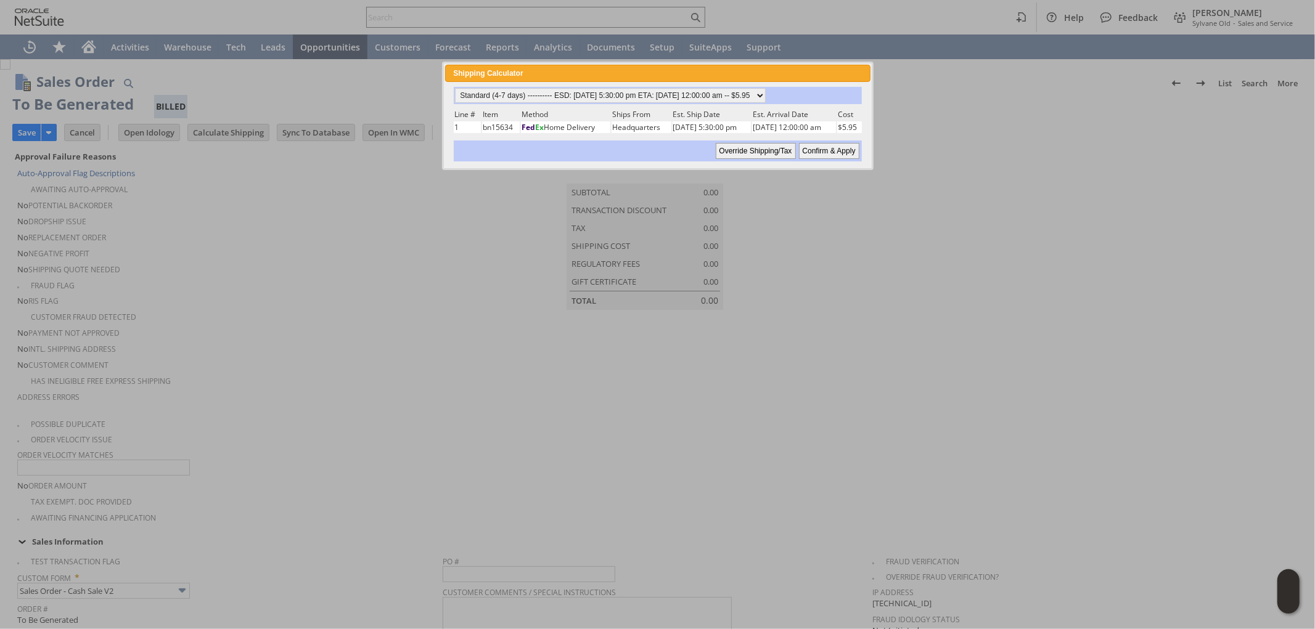
click at [777, 144] on input "Override Shipping/Tax" at bounding box center [756, 151] width 80 height 16
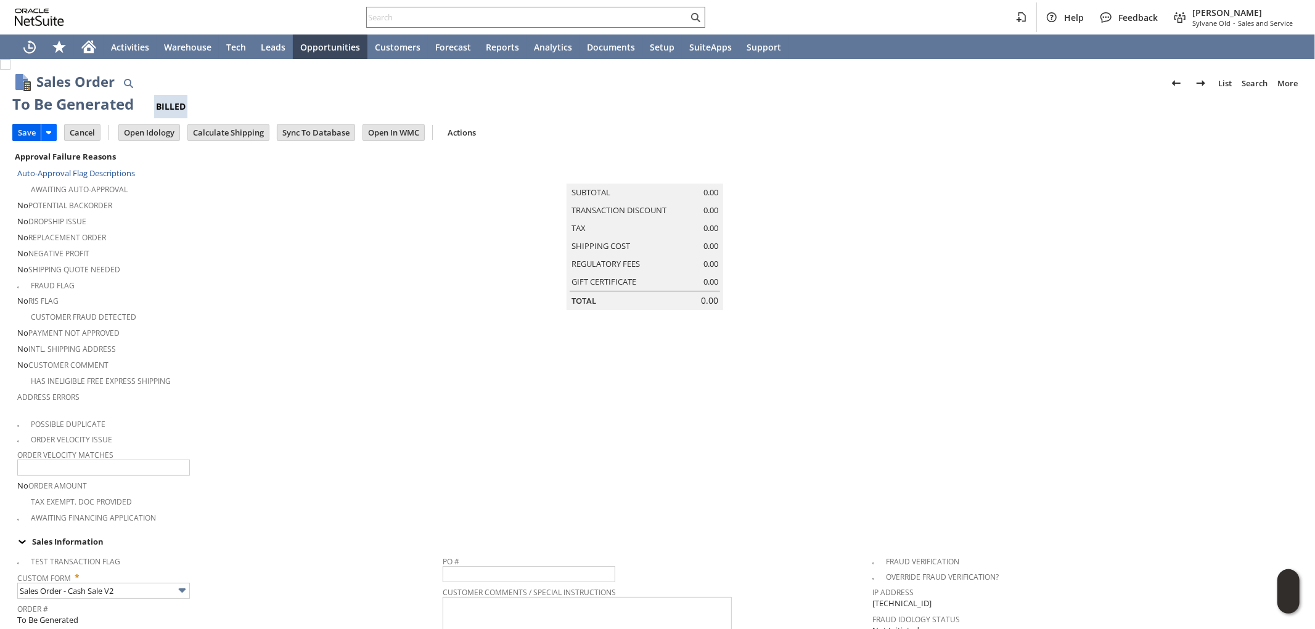
click at [28, 130] on input "Save" at bounding box center [27, 133] width 28 height 16
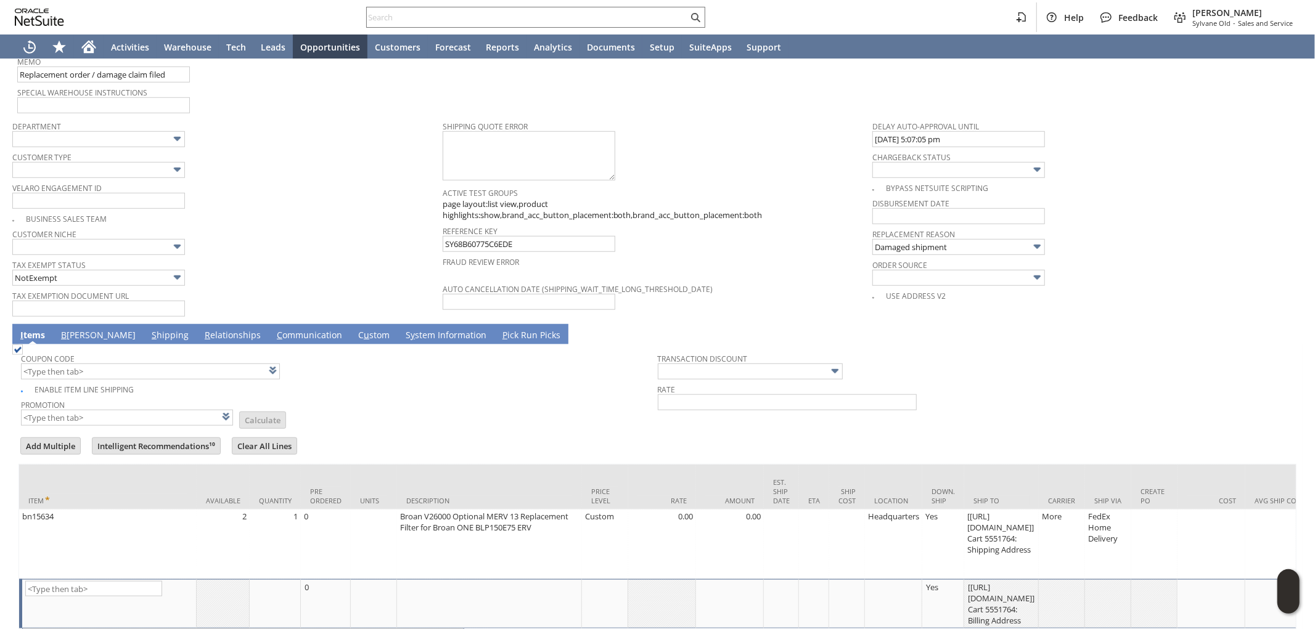
scroll to position [748, 0]
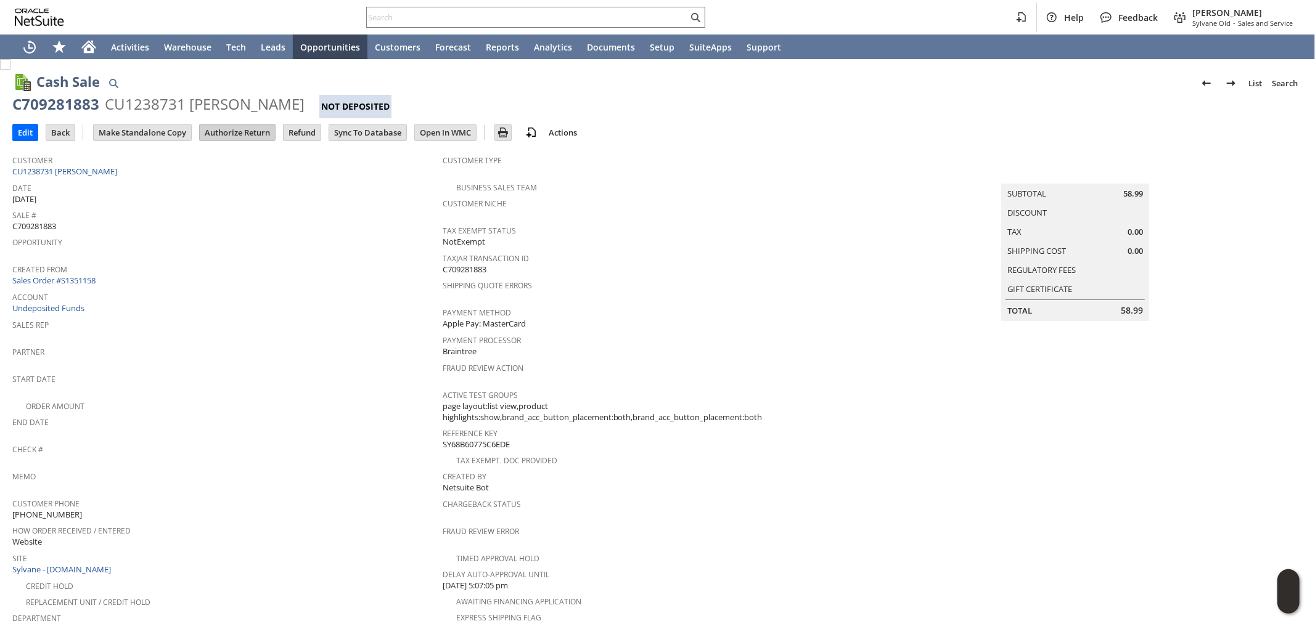
click at [248, 133] on input "Authorize Return" at bounding box center [237, 133] width 75 height 16
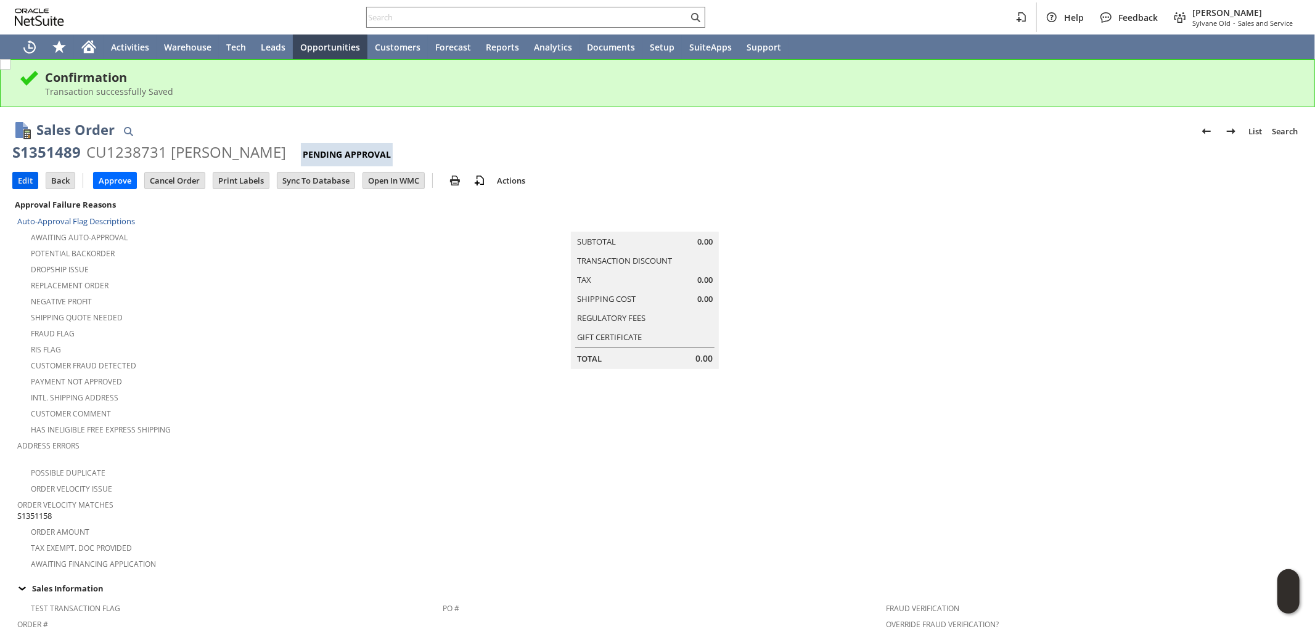
click at [27, 185] on input "Edit" at bounding box center [25, 181] width 25 height 16
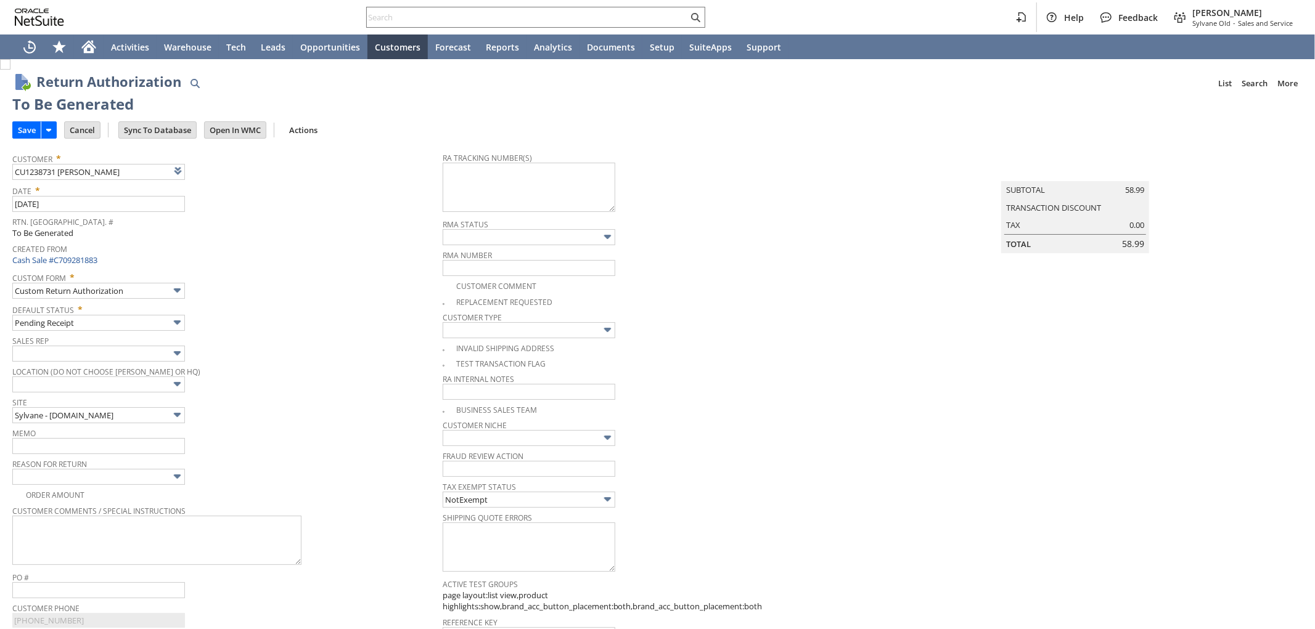
type input "Add"
type input "Copy Previous"
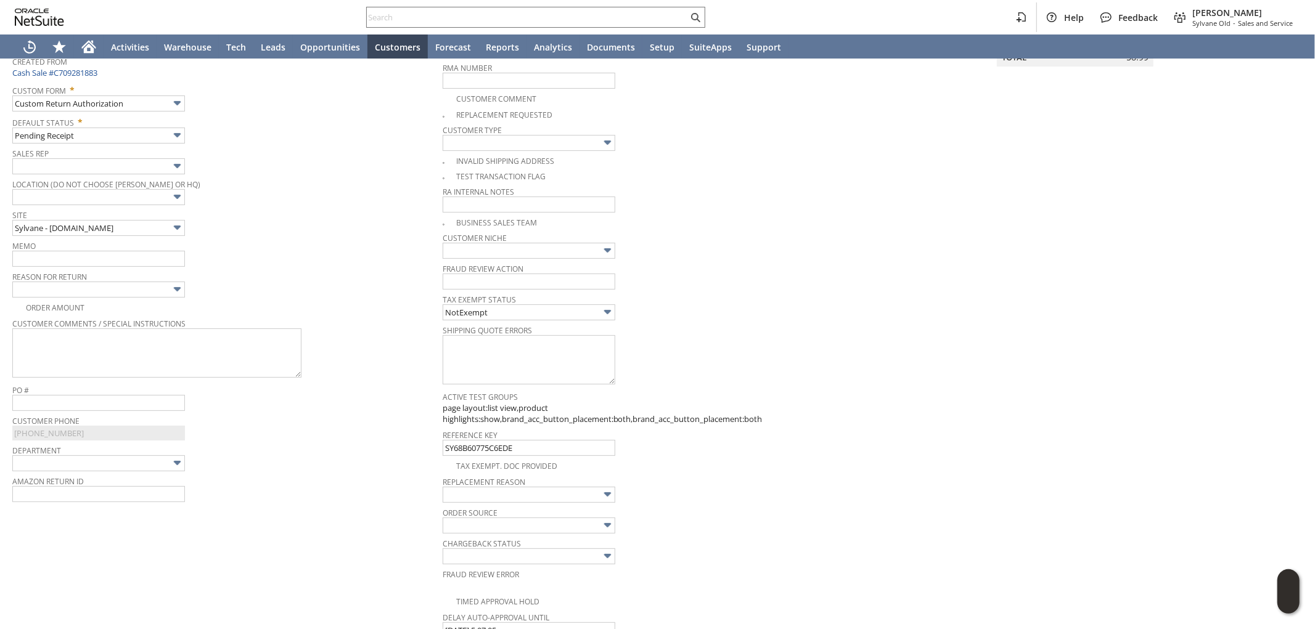
scroll to position [134, 0]
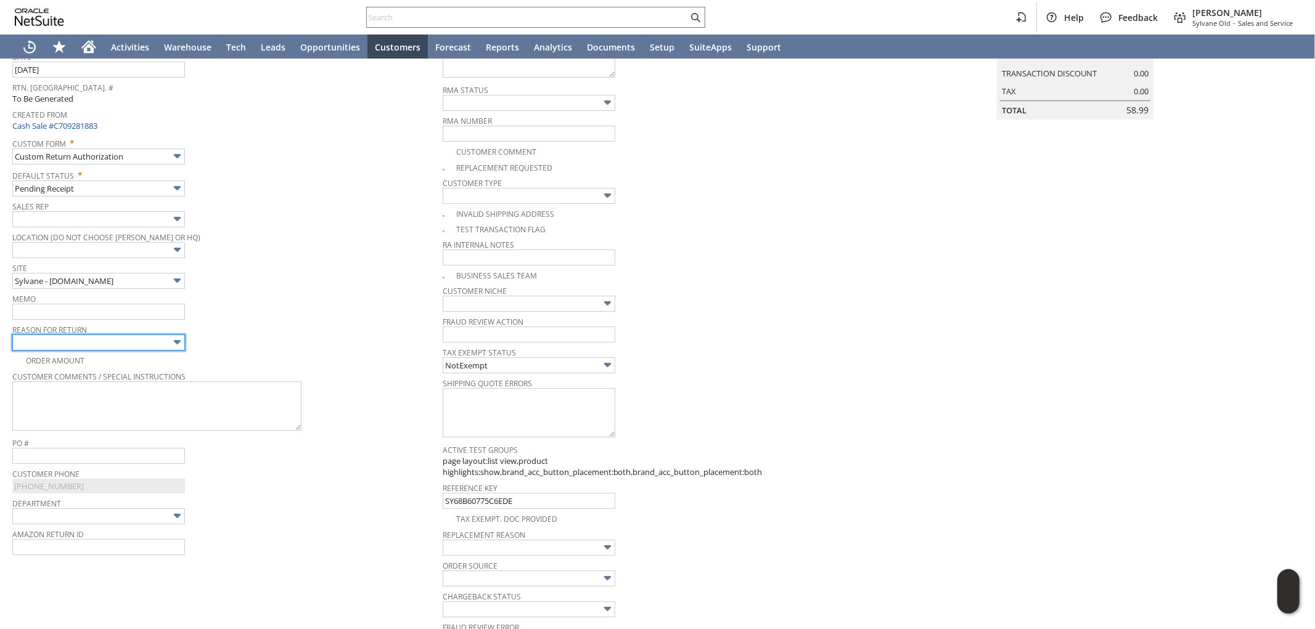
click at [83, 341] on input "text" at bounding box center [98, 343] width 173 height 16
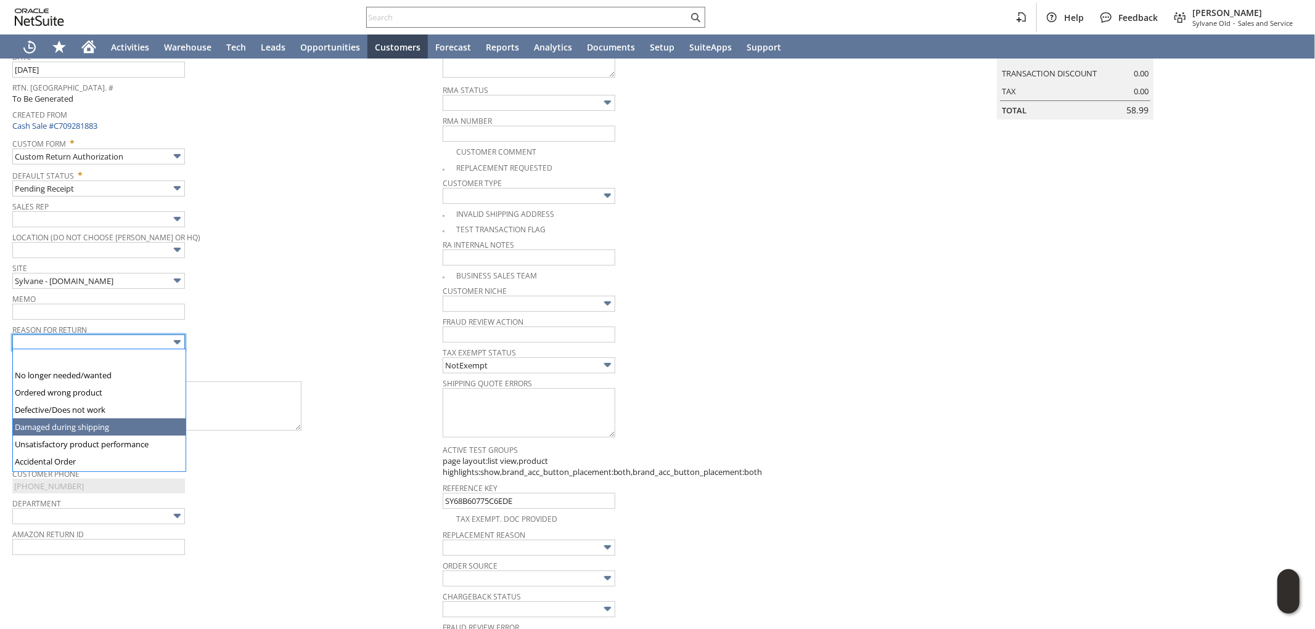
type input "Damaged during shipping"
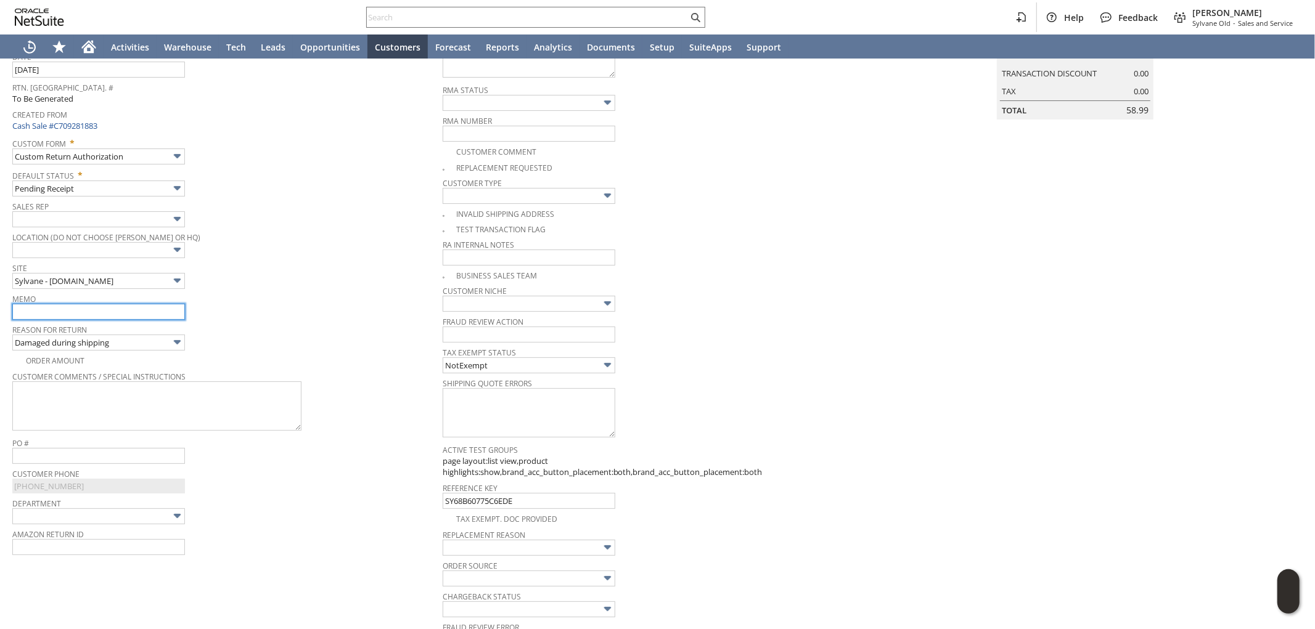
click at [90, 314] on input "text" at bounding box center [98, 312] width 173 height 16
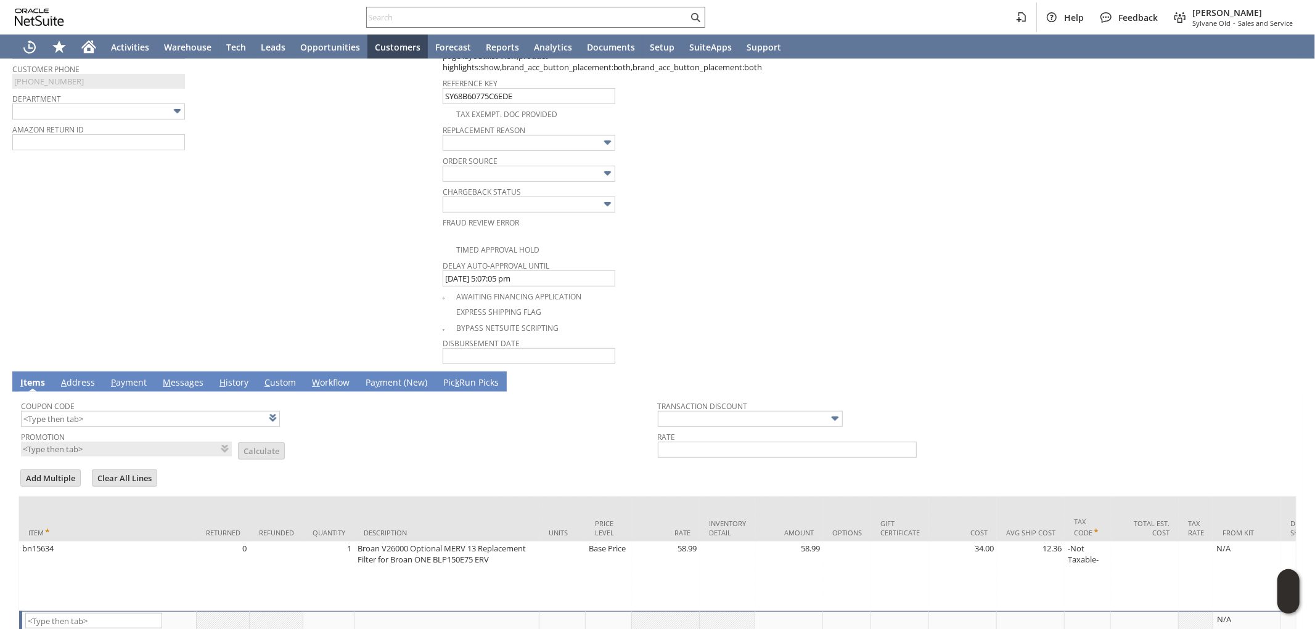
scroll to position [615, 0]
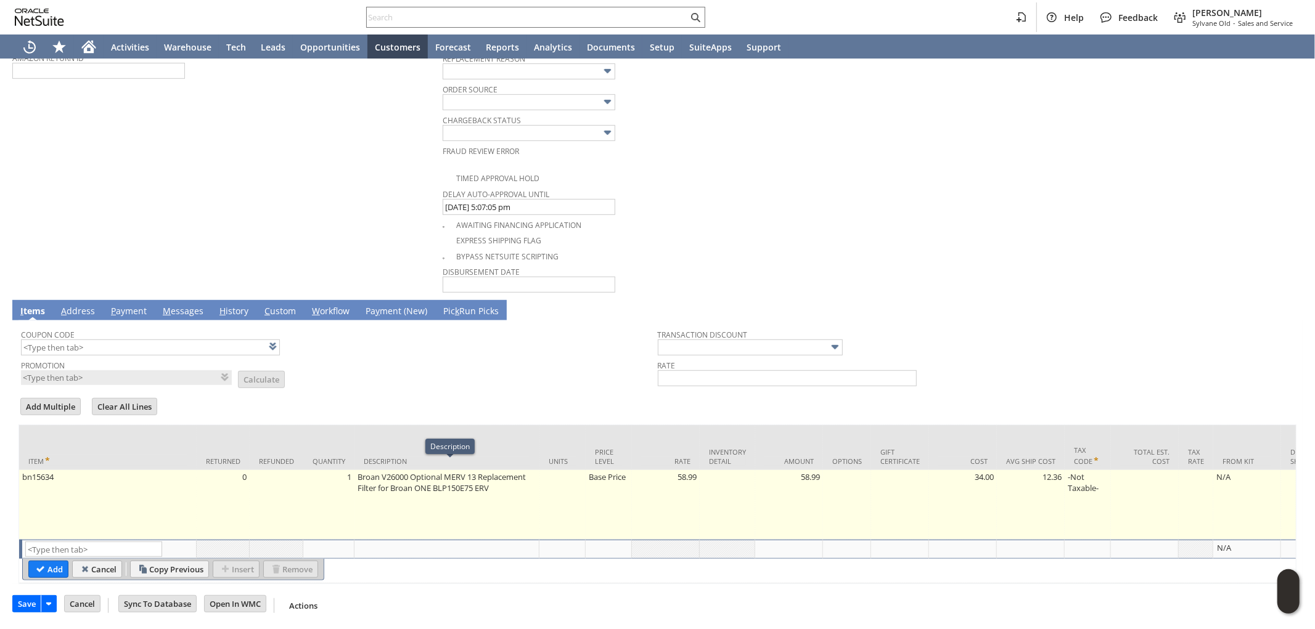
type input "Replacement processed / damage claim filed / cx sent photos - not getting back …"
click at [594, 488] on td "Base Price" at bounding box center [609, 505] width 46 height 70
type input "Base Price"
type input "58.99"
type input "OK"
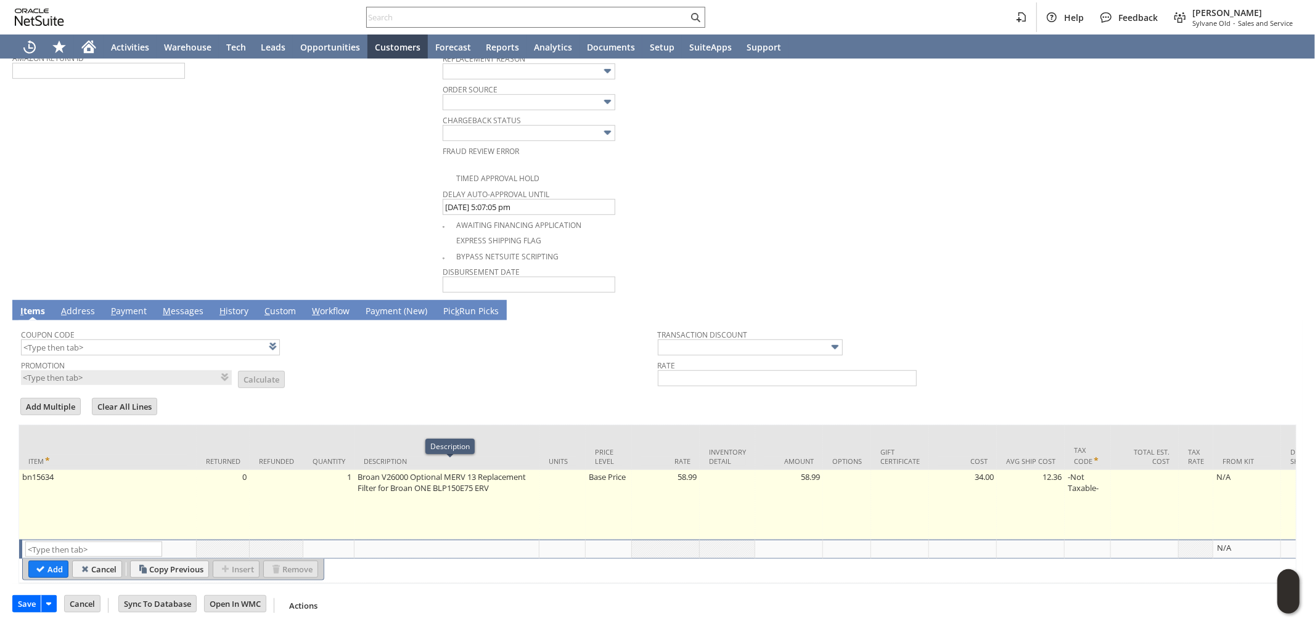
type input "Make Copy"
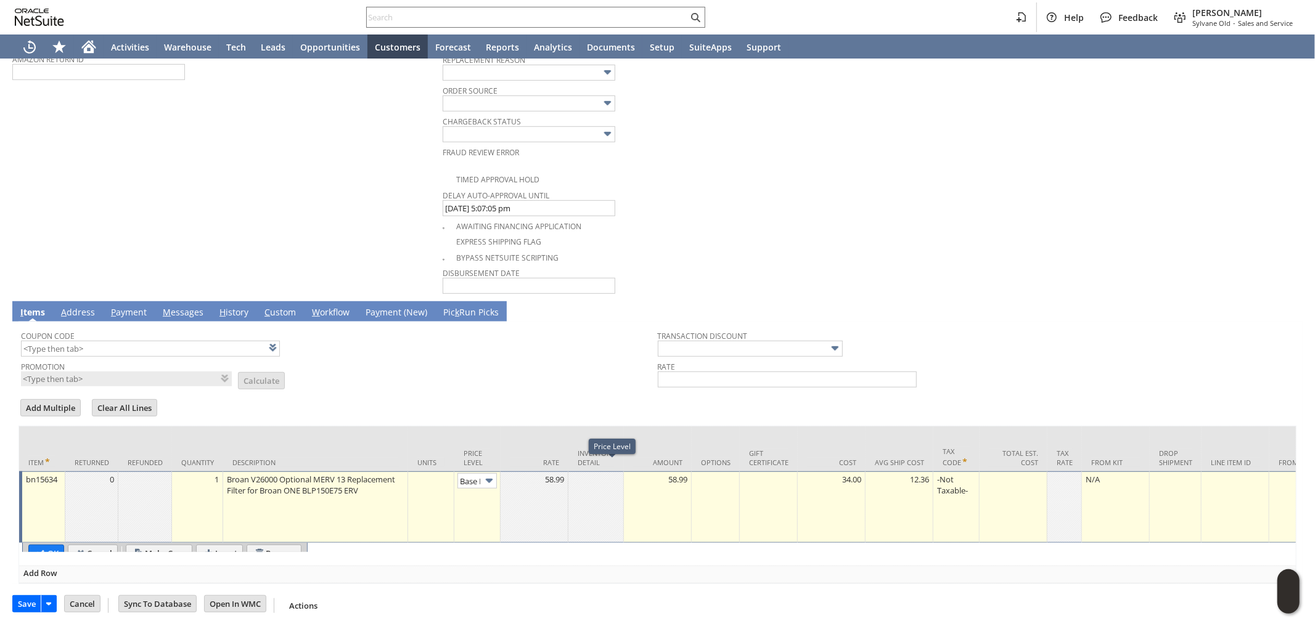
scroll to position [0, 18]
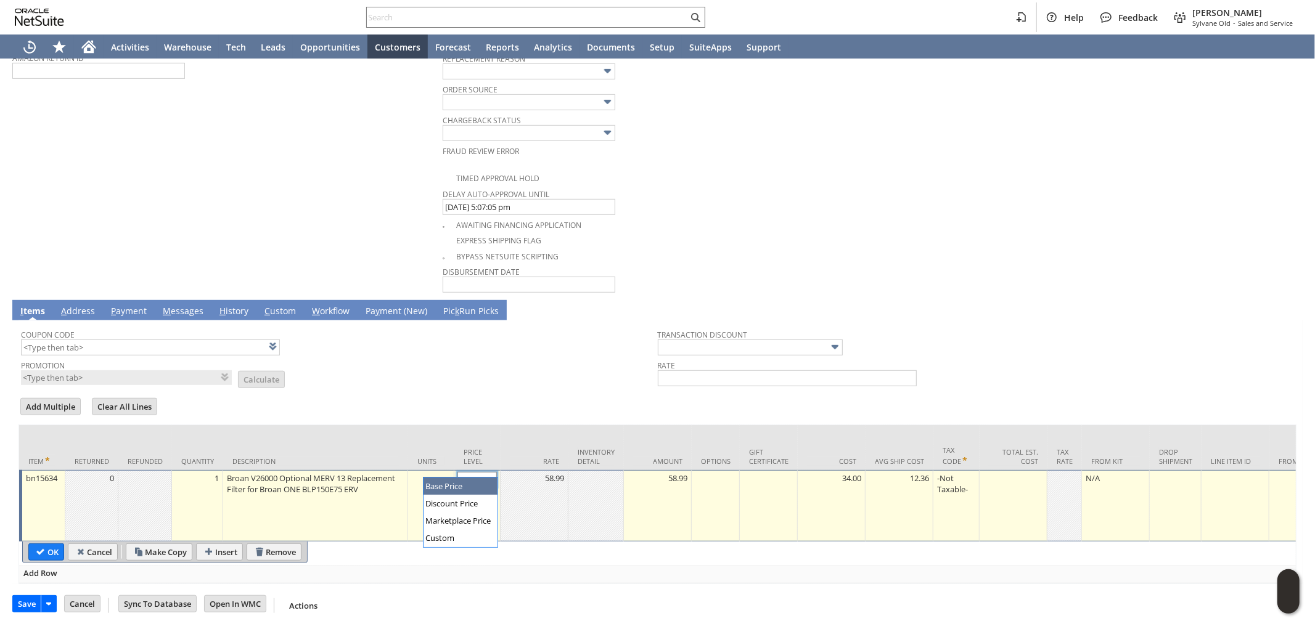
click at [479, 472] on input "Base Price" at bounding box center [476, 479] width 39 height 15
type input "Custom"
click at [532, 512] on td at bounding box center [535, 506] width 68 height 72
type input "0.00"
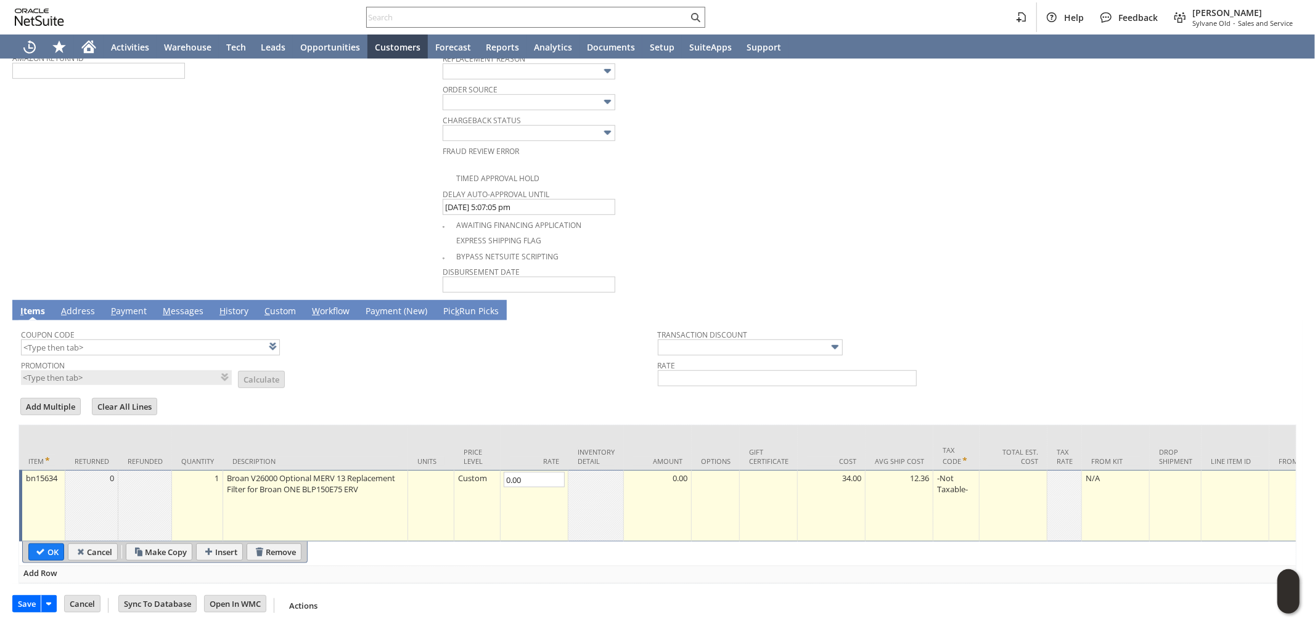
click at [670, 490] on td "0.00" at bounding box center [658, 506] width 68 height 72
type input "0.00"
click at [55, 552] on input "OK" at bounding box center [46, 552] width 35 height 16
type input "Add"
type input "Copy Previous"
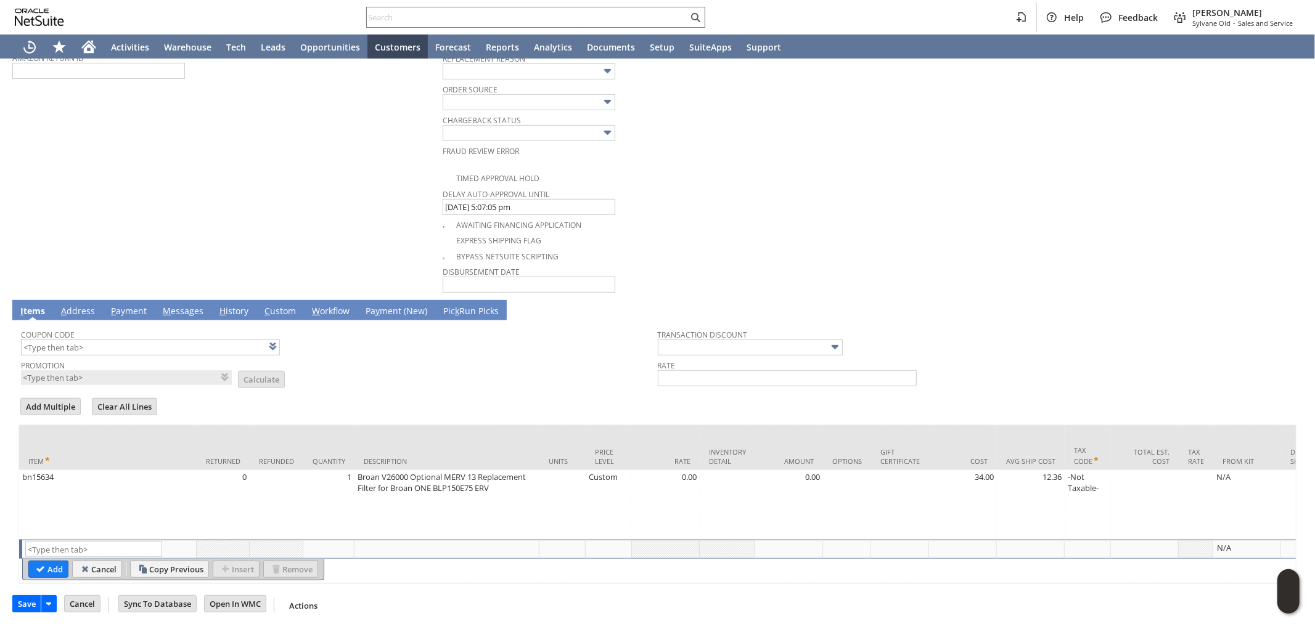
click at [83, 305] on link "A ddress" at bounding box center [78, 312] width 40 height 14
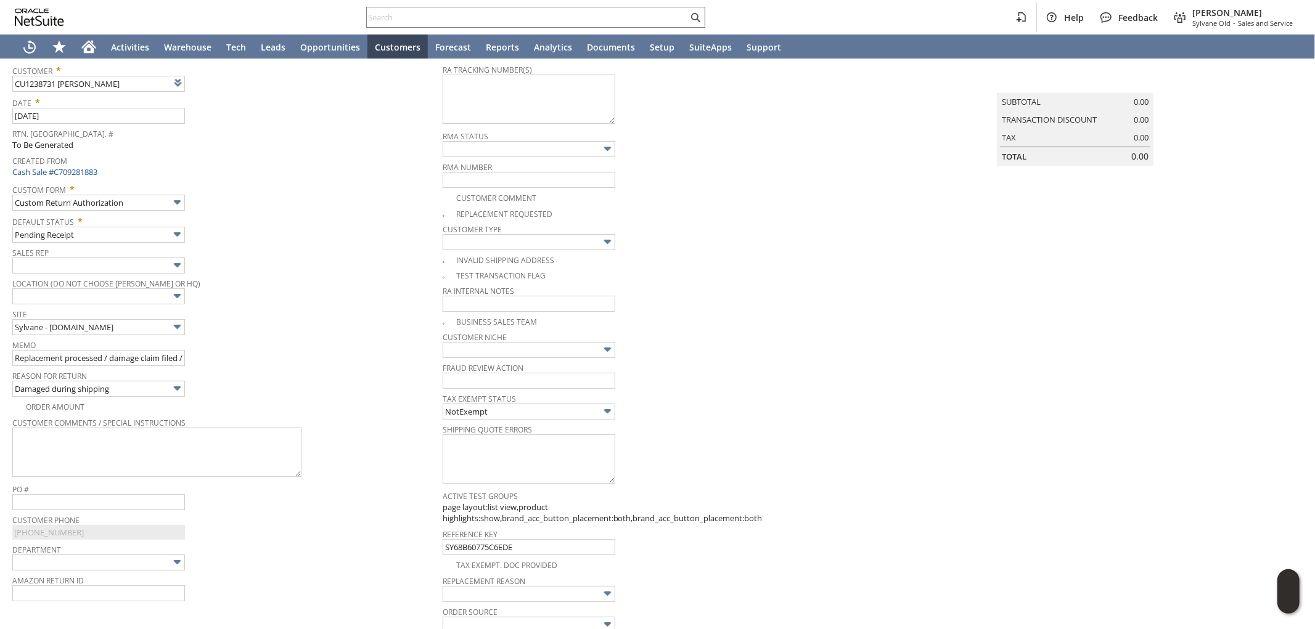
scroll to position [250, 0]
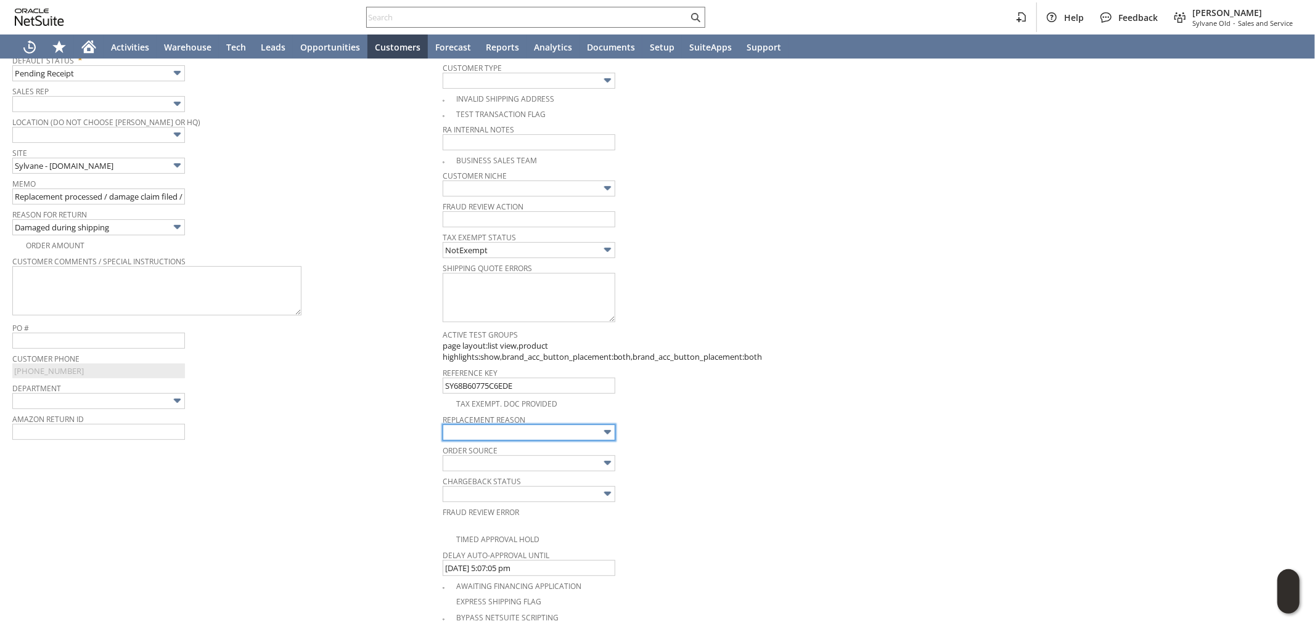
click at [501, 426] on input "text" at bounding box center [529, 433] width 173 height 16
type input "Damaged shipment"
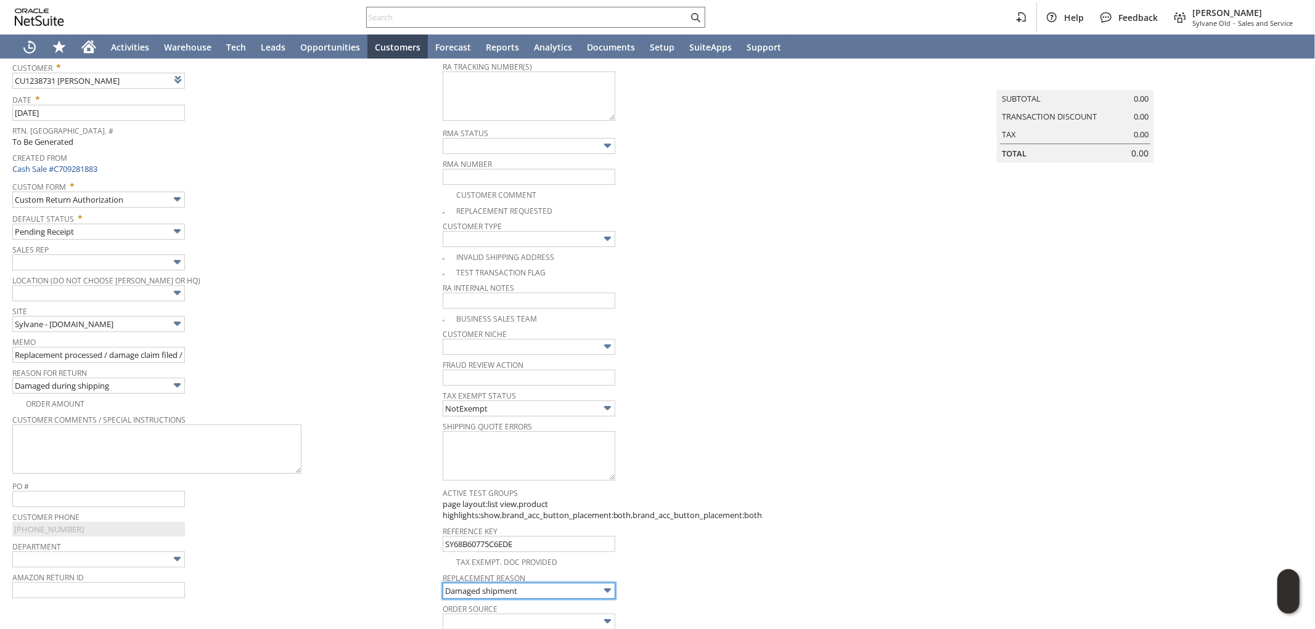
scroll to position [44, 0]
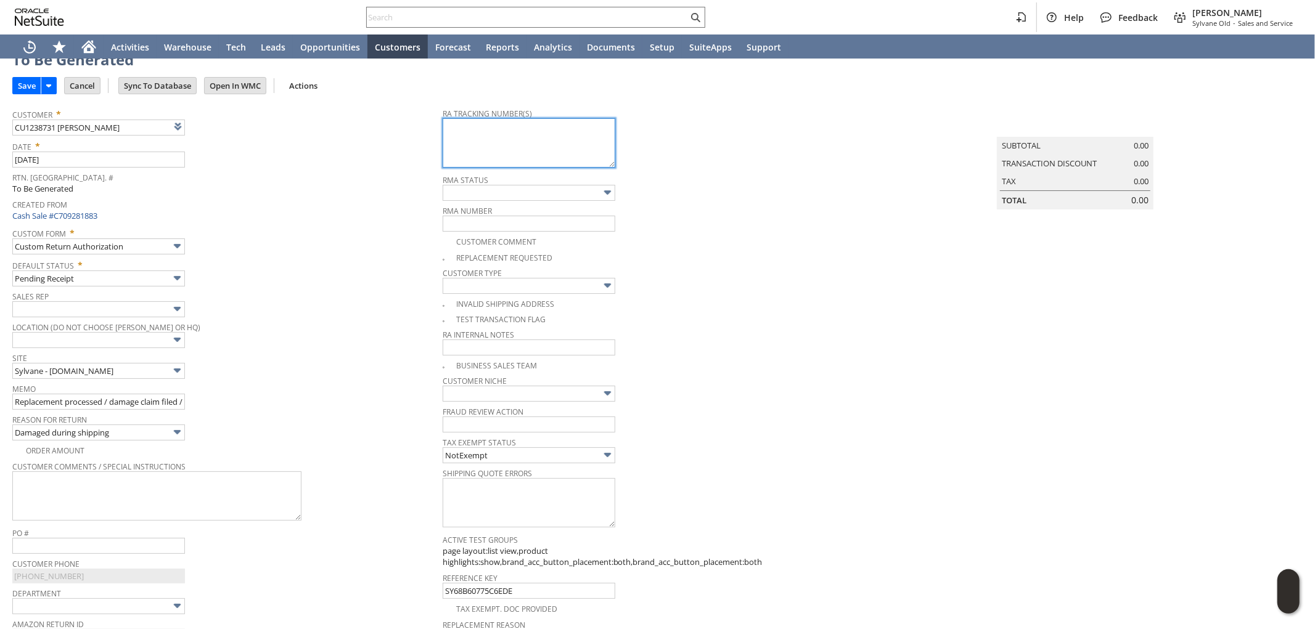
click at [536, 145] on textarea at bounding box center [529, 142] width 173 height 49
paste textarea "884028971299"
drag, startPoint x: 460, startPoint y: 125, endPoint x: 374, endPoint y: 122, distance: 85.7
click at [375, 122] on tr "Customer * CU1238731 Zach Beland List Search Date * 9/8/2025 Rtn. Auth. # To Be…" at bounding box center [657, 481] width 1290 height 759
type textarea "884028971299 - damage claim filed"
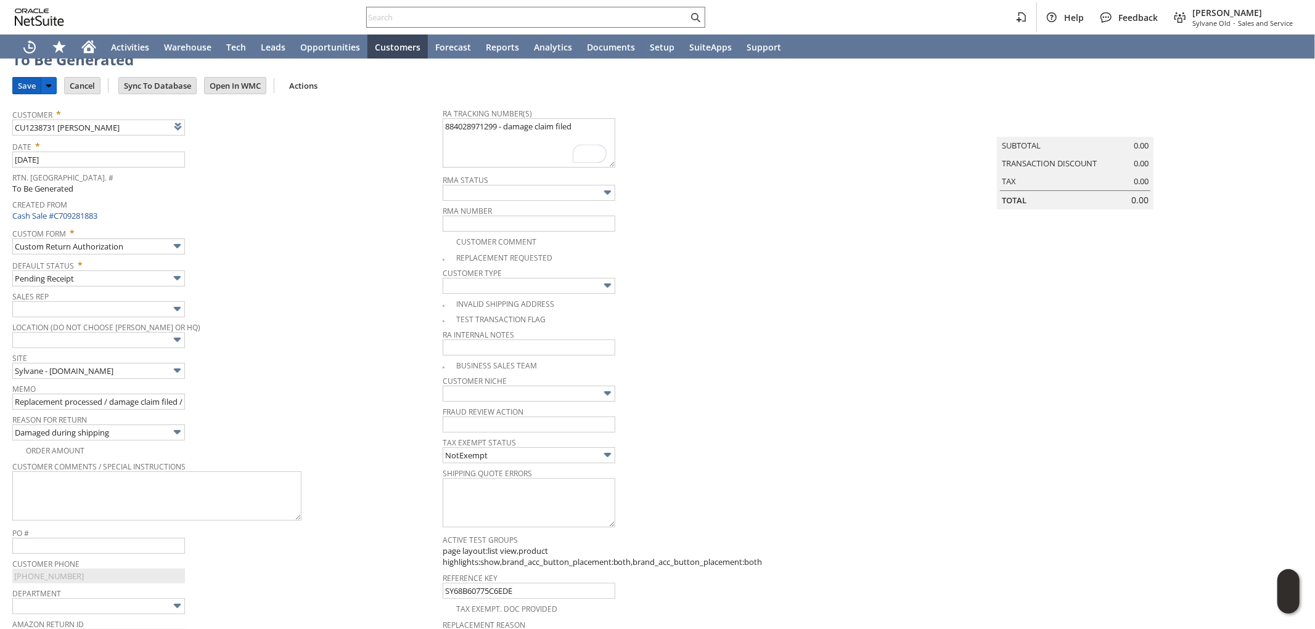
click at [23, 83] on input "Save" at bounding box center [27, 86] width 28 height 16
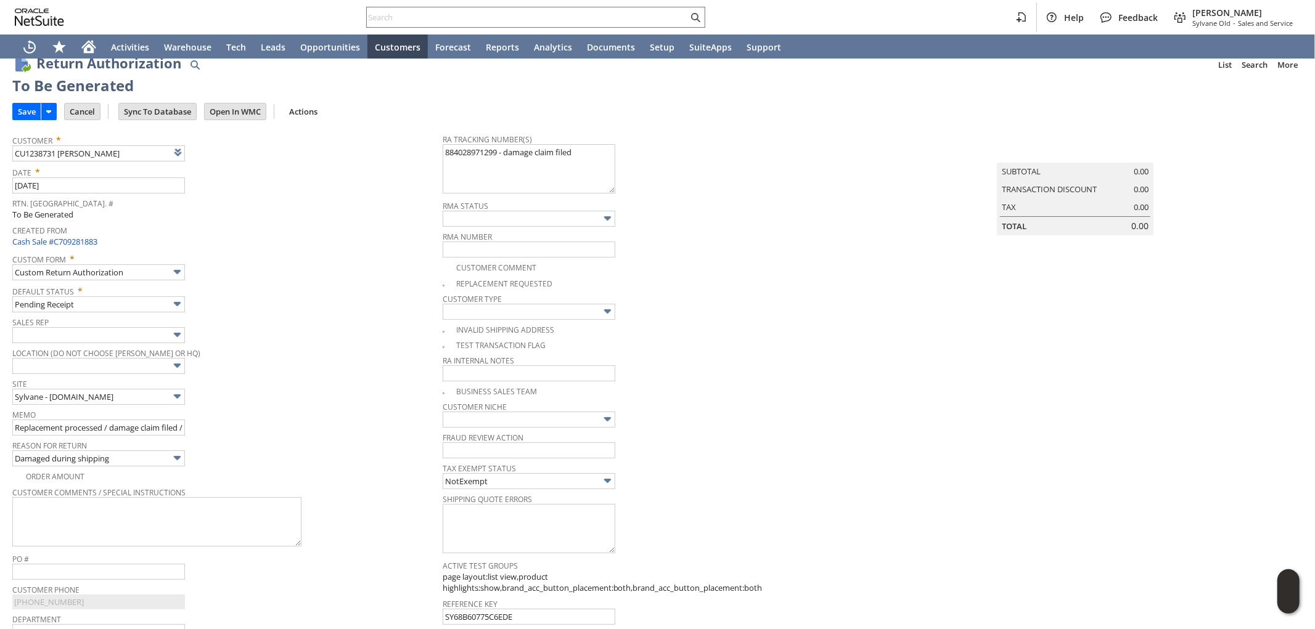
scroll to position [0, 0]
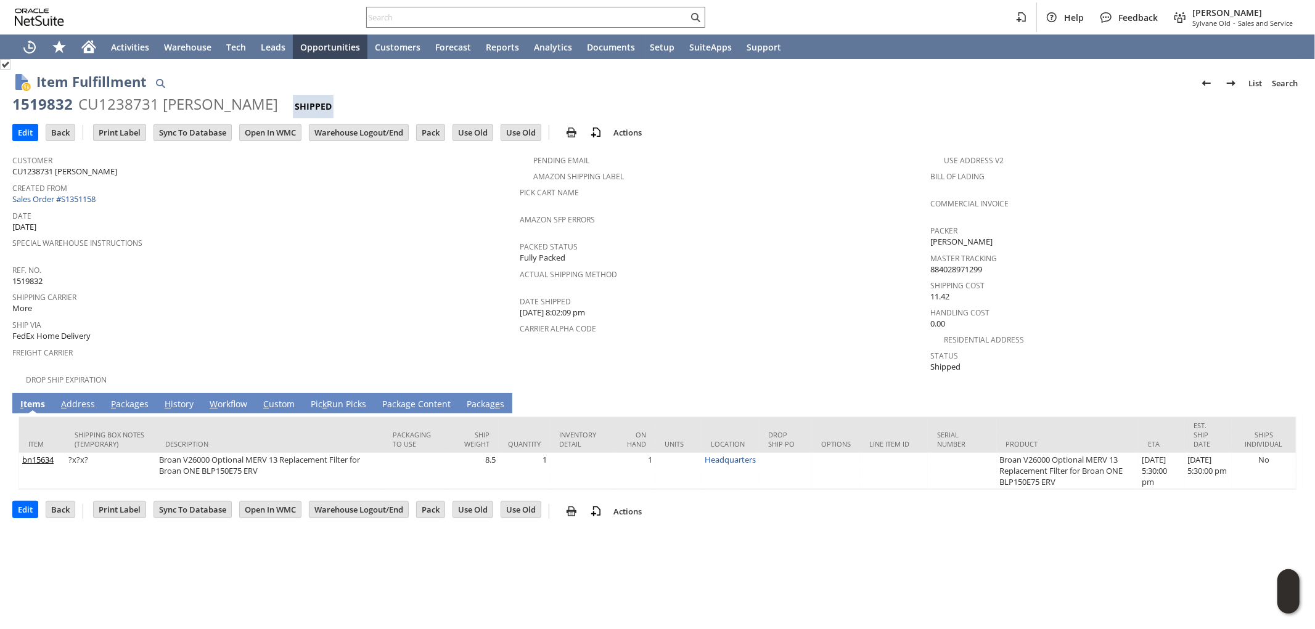
click at [117, 398] on link "P ackages" at bounding box center [130, 405] width 44 height 14
click at [125, 398] on link "P ackages" at bounding box center [130, 405] width 44 height 14
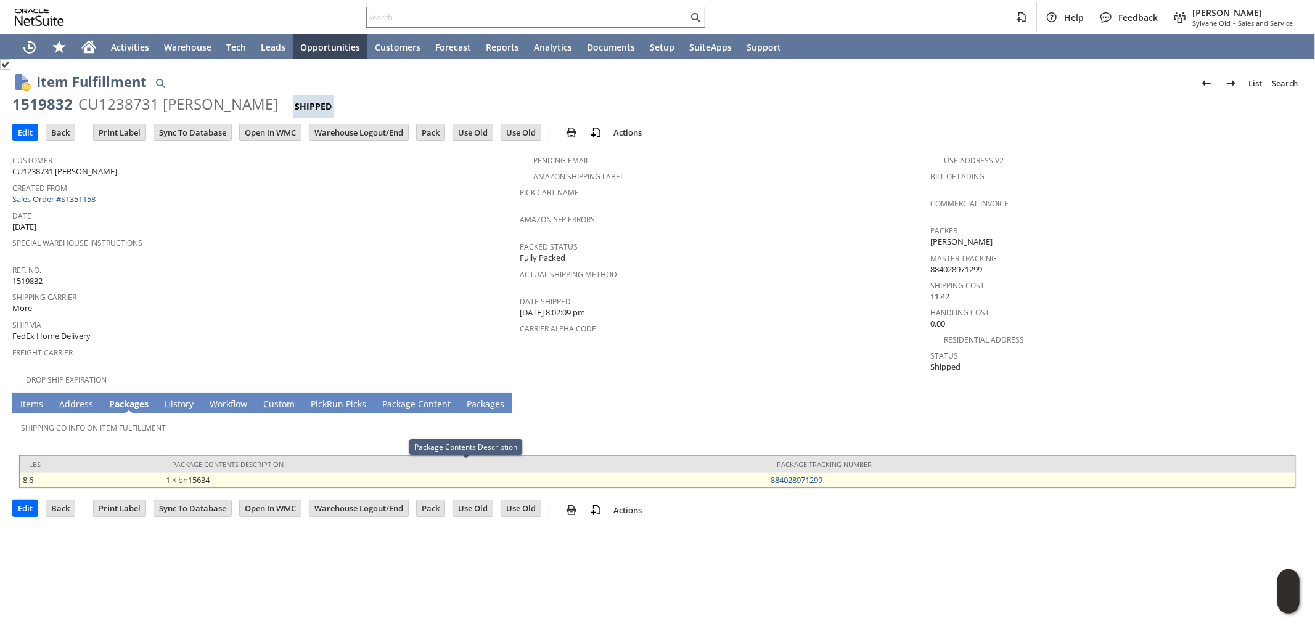
drag, startPoint x: 836, startPoint y: 472, endPoint x: 765, endPoint y: 472, distance: 70.9
click at [765, 473] on tr "8.6 1 × bn15634 884028971299" at bounding box center [658, 480] width 1276 height 15
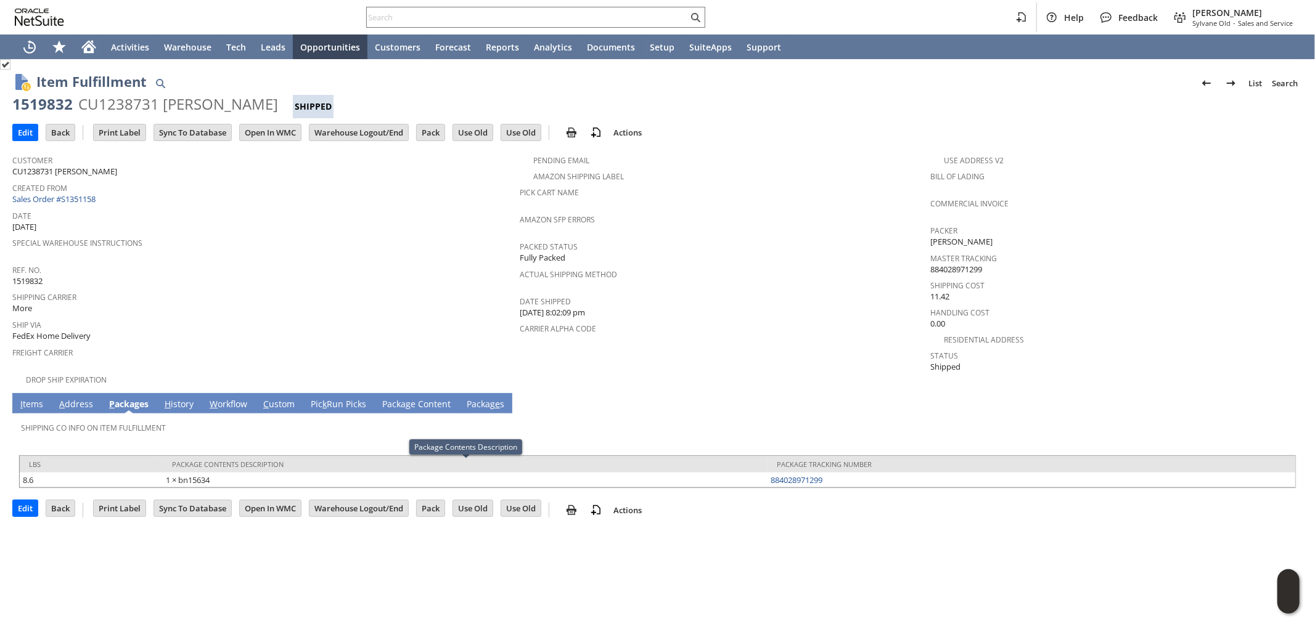
copy tr "1 × bn15634 884028971299"
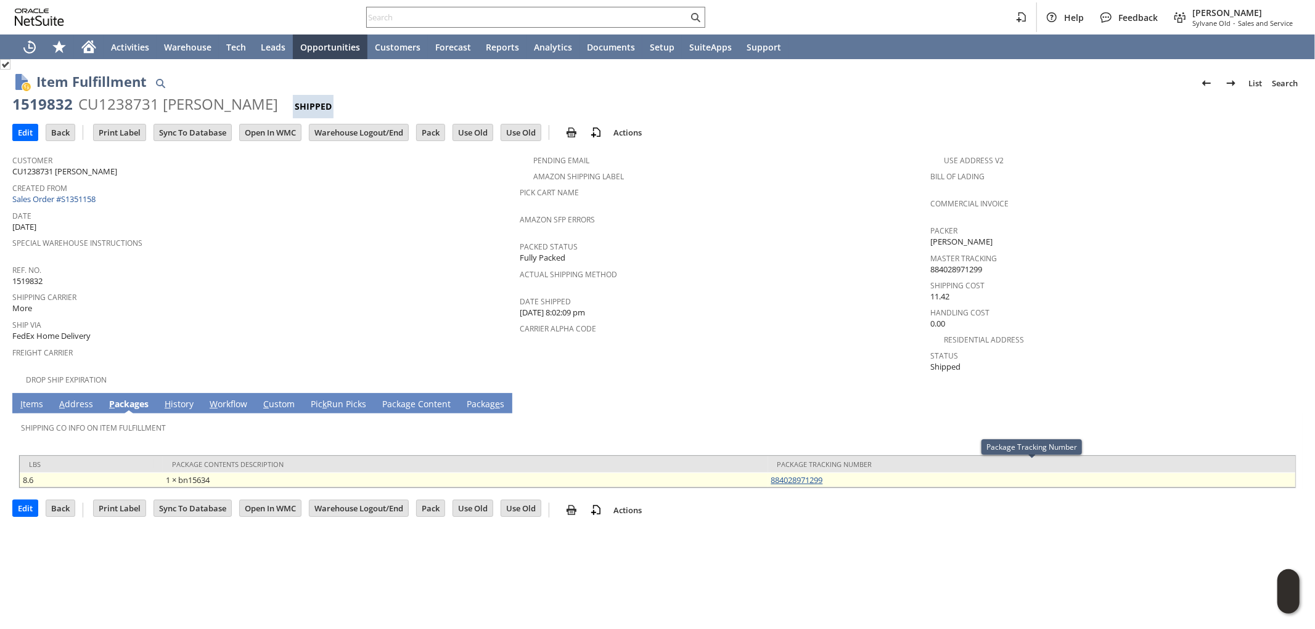
copy tr "1 × bn15634 884028971299"
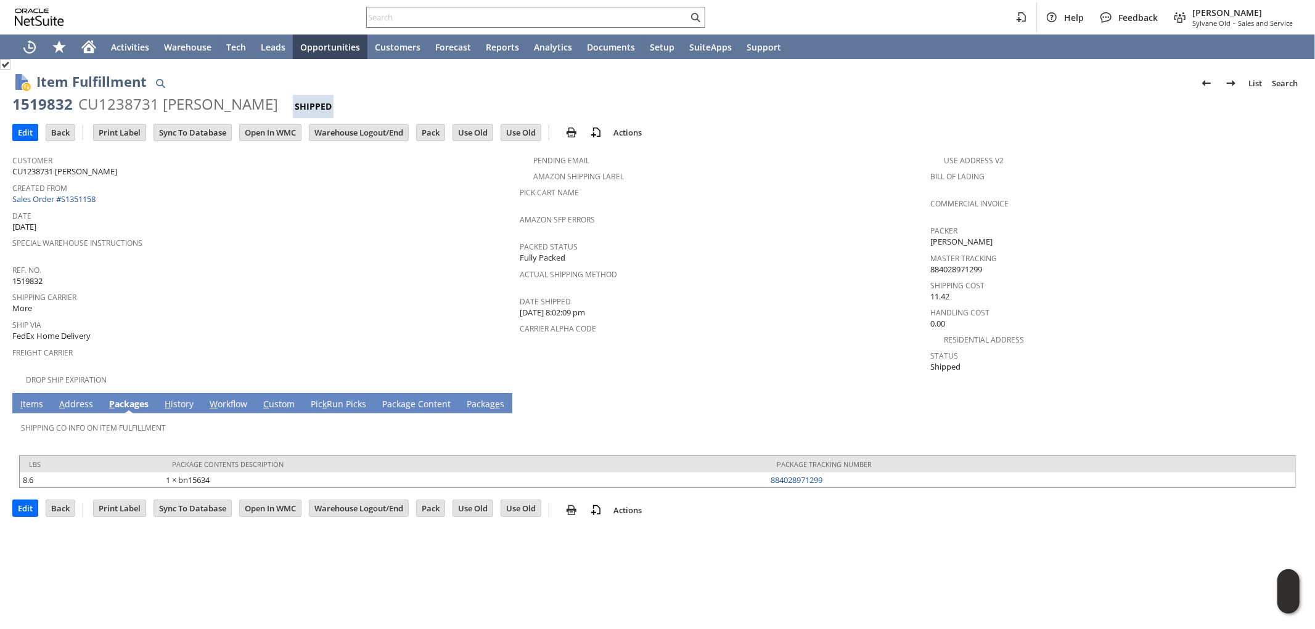
click at [32, 398] on link "I tems" at bounding box center [31, 405] width 29 height 14
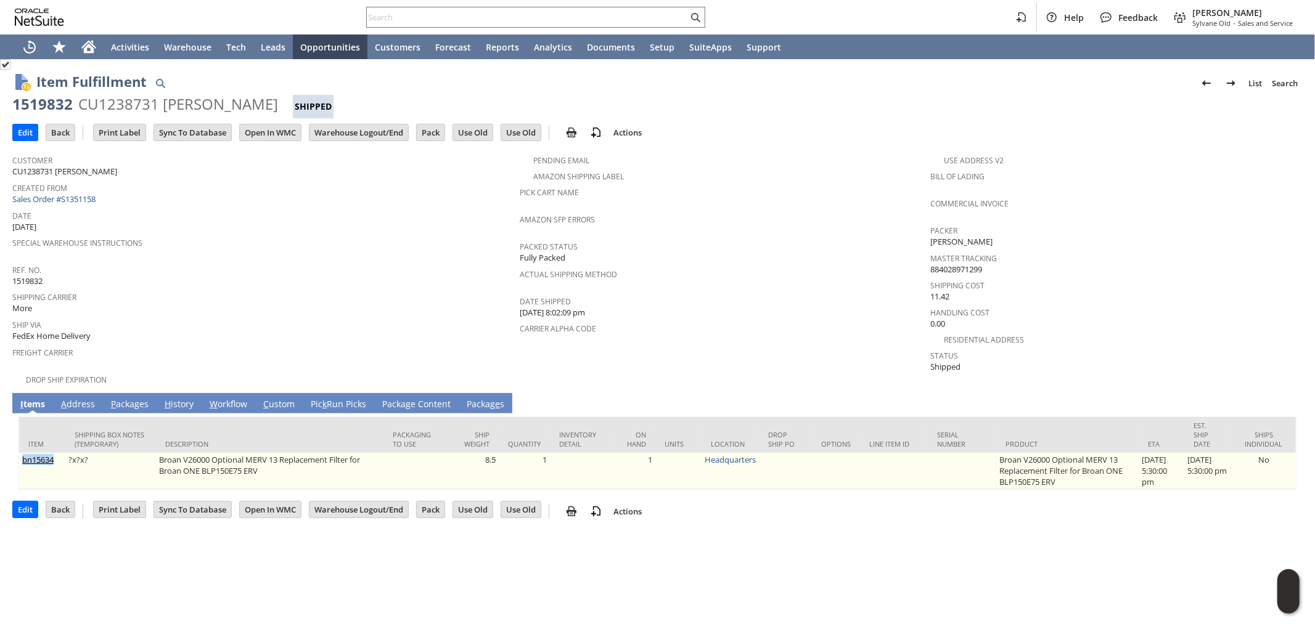
drag, startPoint x: 57, startPoint y: 440, endPoint x: 23, endPoint y: 443, distance: 34.0
click at [23, 453] on td "bn15634" at bounding box center [42, 471] width 46 height 36
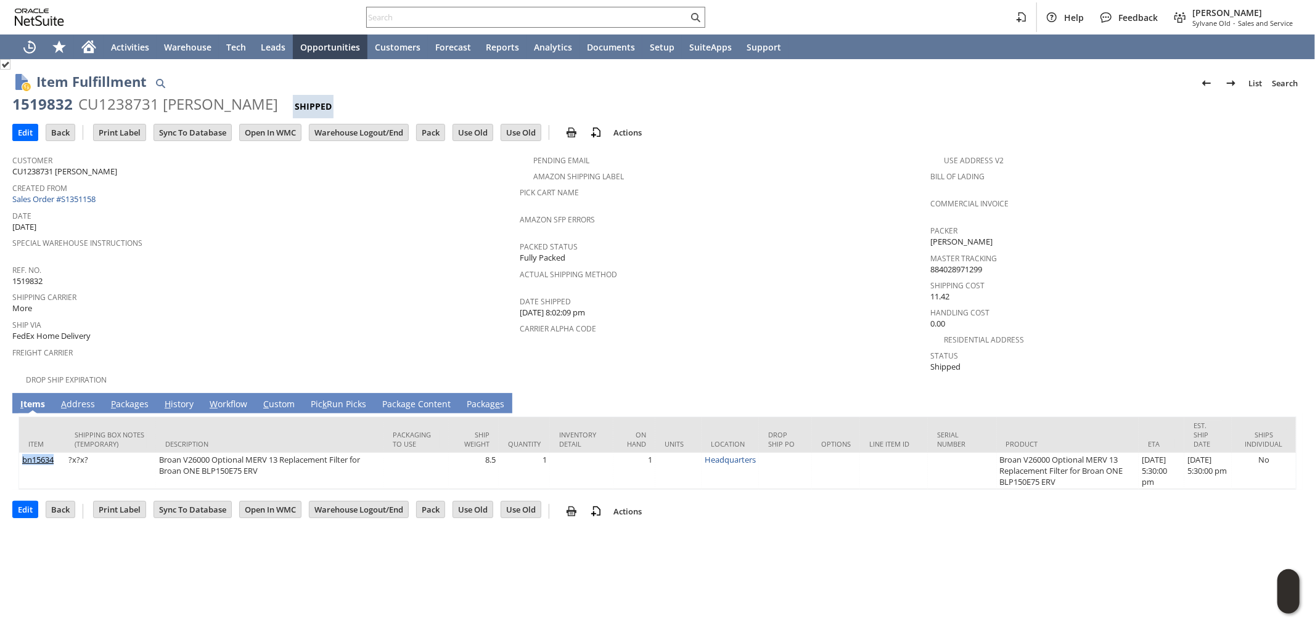
copy link "bn15634"
drag, startPoint x: 230, startPoint y: 328, endPoint x: 236, endPoint y: 118, distance: 210.3
click at [230, 328] on div "Ship Via FedEx Home Delivery" at bounding box center [262, 329] width 501 height 27
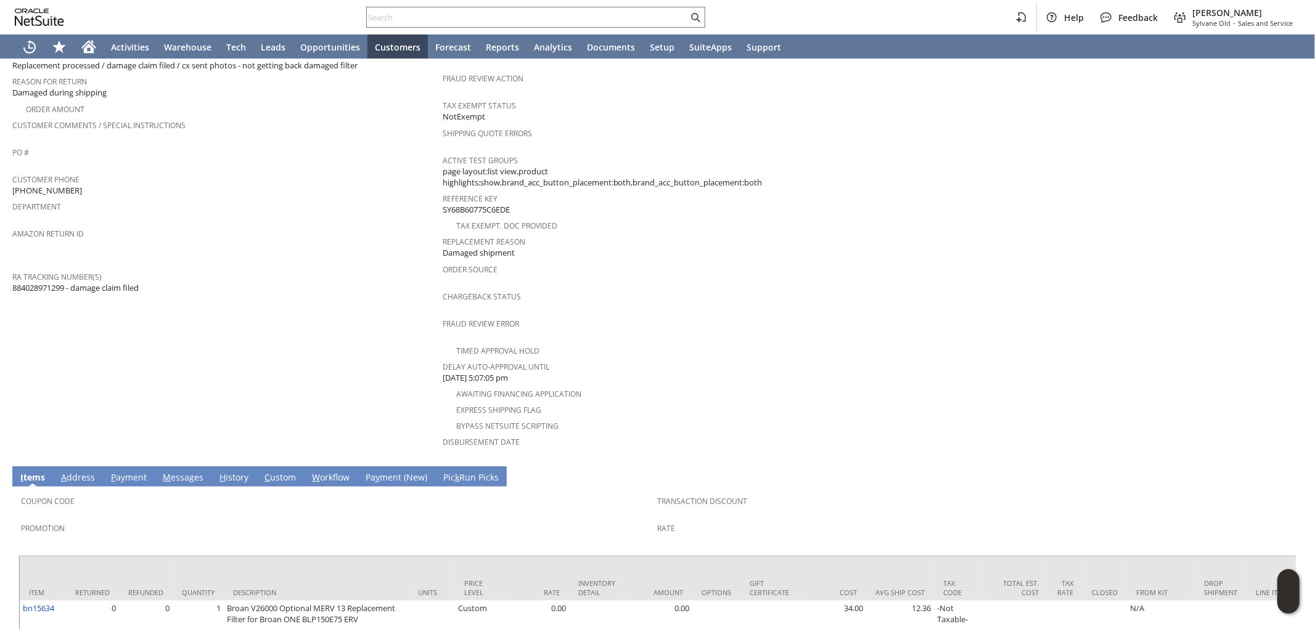
scroll to position [451, 0]
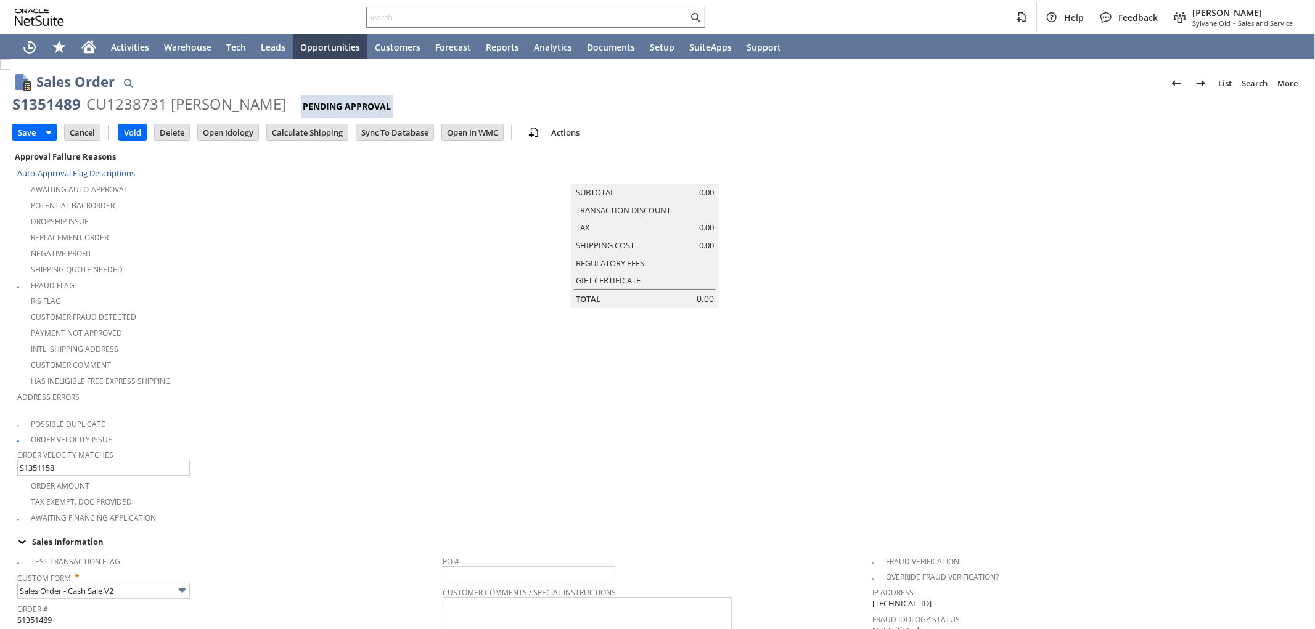
scroll to position [479, 0]
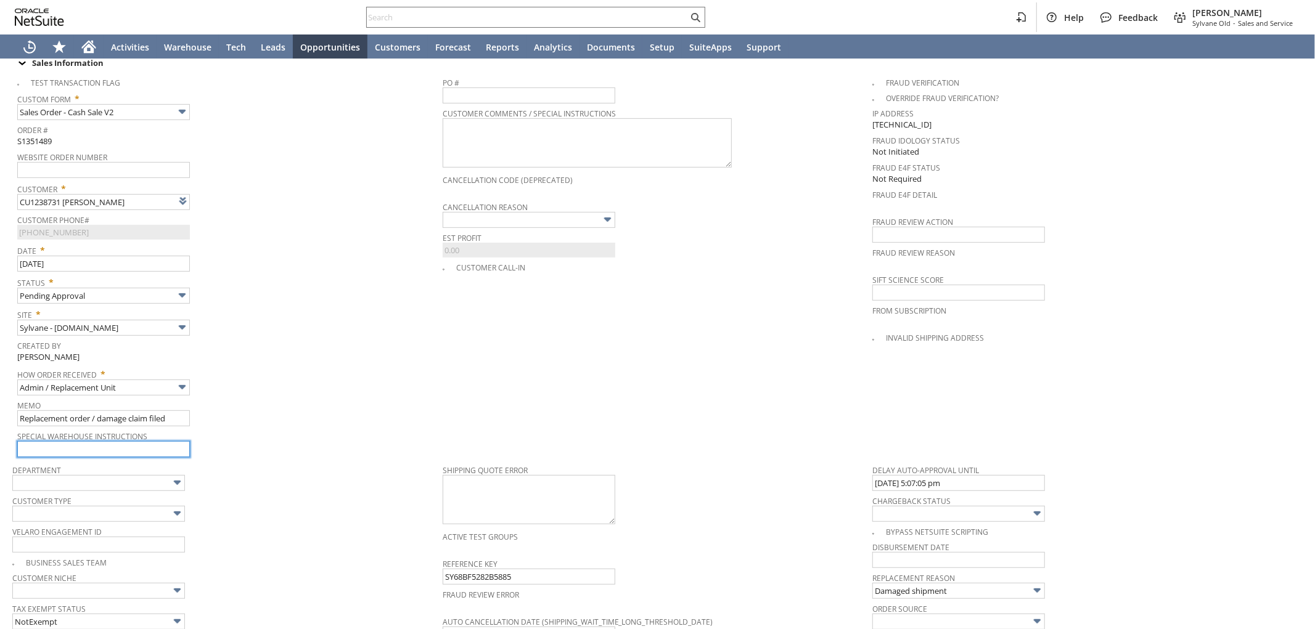
click at [72, 441] on input "text" at bounding box center [103, 449] width 173 height 16
type input "could you"
type input "Add"
type input "Copy Previous"
type input "could you sen"
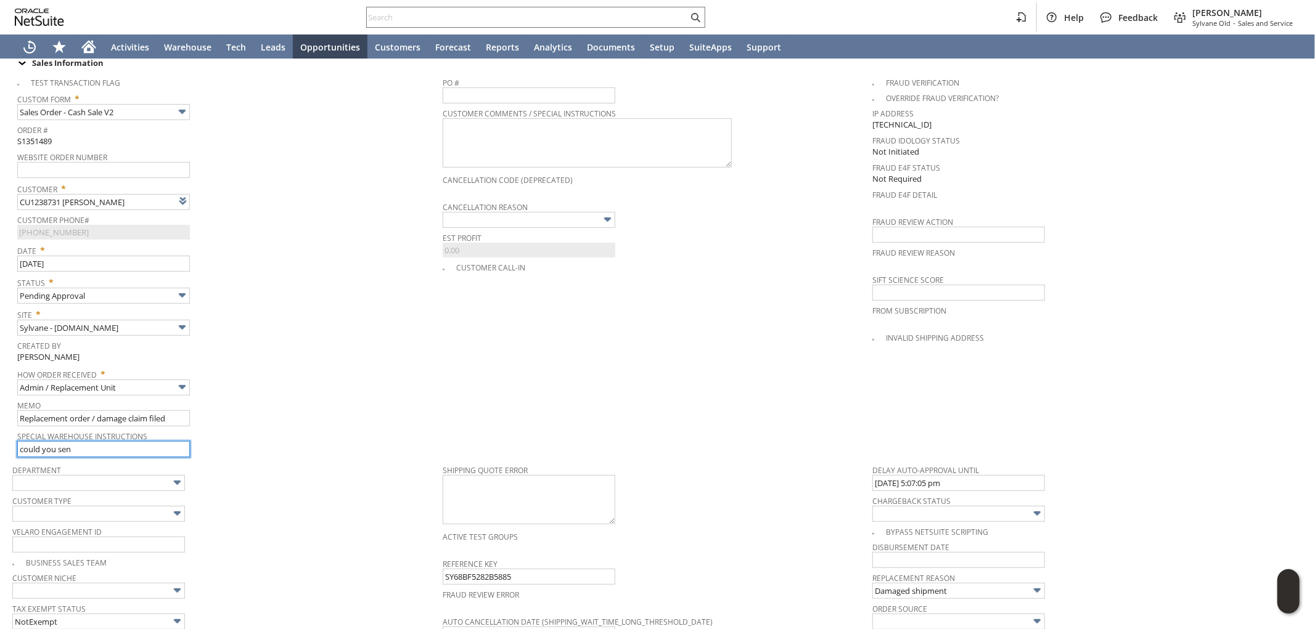
type input "Intelligent Recommendations¹⁰"
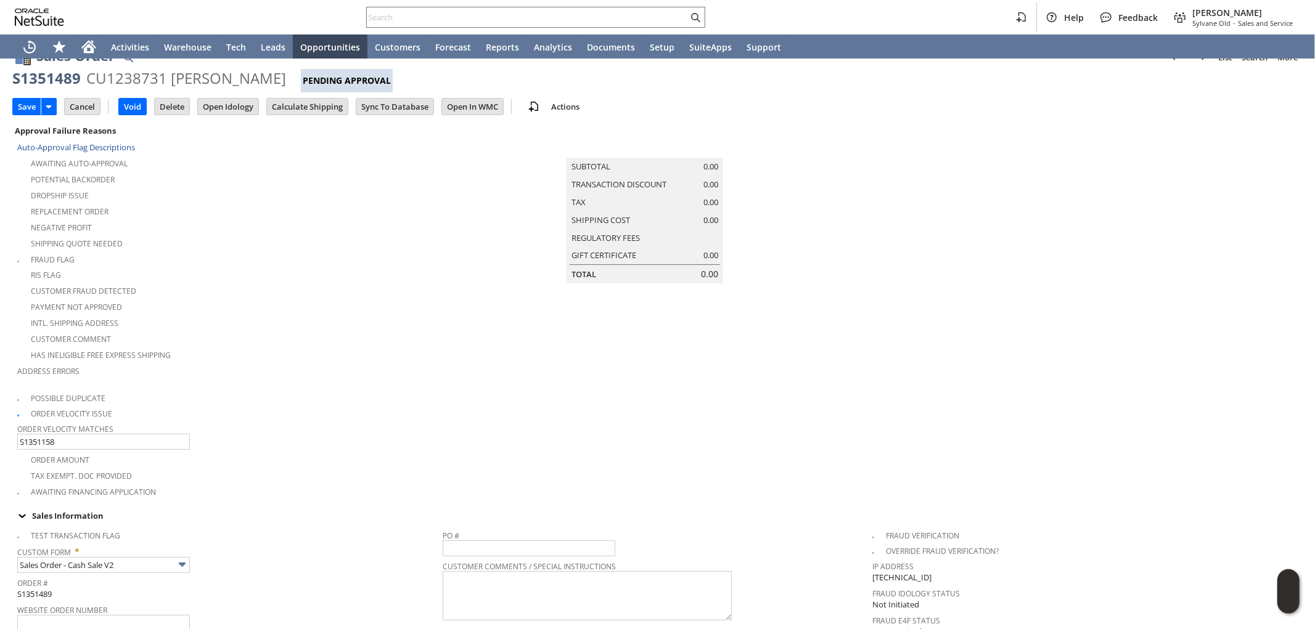
scroll to position [0, 0]
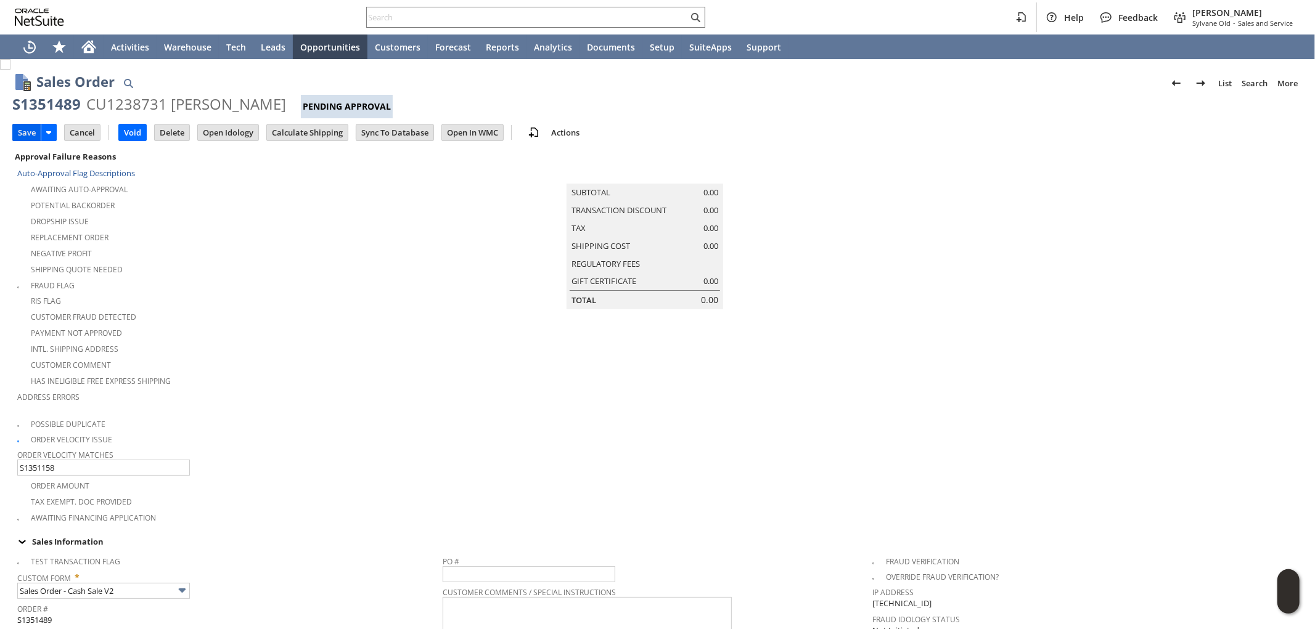
type input "could you send this in a box or additional packaging protection than usual."
click at [28, 133] on input "Save" at bounding box center [27, 133] width 28 height 16
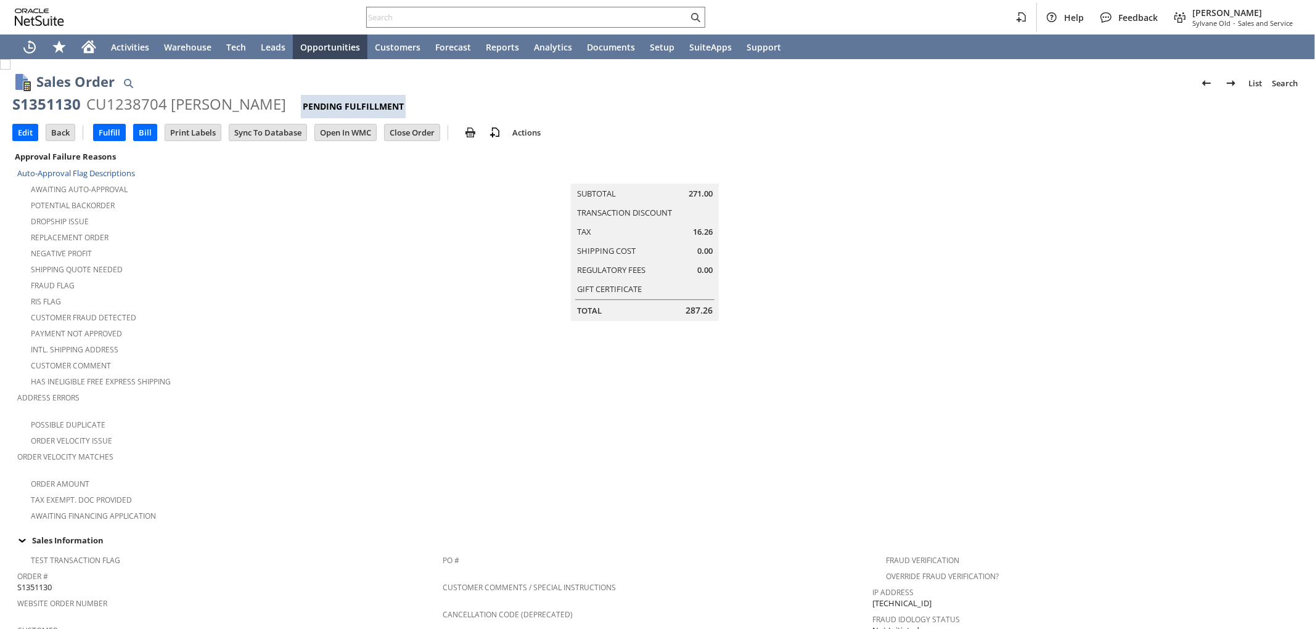
scroll to position [637, 0]
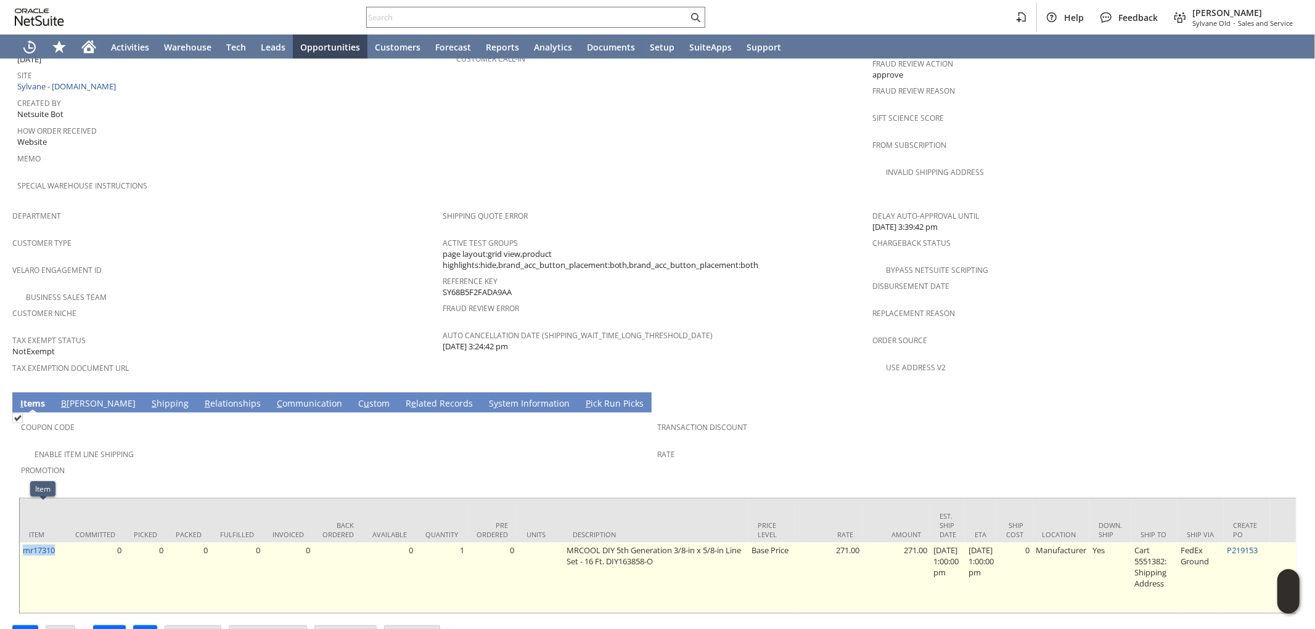
drag, startPoint x: 62, startPoint y: 512, endPoint x: 25, endPoint y: 518, distance: 37.5
click at [25, 543] on td "mr17310" at bounding box center [43, 578] width 46 height 70
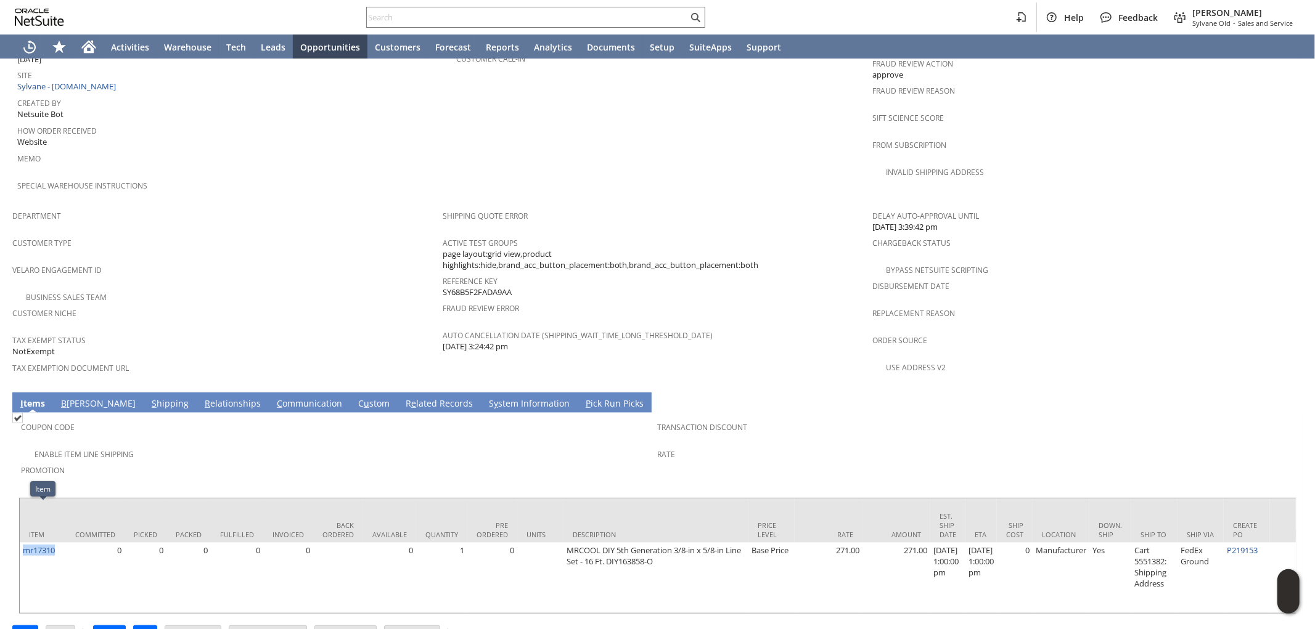
copy link "mr17310"
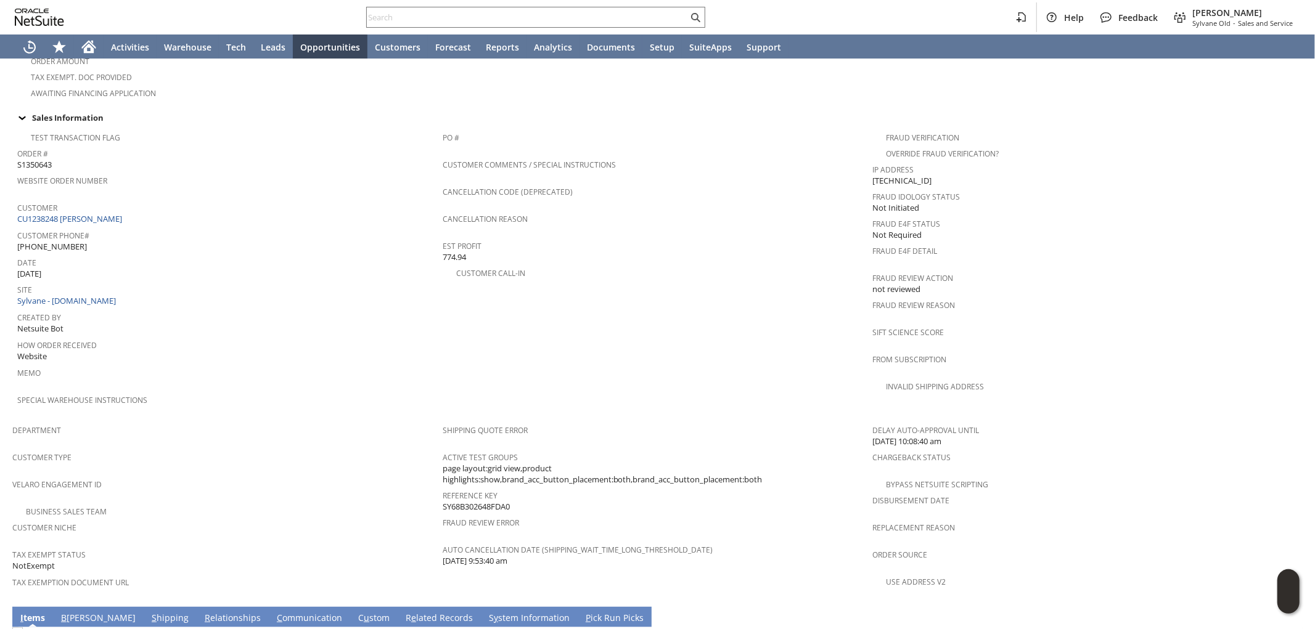
scroll to position [421, 0]
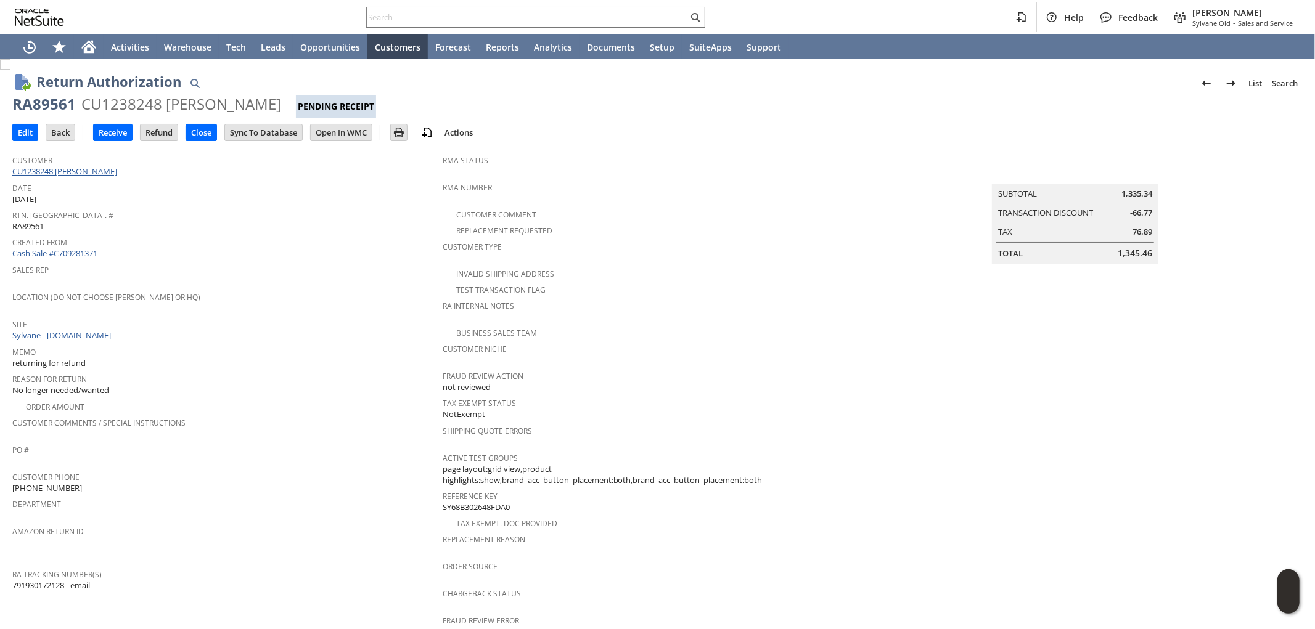
click at [76, 173] on link "CU1238248 Jamari Baker" at bounding box center [66, 171] width 108 height 11
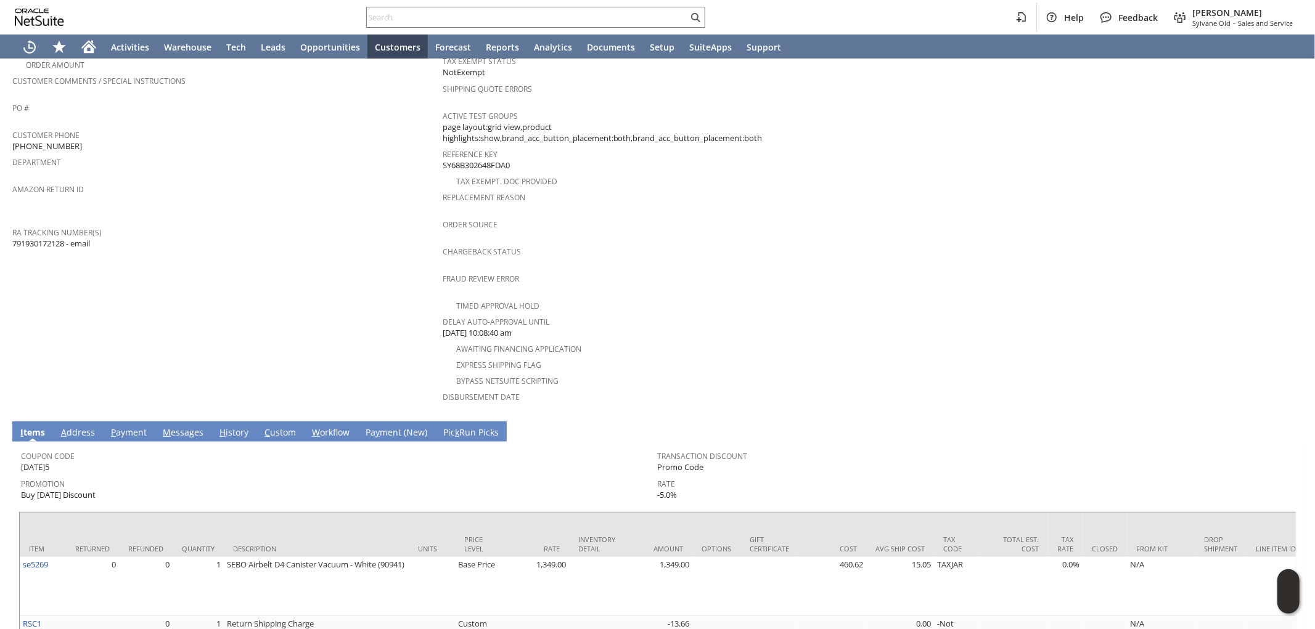
scroll to position [358, 0]
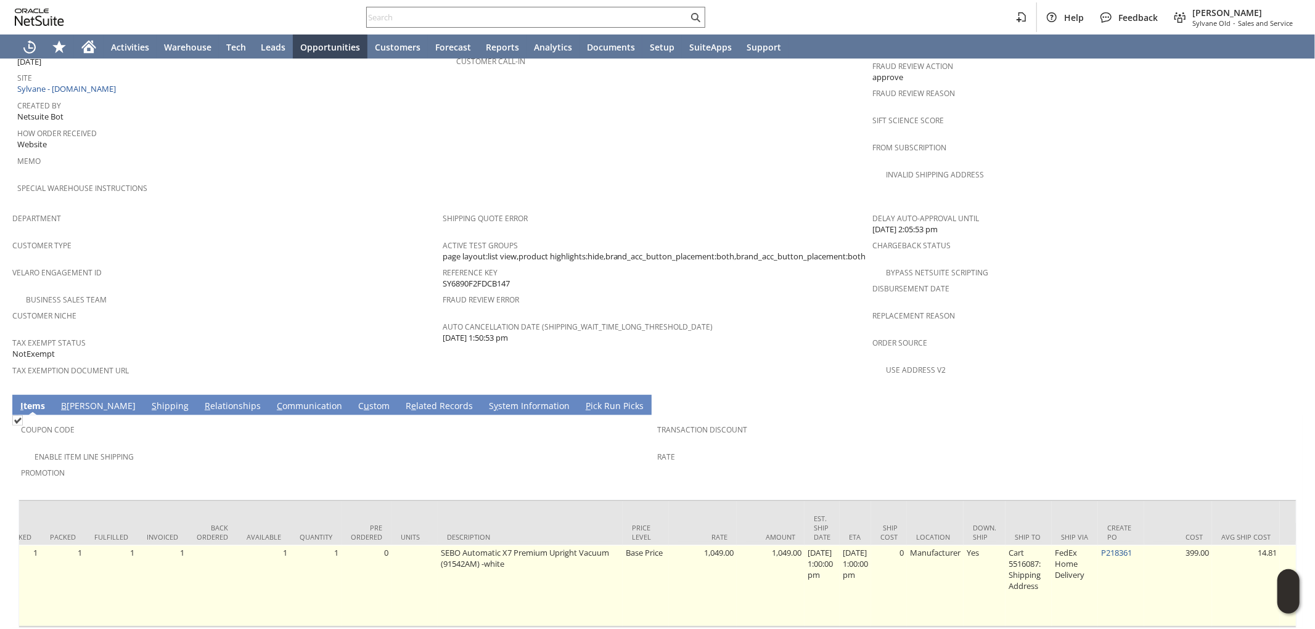
scroll to position [649, 0]
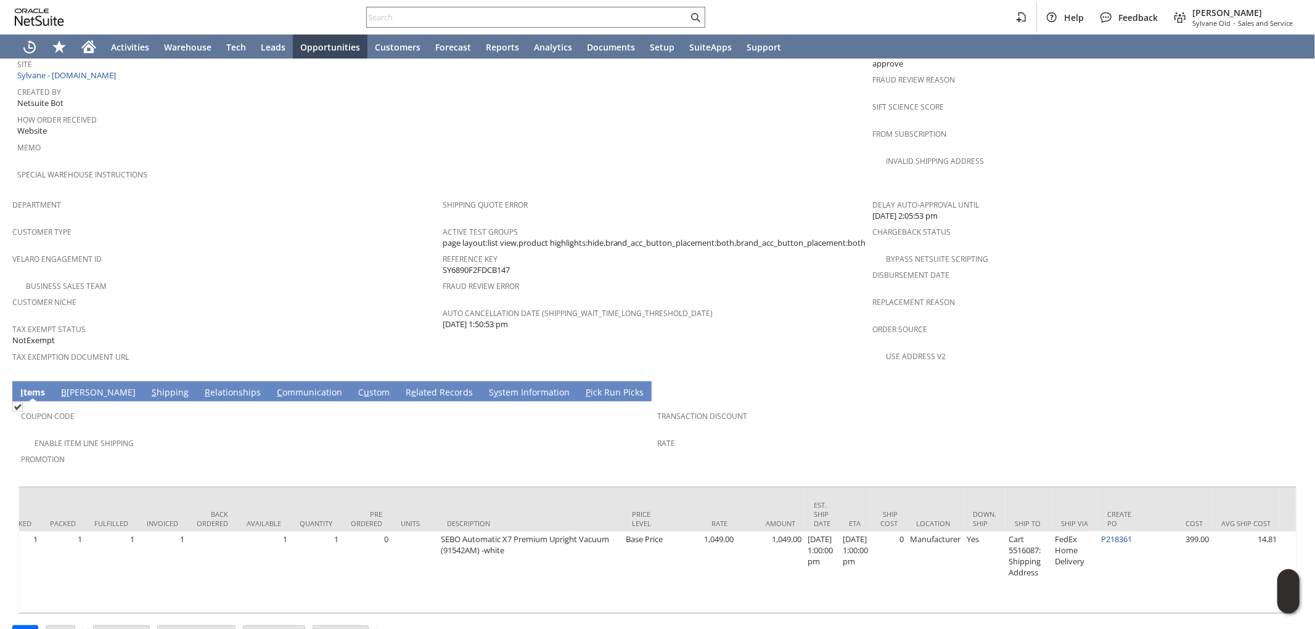
click at [491, 451] on td "Promotion" at bounding box center [339, 464] width 637 height 27
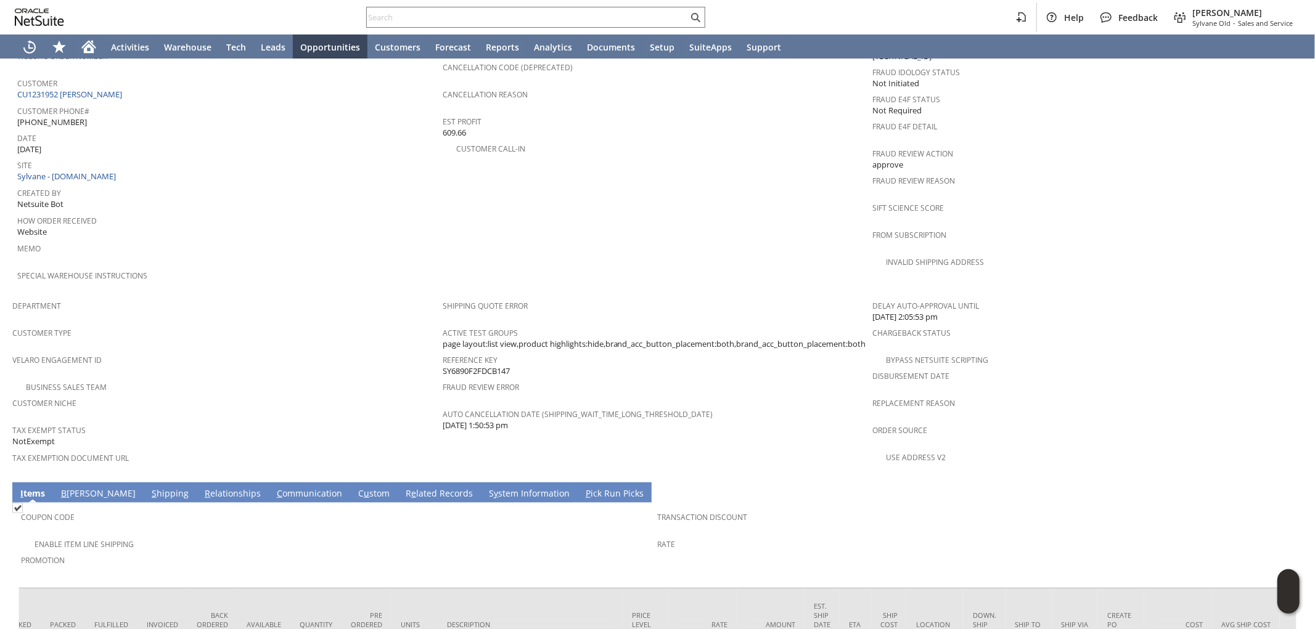
scroll to position [0, 126]
click at [316, 422] on span "Tax Exempt Status" at bounding box center [224, 429] width 424 height 14
click at [329, 395] on span "Customer Niche" at bounding box center [224, 402] width 424 height 14
click at [395, 552] on span "Promotion" at bounding box center [336, 559] width 631 height 14
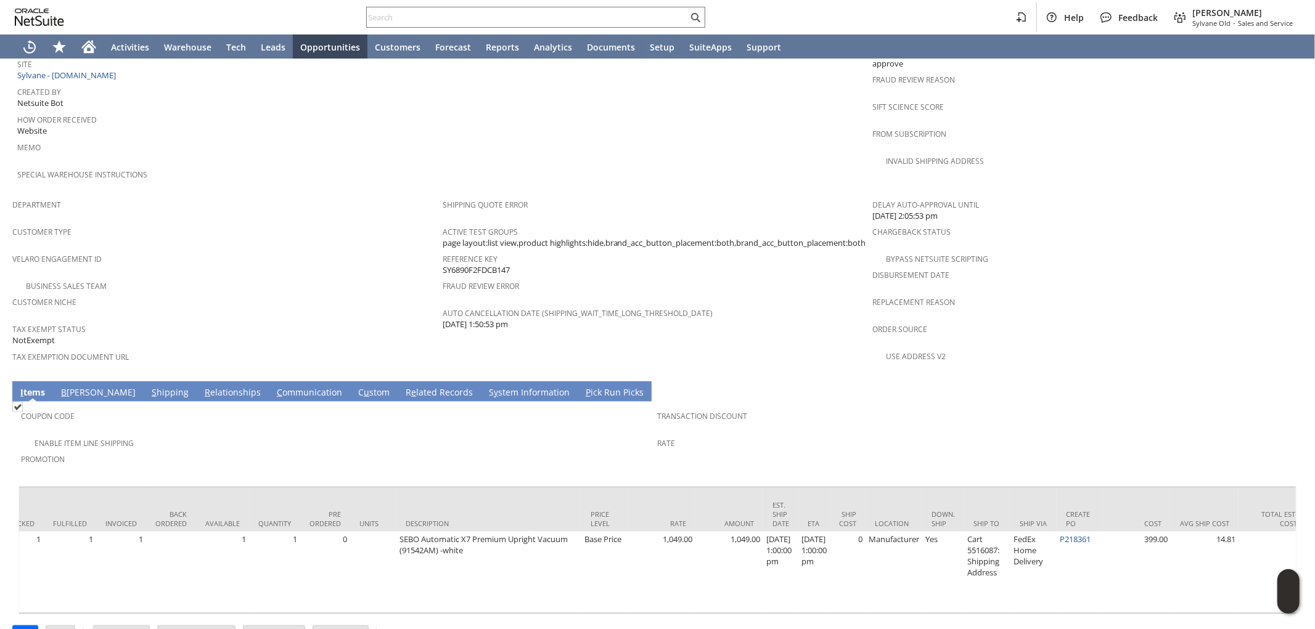
scroll to position [0, 0]
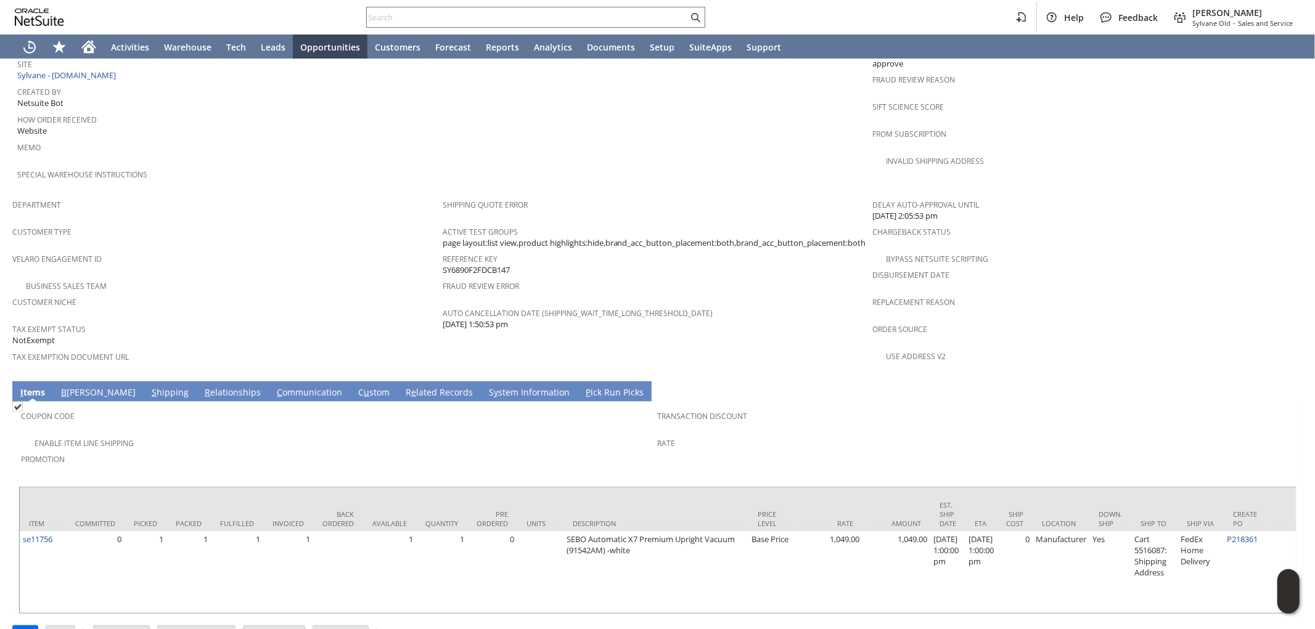
click at [756, 435] on div "Rate" at bounding box center [973, 448] width 631 height 26
drag, startPoint x: 905, startPoint y: 417, endPoint x: 917, endPoint y: 412, distance: 13.3
click at [905, 435] on div "Rate" at bounding box center [973, 448] width 631 height 26
click at [594, 451] on span "Promotion" at bounding box center [336, 458] width 631 height 14
drag, startPoint x: 863, startPoint y: 417, endPoint x: 996, endPoint y: 443, distance: 135.0
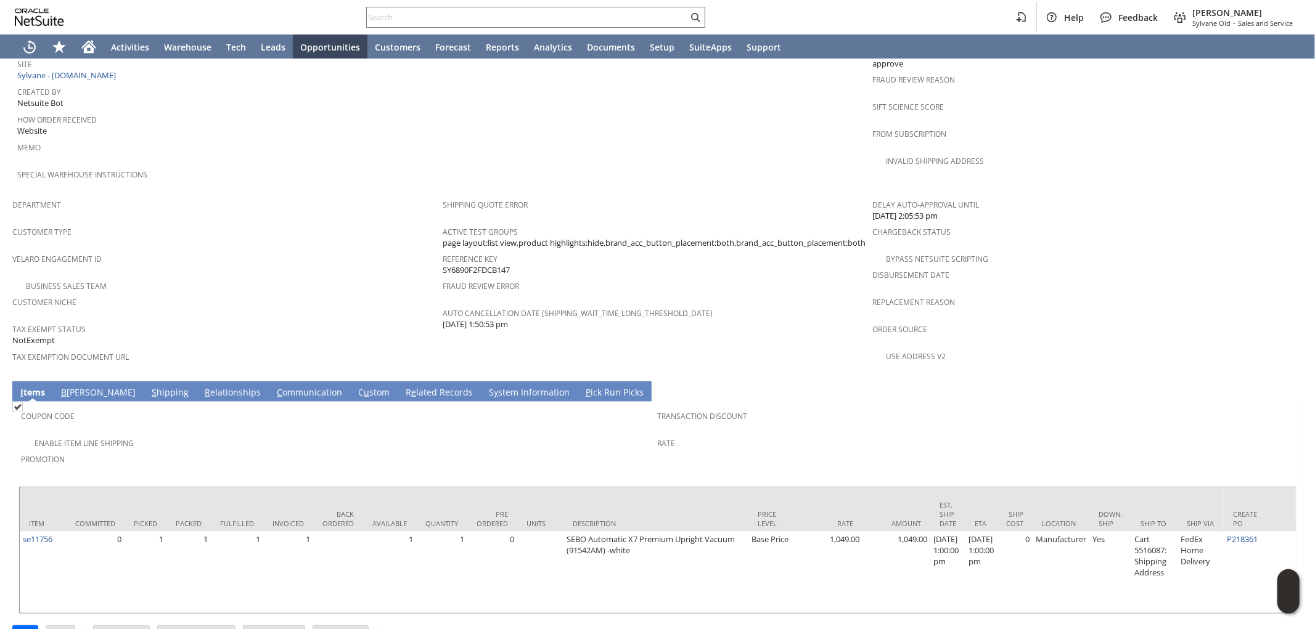
click at [864, 435] on div "Rate" at bounding box center [973, 448] width 631 height 26
click at [870, 427] on td "Transaction Discount Rate" at bounding box center [976, 440] width 637 height 73
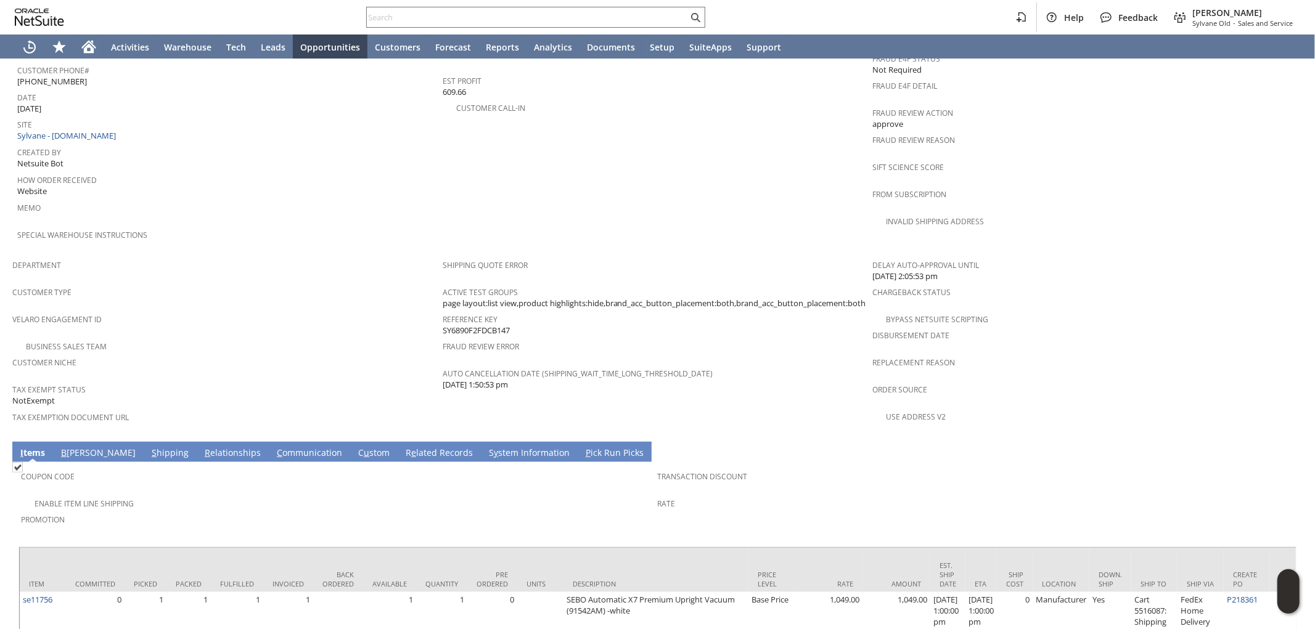
scroll to position [649, 0]
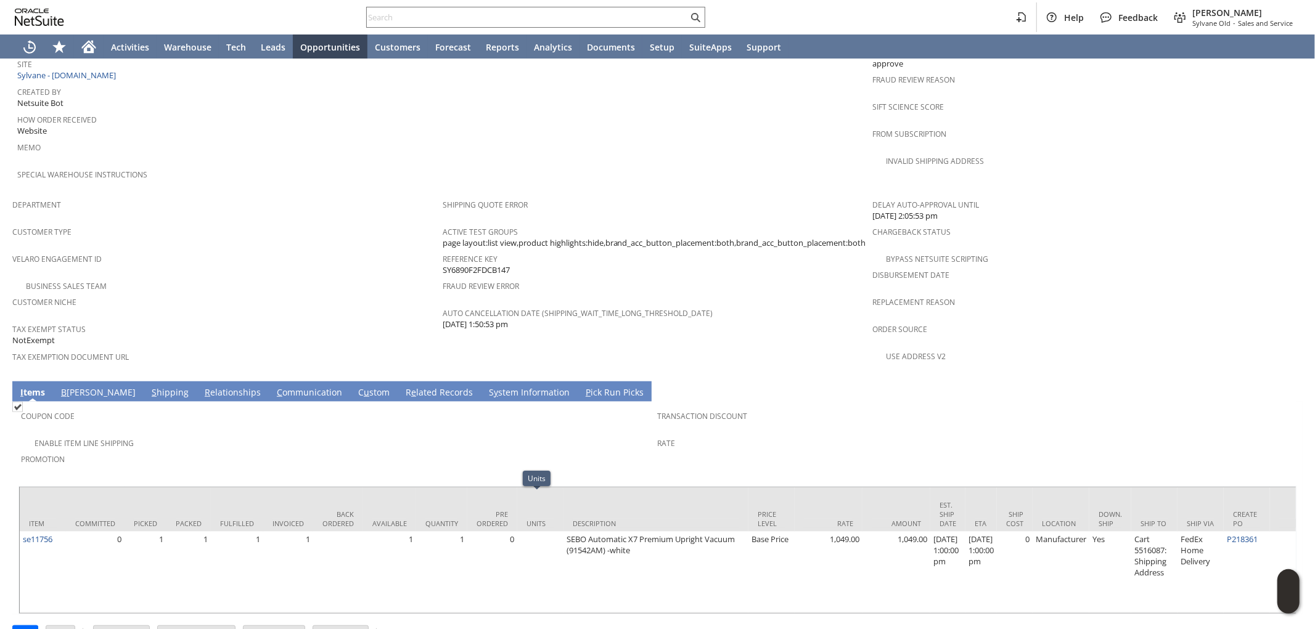
drag, startPoint x: 220, startPoint y: 197, endPoint x: 252, endPoint y: 121, distance: 82.1
click at [220, 223] on span "Customer Type" at bounding box center [224, 230] width 424 height 14
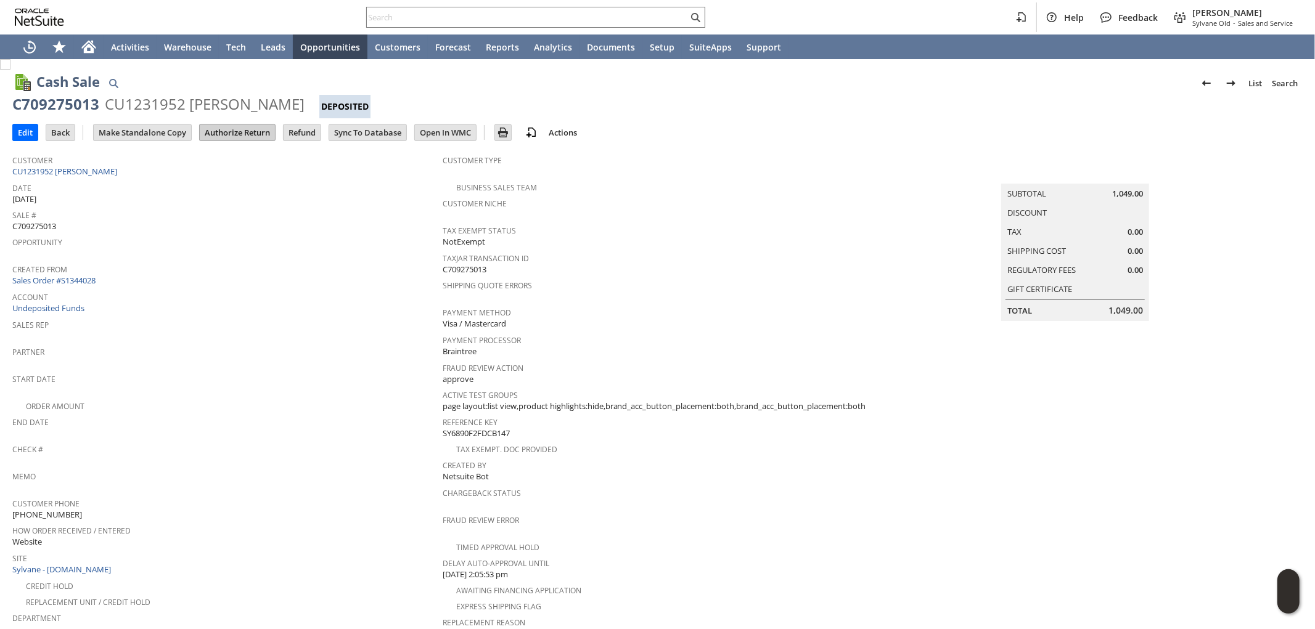
click at [242, 126] on input "Authorize Return" at bounding box center [237, 133] width 75 height 16
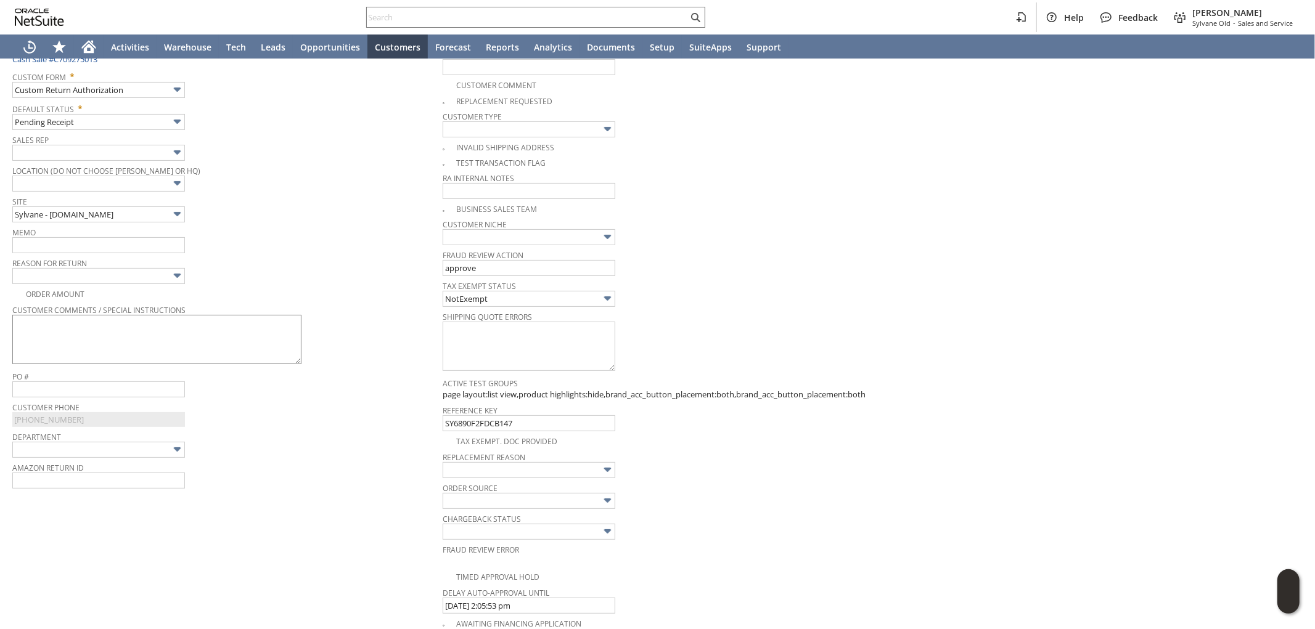
scroll to position [182, 0]
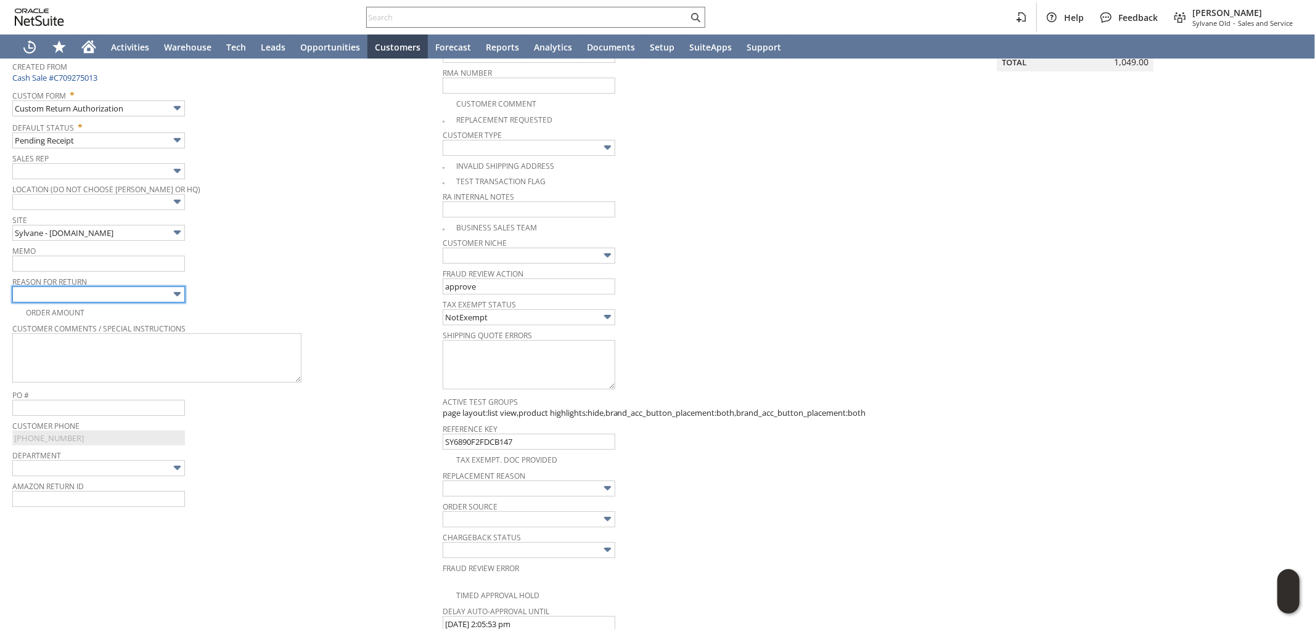
click at [97, 290] on input "text" at bounding box center [98, 295] width 173 height 16
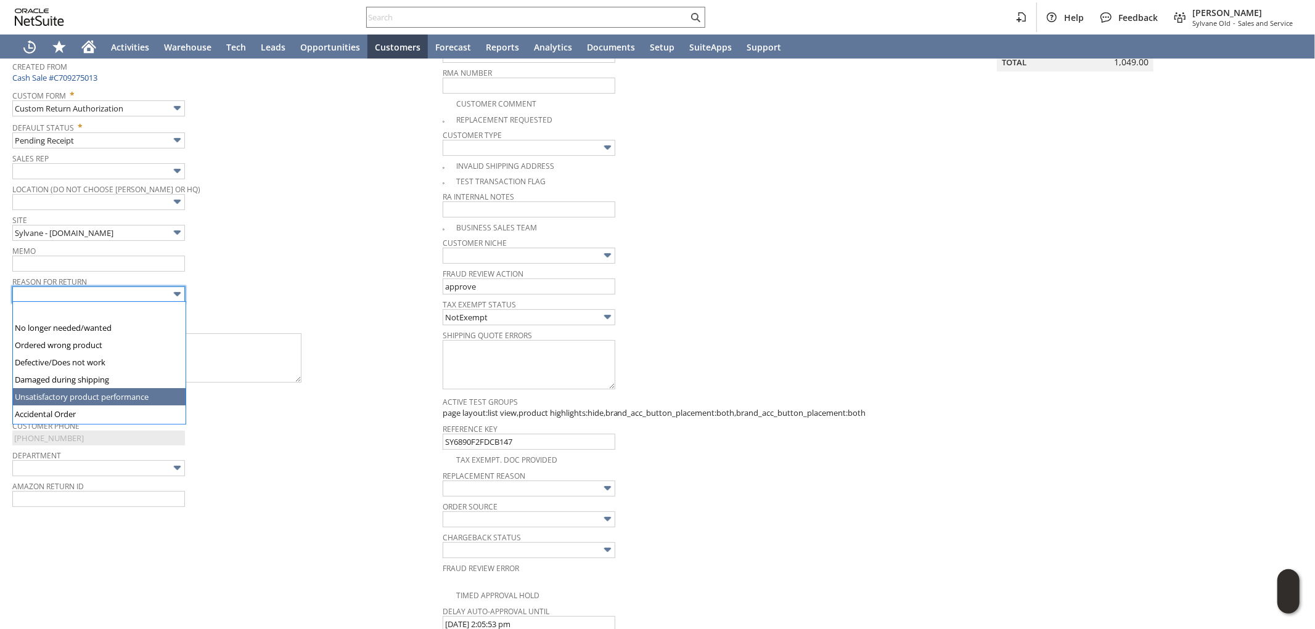
type input "Unsatisfactory product performance"
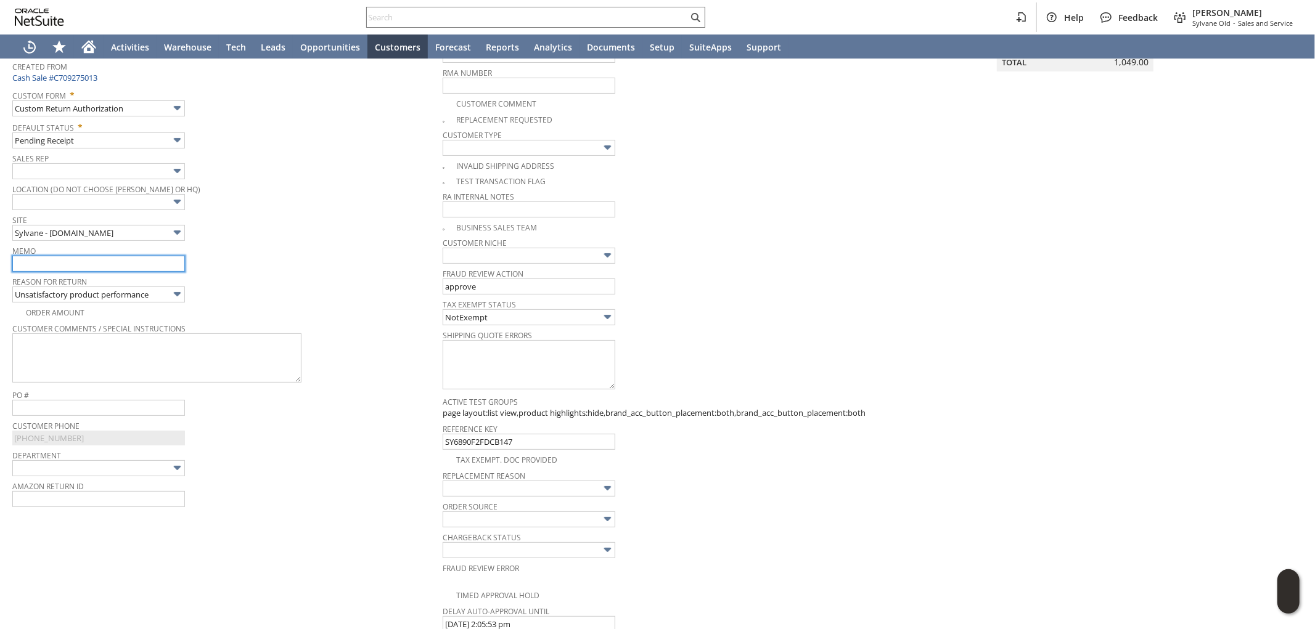
click at [109, 261] on input "text" at bounding box center [98, 264] width 173 height 16
type input "r"
type input "E"
type input "Returning to manuf for refund"
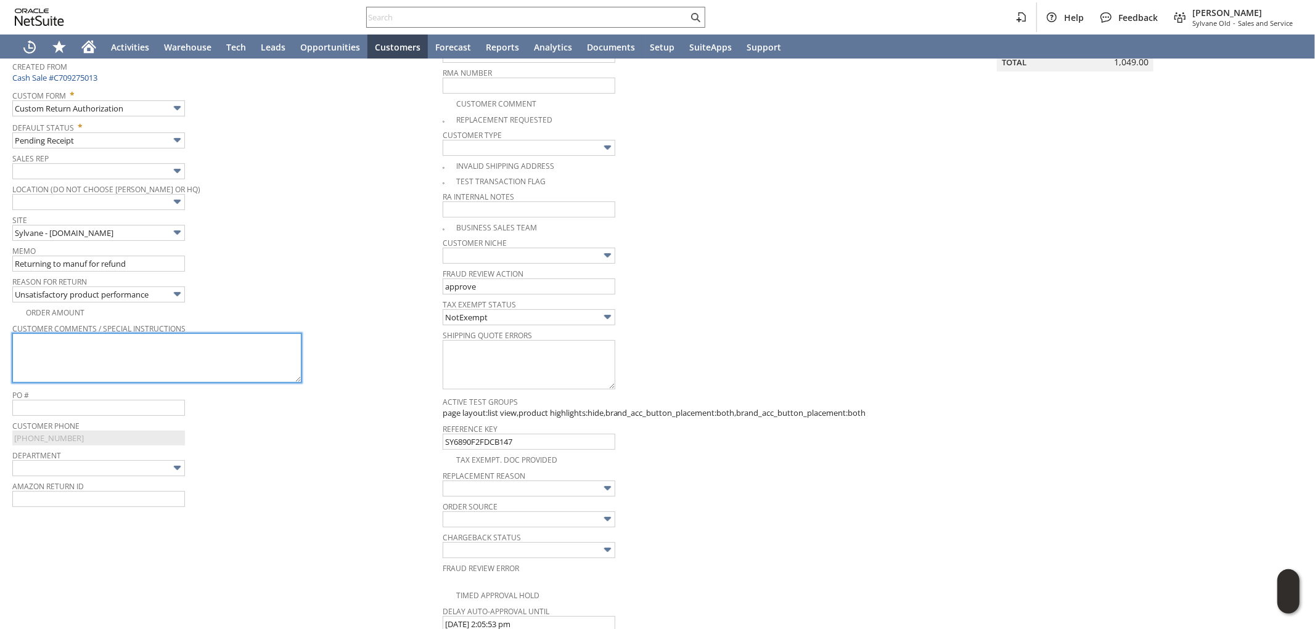
click at [45, 356] on textarea at bounding box center [156, 358] width 289 height 49
click at [105, 346] on textarea "To enrich screen reader interactions, please activate Accessibility in Grammarl…" at bounding box center [156, 358] width 289 height 49
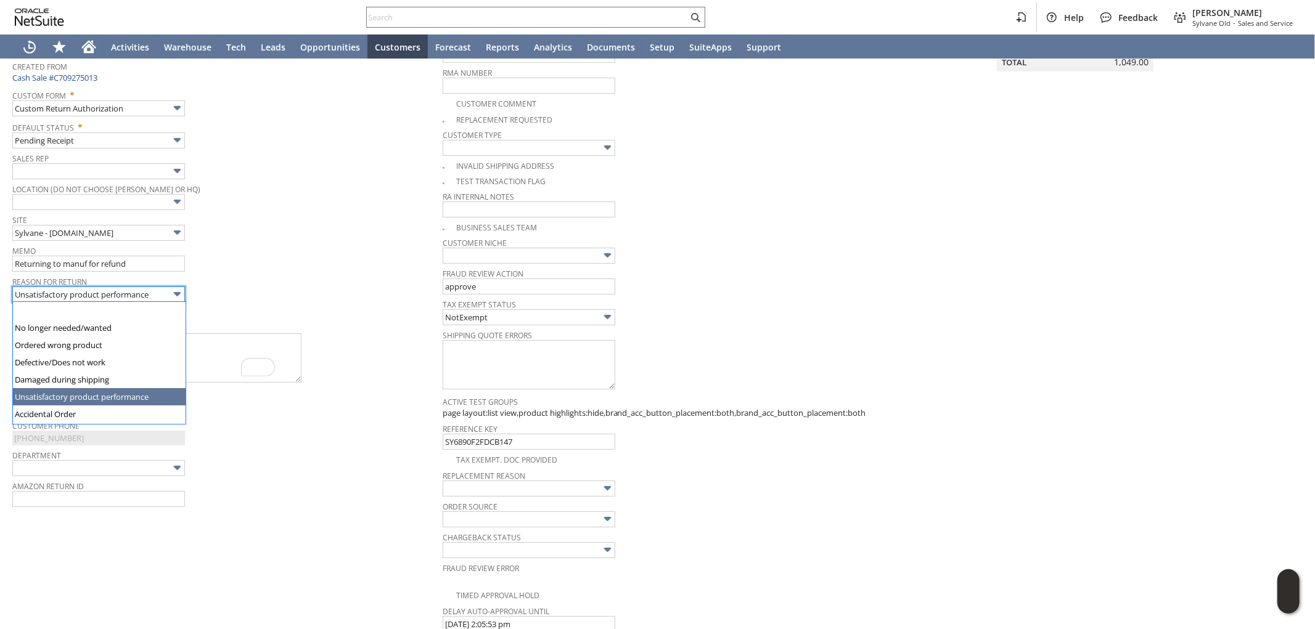
scroll to position [83, 0]
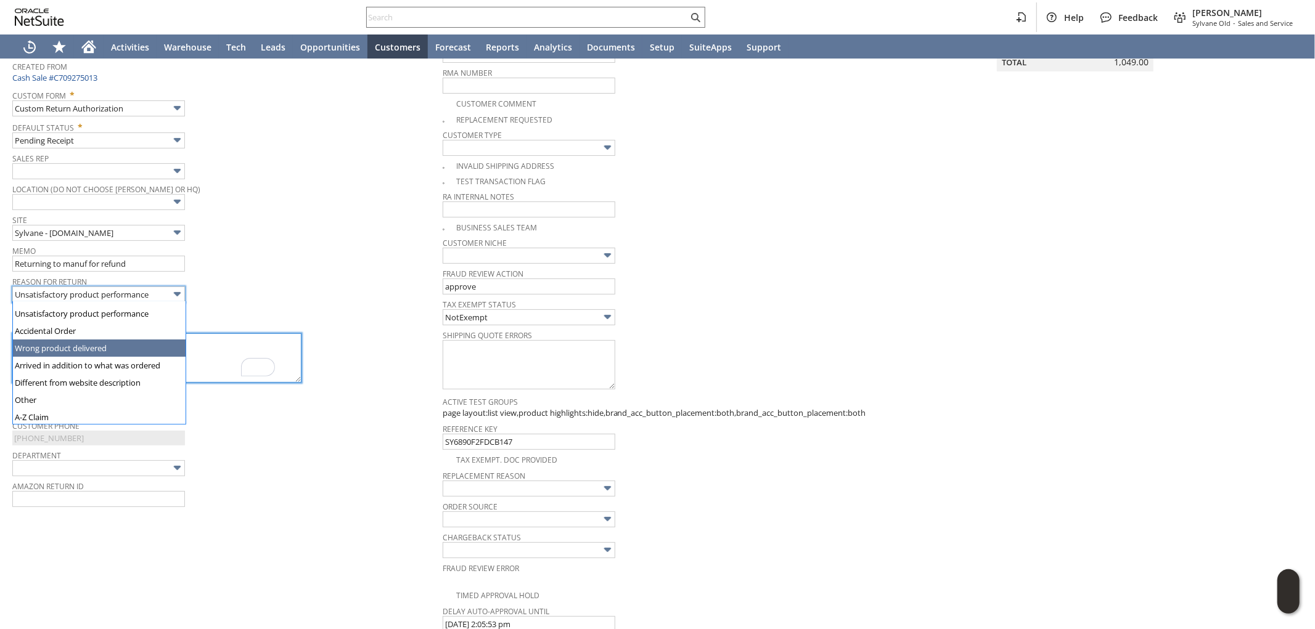
click at [215, 355] on textarea "To enrich screen reader interactions, please activate Accessibility in Grammarl…" at bounding box center [156, 358] width 289 height 49
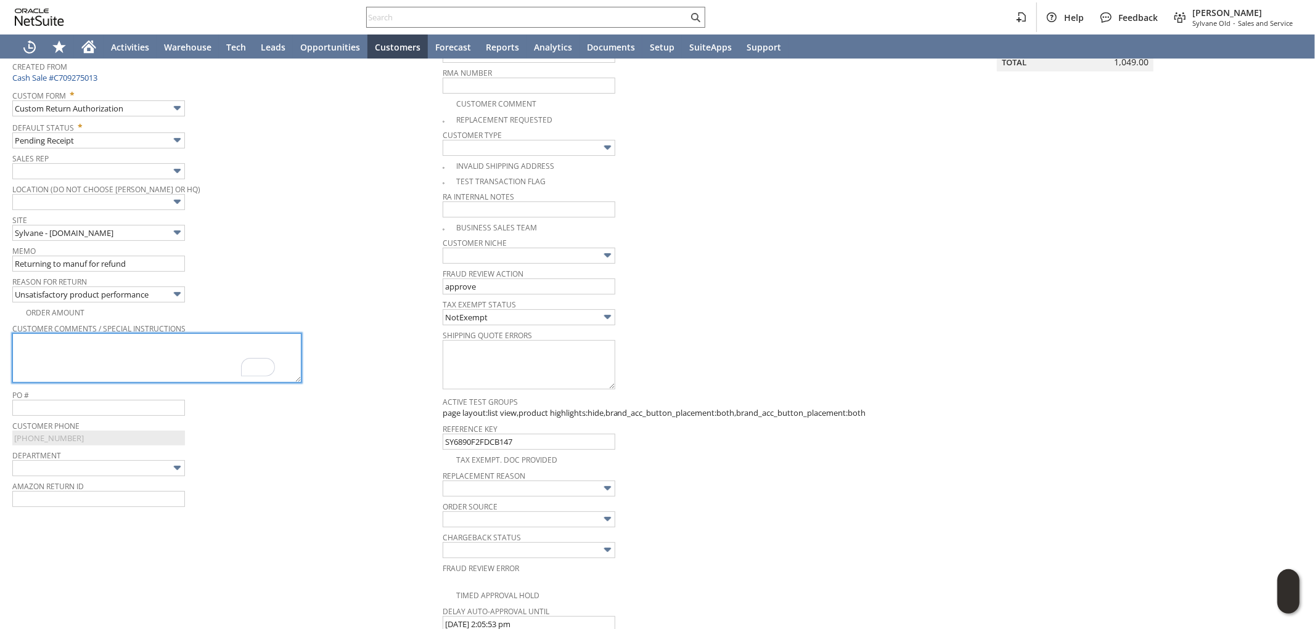
paste textarea "Unsatisfactory product performance"
click at [154, 354] on textarea "Unsatisfactory product performance" at bounding box center [156, 358] width 289 height 49
click at [43, 362] on textarea "Unsatisfactory product performance. also mentioned unit came in with a burnt ma…" at bounding box center [156, 358] width 289 height 49
click at [82, 359] on textarea "Unsatisfactory product performance. also mentioned unit came in with a burnt ma…" at bounding box center [156, 358] width 289 height 49
click at [59, 354] on textarea "Unsatisfactory product performance. also mentioned unit came in with a burnt ma…" at bounding box center [156, 358] width 289 height 49
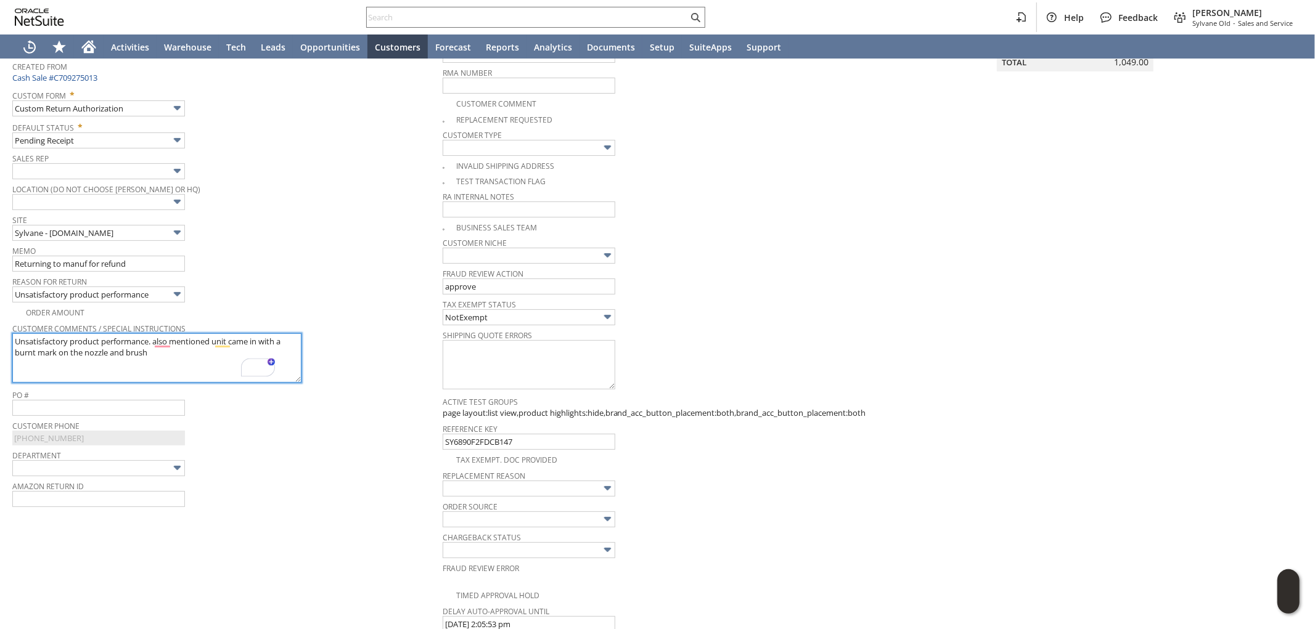
click at [62, 351] on textarea "Unsatisfactory product performance. also mentioned unit came in with a burnt ma…" at bounding box center [156, 358] width 289 height 49
click at [195, 350] on textarea "Unsatisfactory product performance. Also mentioned unit came in with a burnt ma…" at bounding box center [156, 358] width 289 height 49
click at [196, 353] on textarea "Unsatisfactory product performance. Also mentioned unit came in with a burnt ma…" at bounding box center [156, 358] width 289 height 49
click at [218, 369] on textarea "Unsatisfactory product performance. Also mentioned unit came in with a burnt ma…" at bounding box center [156, 358] width 289 height 49
click at [229, 374] on textarea "Unsatisfactory product performance. Also mentioned unit came in with a burnt ma…" at bounding box center [156, 358] width 289 height 49
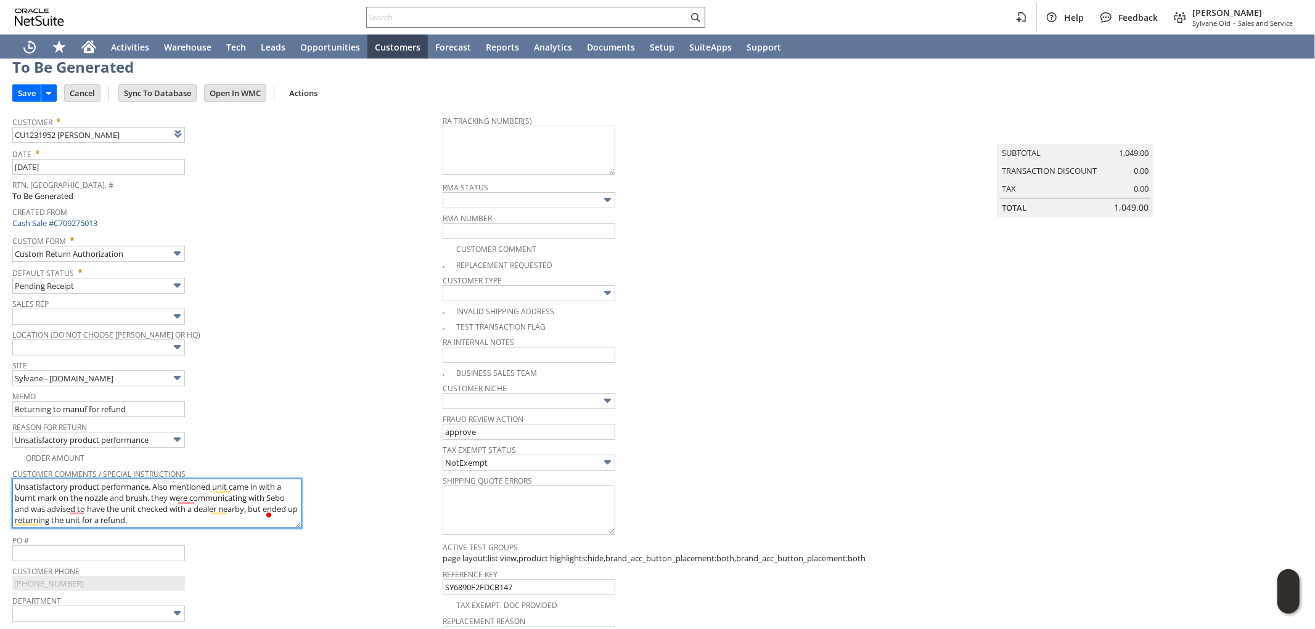
scroll to position [0, 0]
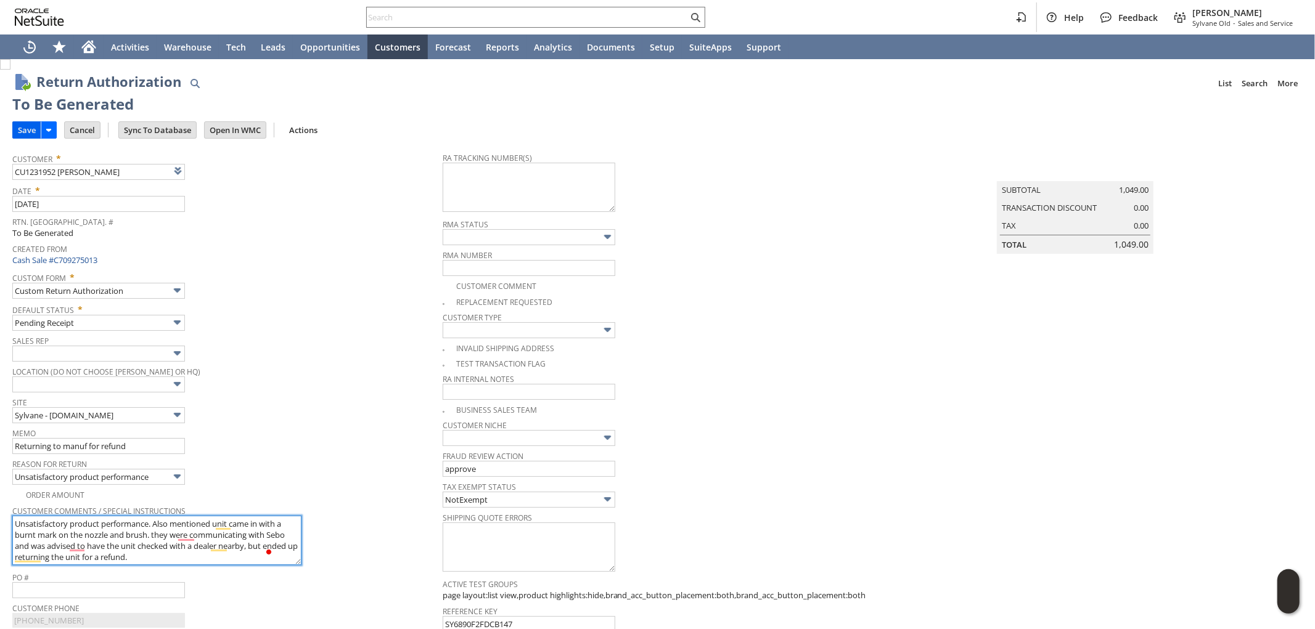
type textarea "Unsatisfactory product performance. Also mentioned unit came in with a burnt ma…"
click at [27, 126] on input "Save" at bounding box center [27, 130] width 28 height 16
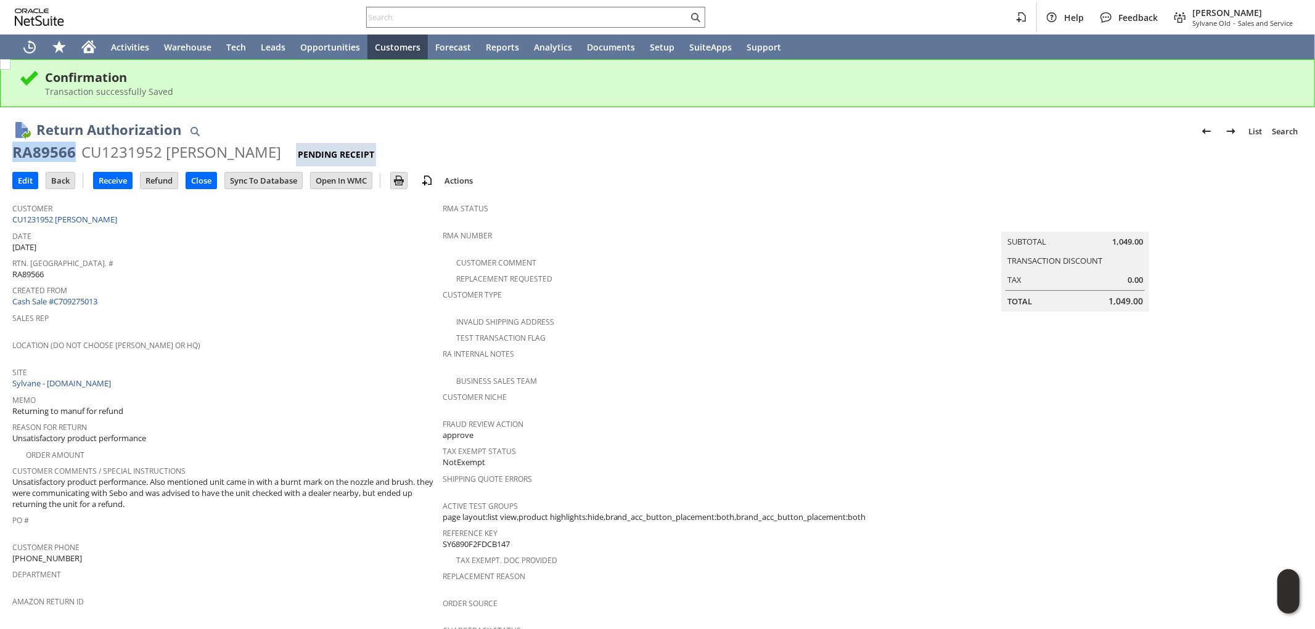
drag, startPoint x: 75, startPoint y: 151, endPoint x: 15, endPoint y: 157, distance: 60.7
click at [15, 157] on div "RA89566 CU1231952 [PERSON_NAME] Pending Receipt" at bounding box center [657, 154] width 1290 height 24
copy div "RA89566"
